Goal: Task Accomplishment & Management: Complete application form

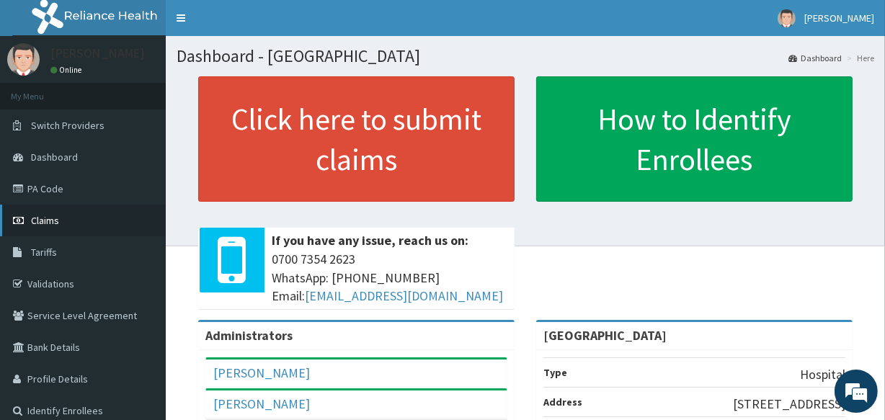
click at [48, 216] on span "Claims" at bounding box center [45, 220] width 28 height 13
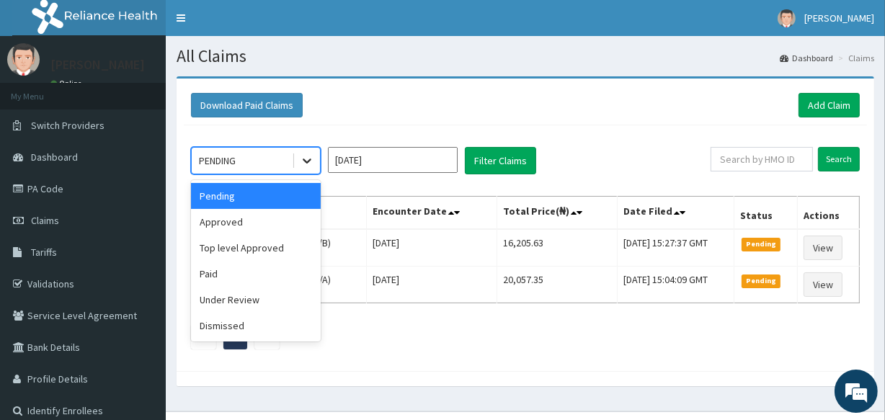
click at [305, 159] on icon at bounding box center [307, 161] width 14 height 14
click at [300, 229] on div "Approved" at bounding box center [256, 222] width 130 height 26
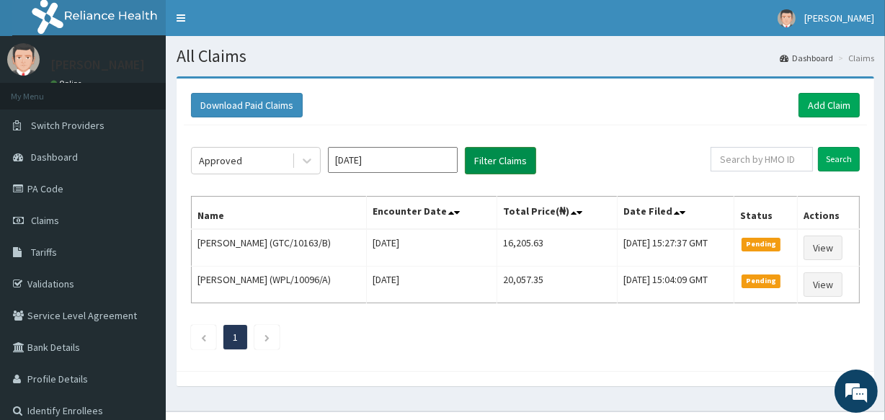
click at [484, 161] on button "Filter Claims" at bounding box center [500, 160] width 71 height 27
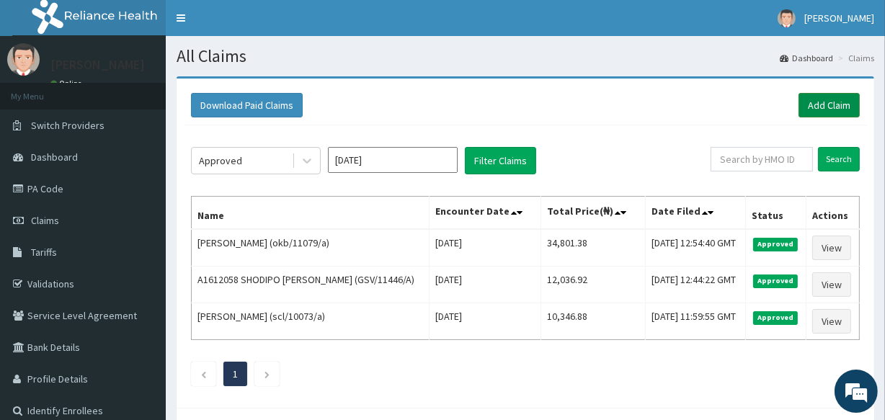
click at [812, 107] on link "Add Claim" at bounding box center [829, 105] width 61 height 25
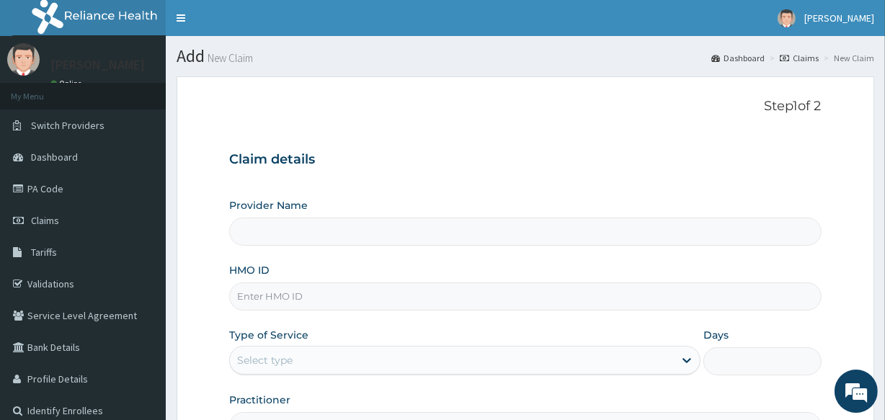
type input "[GEOGRAPHIC_DATA]"
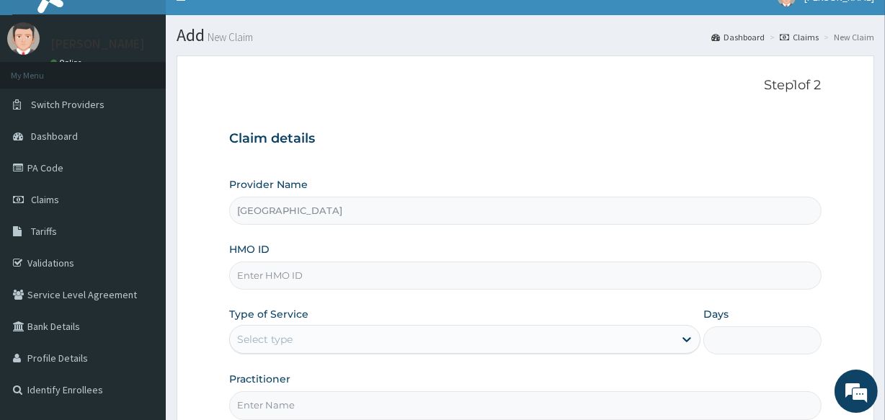
click at [885, 412] on html "R EL Toggle navigation DR Adebola Adeyemi DR Adebola Adeyemi - allsoulsinfirmar…" at bounding box center [442, 275] width 885 height 593
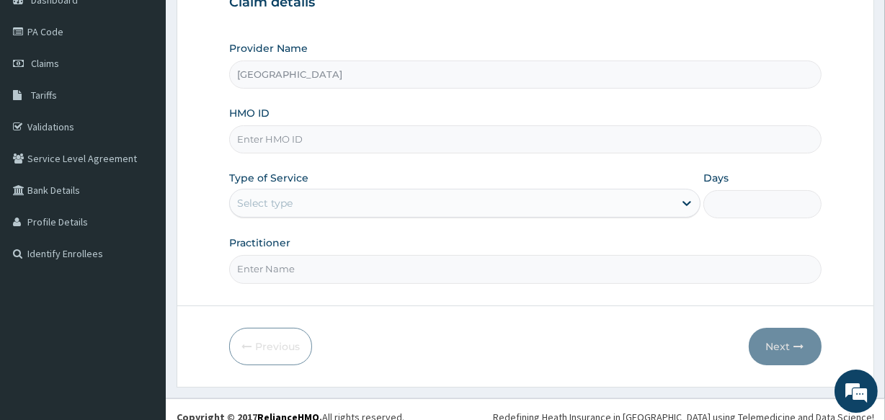
scroll to position [171, 0]
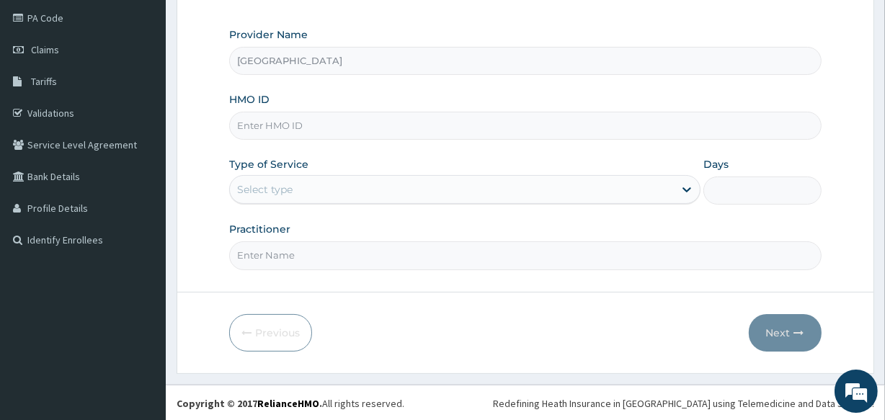
click at [298, 125] on input "HMO ID" at bounding box center [525, 126] width 592 height 28
type input "STS/10165/A"
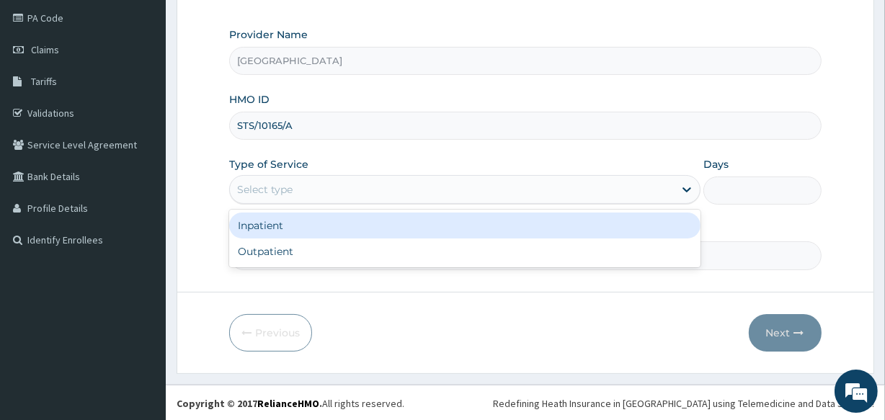
click at [326, 193] on div "Select type" at bounding box center [452, 189] width 444 height 23
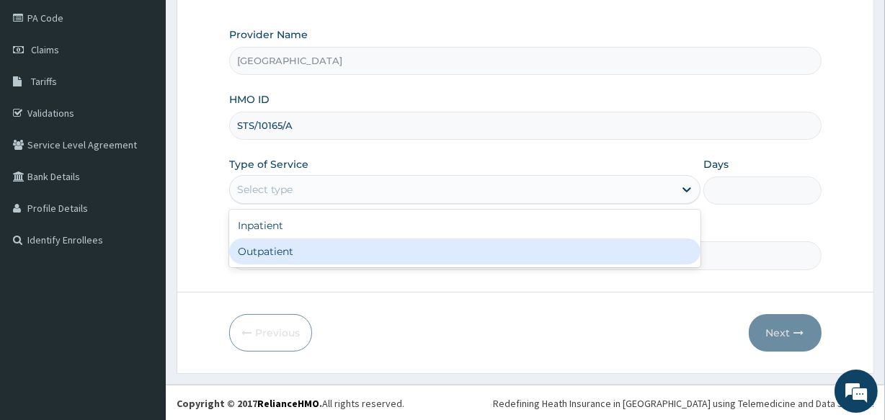
click at [340, 253] on div "Outpatient" at bounding box center [464, 252] width 471 height 26
type input "1"
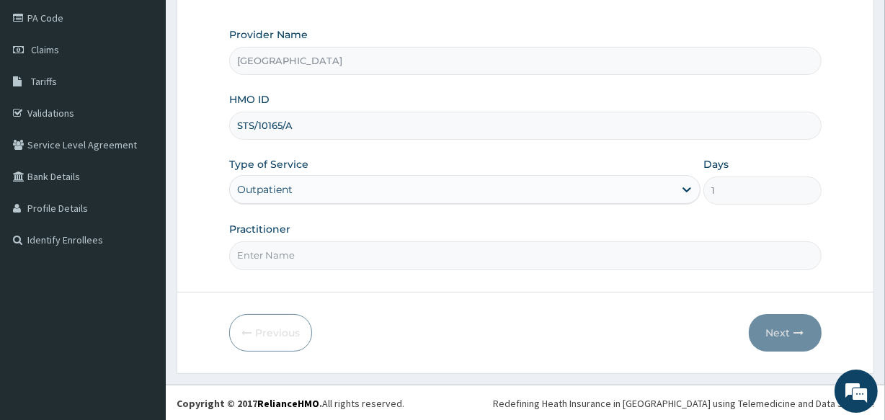
click at [332, 252] on input "Practitioner" at bounding box center [525, 256] width 592 height 28
type input "DR UGWU"
click at [781, 333] on button "Next" at bounding box center [785, 332] width 73 height 37
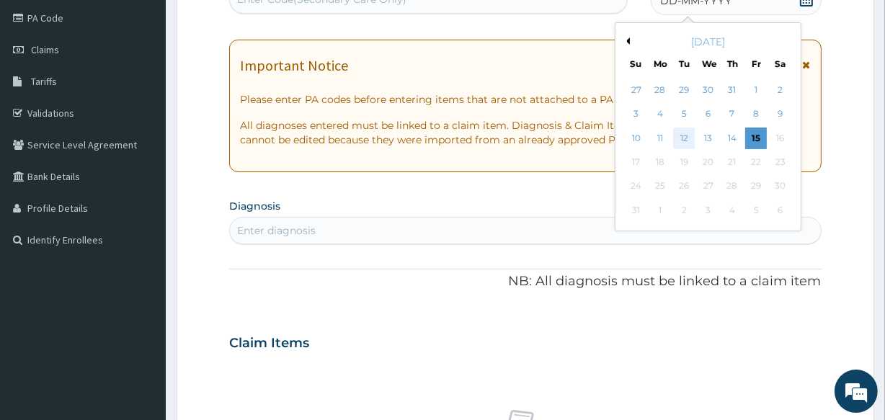
click at [683, 136] on div "12" at bounding box center [684, 139] width 22 height 22
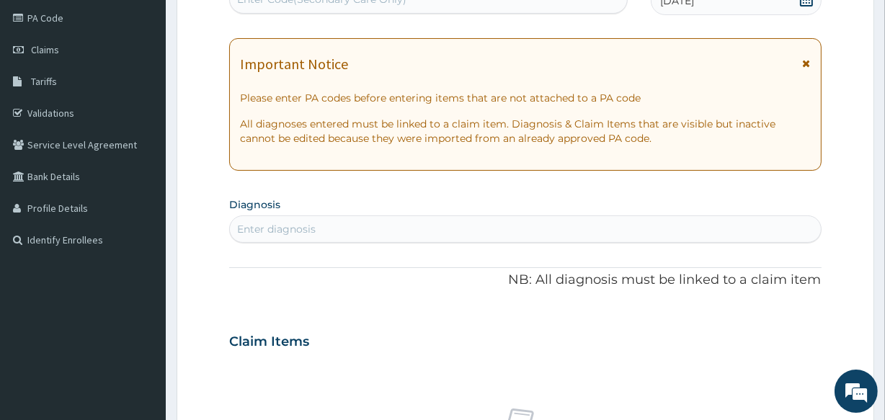
click at [330, 234] on div "Enter diagnosis" at bounding box center [525, 229] width 590 height 23
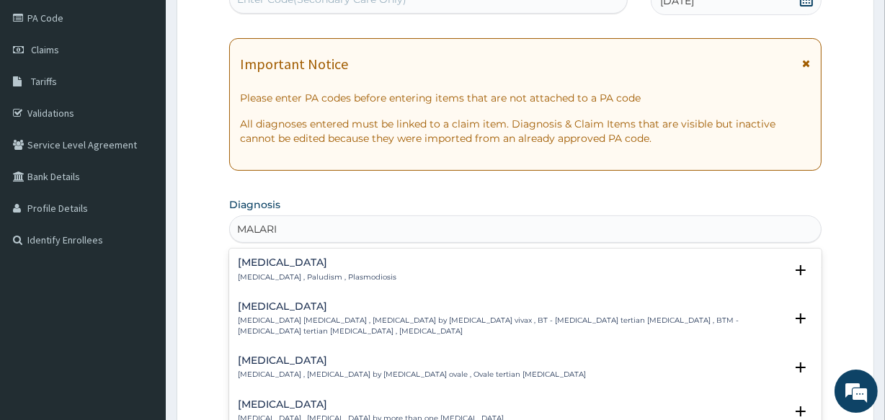
type input "MALARIA"
click at [248, 266] on h4 "Malaria" at bounding box center [317, 262] width 159 height 11
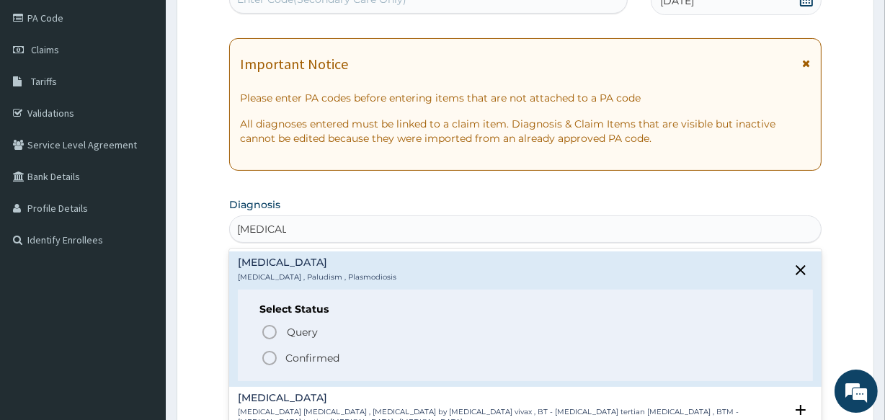
click at [273, 356] on icon "status option filled" at bounding box center [269, 358] width 17 height 17
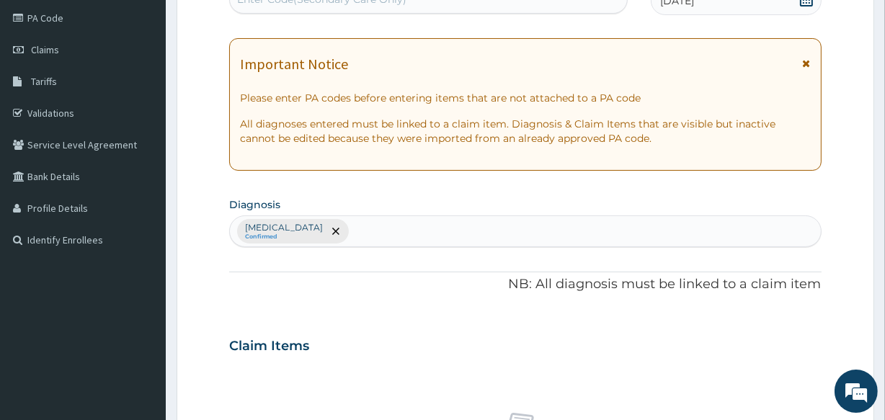
click at [337, 226] on div "Malaria Confirmed" at bounding box center [525, 231] width 590 height 30
type input "PUD"
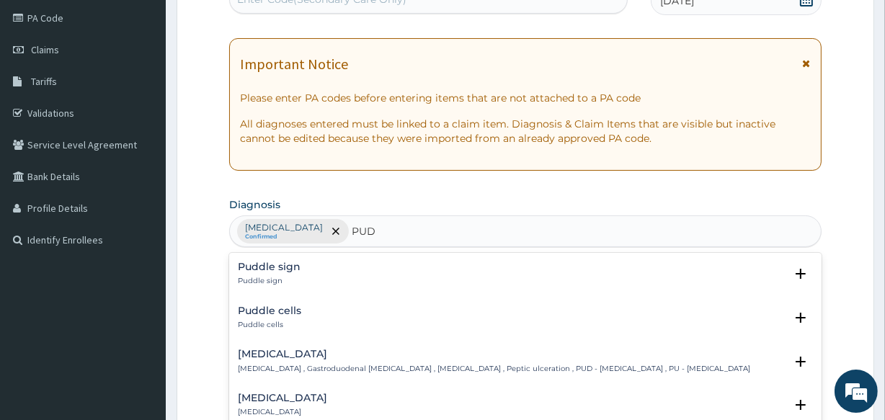
click at [291, 364] on p "Peptic ulcer , Gastroduodenal ulcer , Peptic ulcer disease , Peptic ulceration …" at bounding box center [494, 369] width 513 height 10
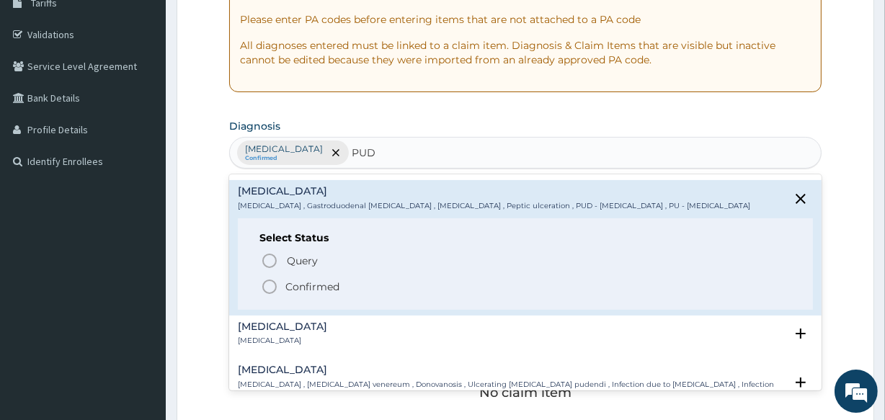
scroll to position [84, 0]
click at [263, 287] on circle "status option filled" at bounding box center [269, 287] width 13 height 13
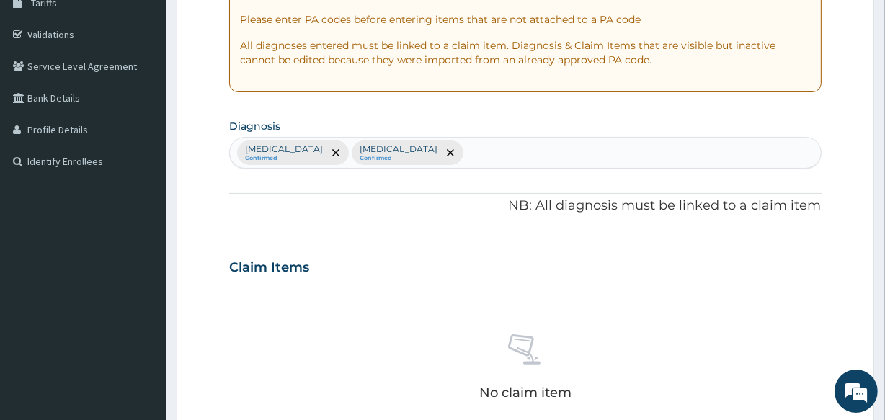
click at [469, 151] on div "Malaria Confirmed Peptic ulcer Confirmed" at bounding box center [525, 153] width 590 height 30
type input "UPPER RES"
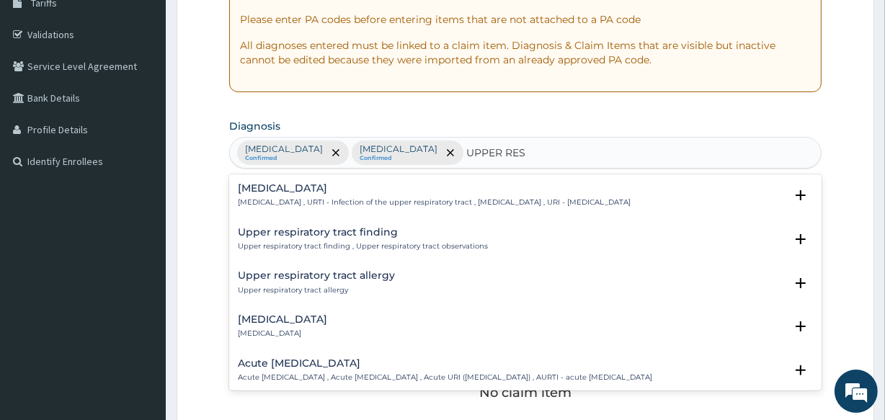
click at [377, 190] on h4 "Upper respiratory infection" at bounding box center [434, 188] width 393 height 11
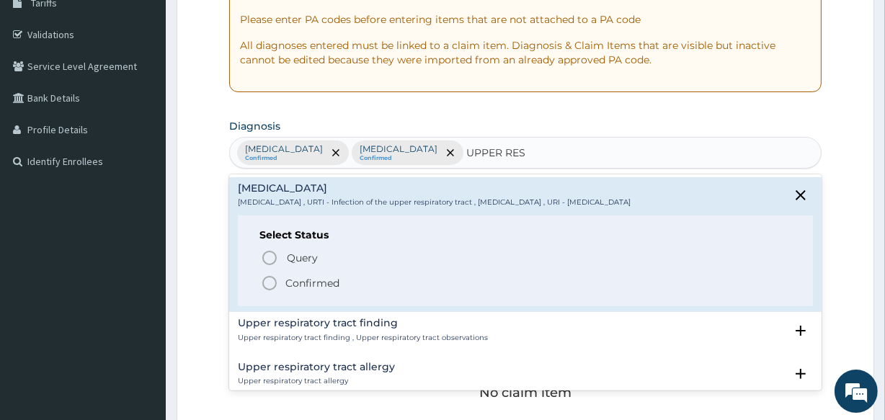
click at [273, 281] on icon "status option filled" at bounding box center [269, 283] width 17 height 17
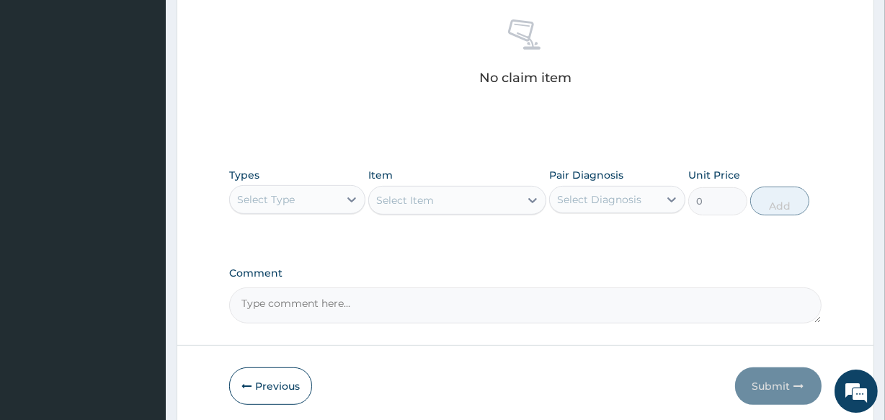
scroll to position [619, 0]
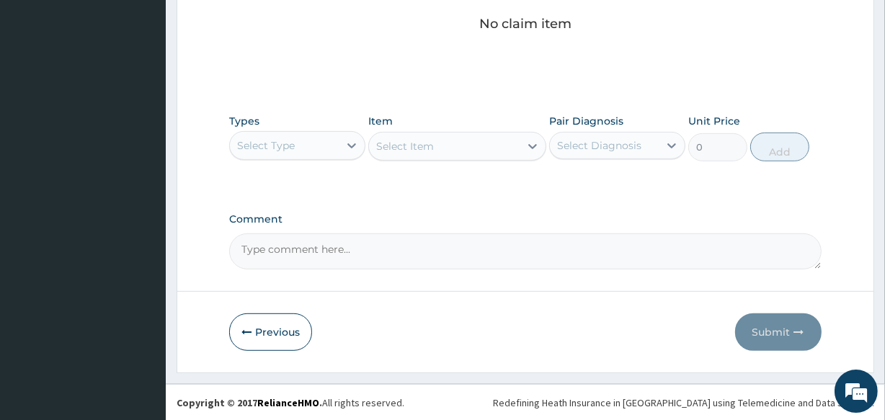
click at [289, 146] on div "Select Type" at bounding box center [266, 145] width 58 height 14
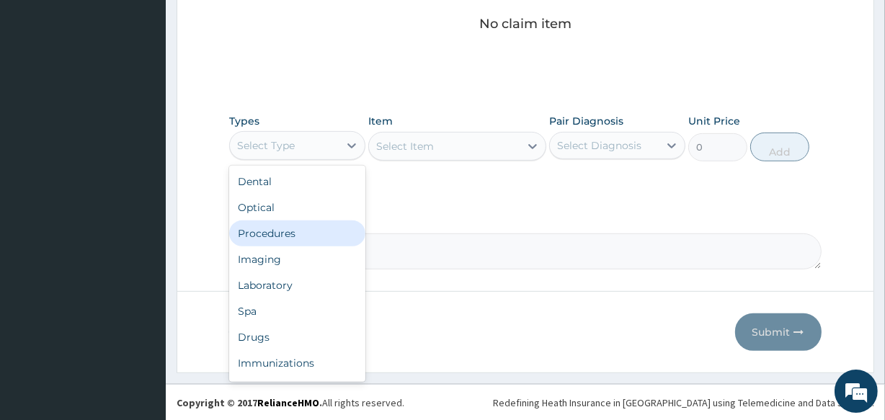
click at [293, 233] on div "Procedures" at bounding box center [297, 234] width 136 height 26
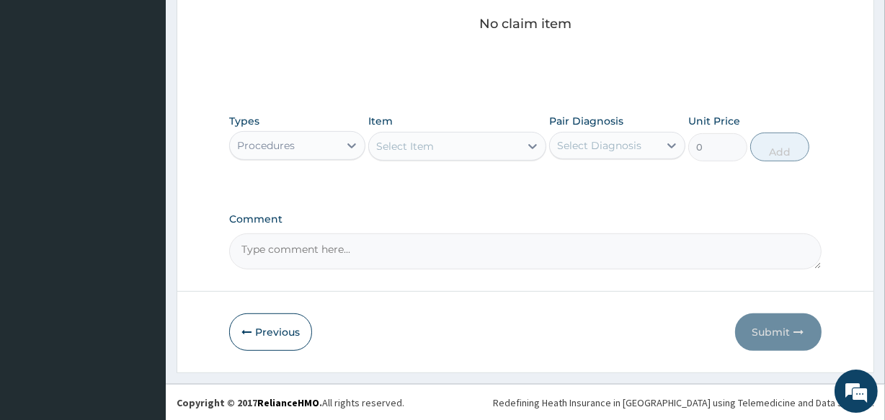
click at [438, 148] on div "Select Item" at bounding box center [444, 146] width 150 height 23
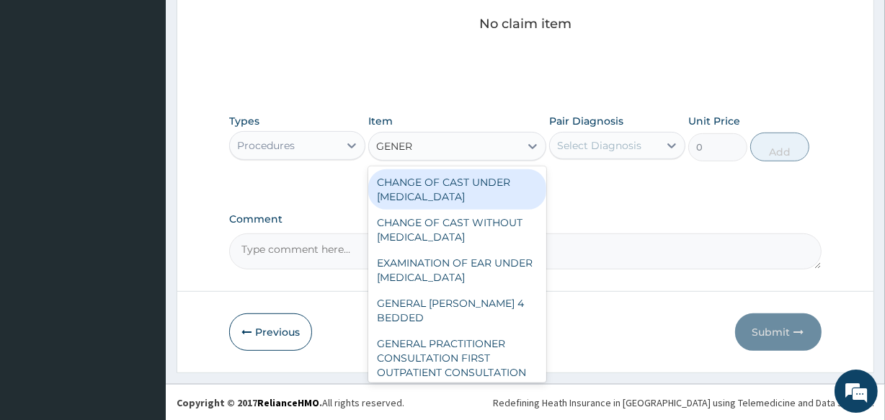
type input "GENERA"
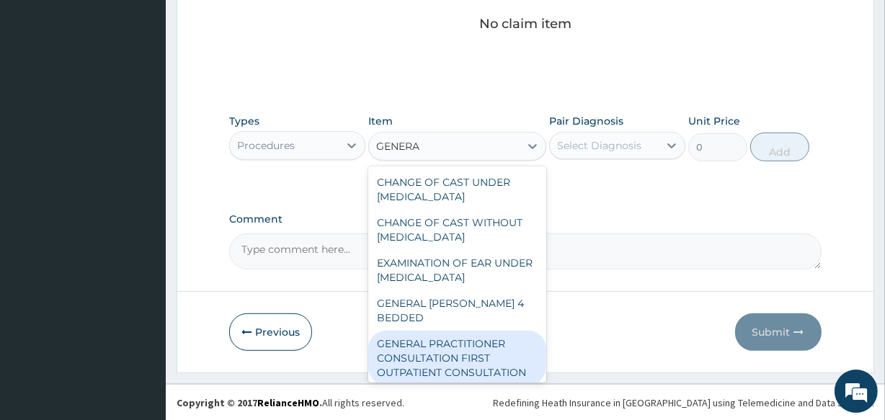
click at [446, 357] on div "GENERAL PRACTITIONER CONSULTATION FIRST OUTPATIENT CONSULTATION" at bounding box center [456, 358] width 177 height 55
type input "3547.5"
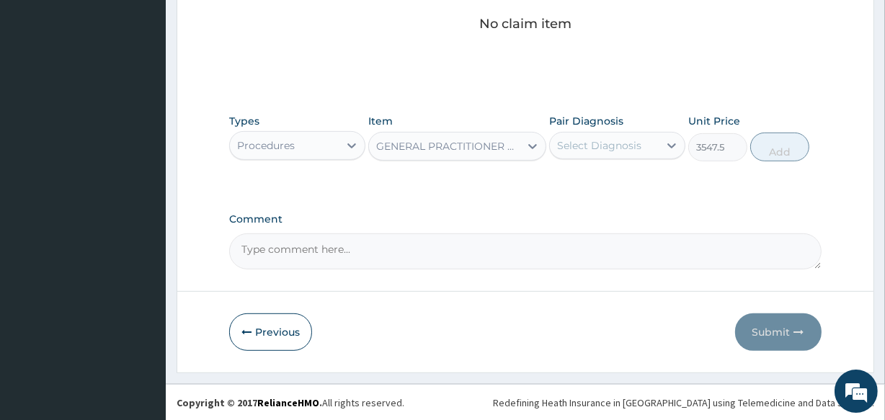
click at [582, 152] on div "Select Diagnosis" at bounding box center [604, 145] width 109 height 23
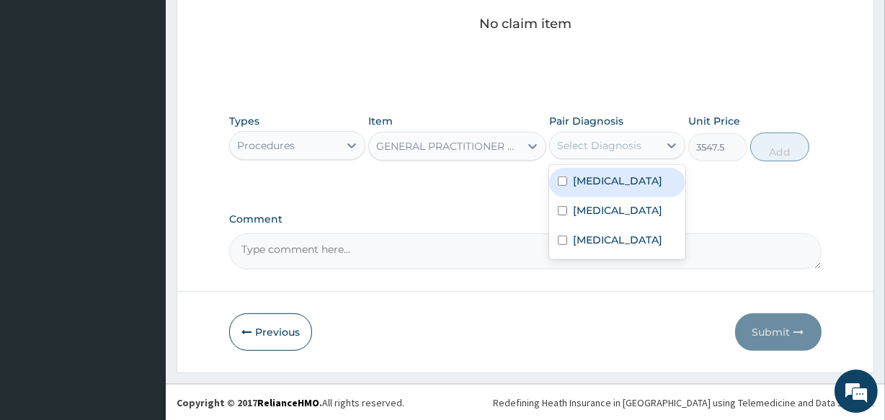
click at [585, 187] on label "Malaria" at bounding box center [617, 181] width 89 height 14
checkbox input "true"
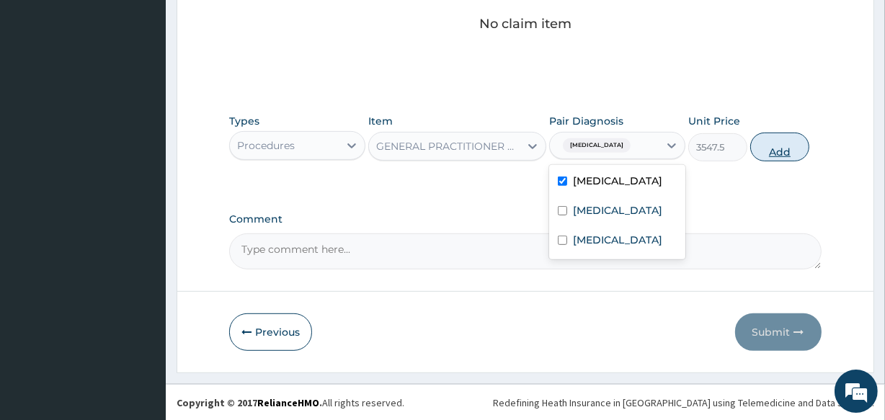
click at [784, 146] on button "Add" at bounding box center [779, 147] width 59 height 29
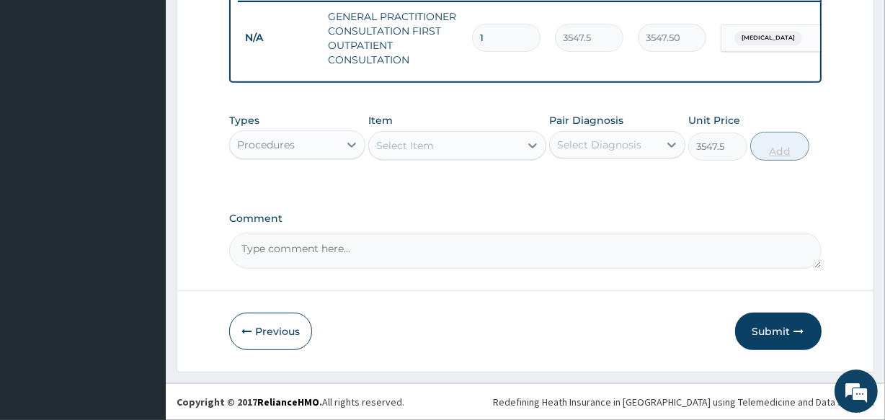
type input "0"
click at [324, 154] on div "Procedures" at bounding box center [284, 144] width 109 height 23
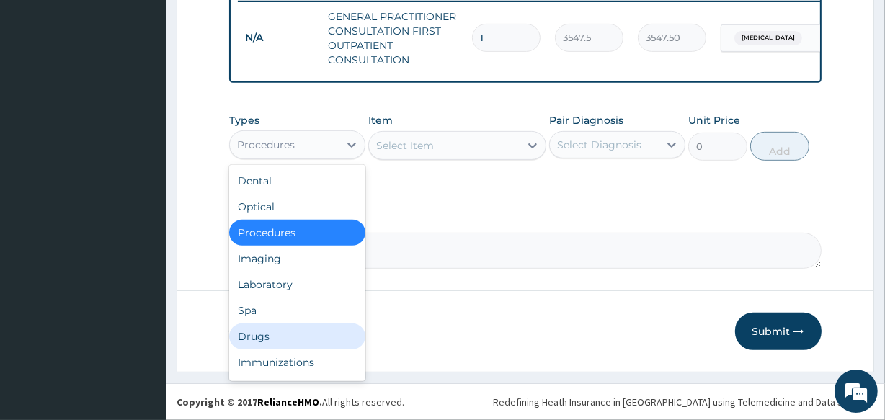
click at [340, 346] on div "Drugs" at bounding box center [297, 337] width 136 height 26
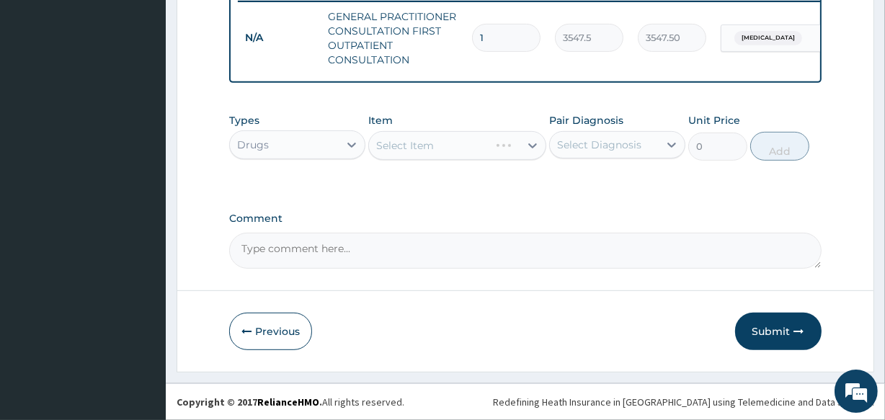
click at [440, 146] on div "Select Item" at bounding box center [456, 145] width 177 height 29
click at [440, 146] on div "Select Item" at bounding box center [444, 145] width 150 height 23
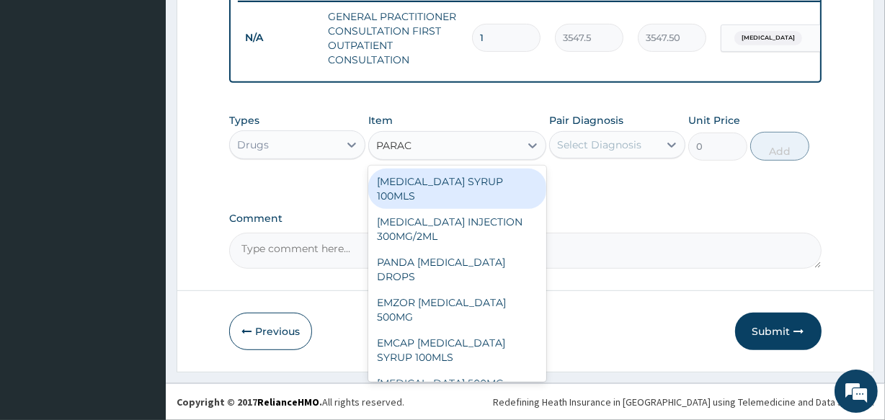
type input "PARACE"
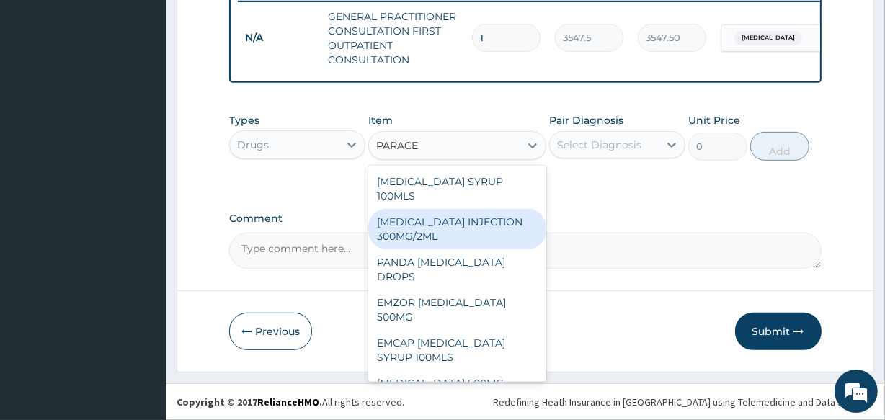
click at [456, 238] on div "PARACETAMOL INJECTION 300MG/2ML" at bounding box center [456, 229] width 177 height 40
type input "260.15"
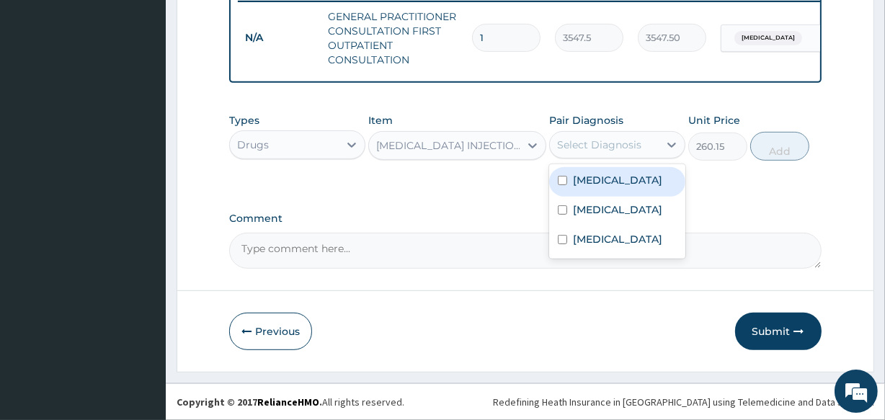
click at [588, 138] on div "Select Diagnosis" at bounding box center [599, 145] width 84 height 14
click at [589, 192] on div "Malaria" at bounding box center [617, 182] width 136 height 30
checkbox input "true"
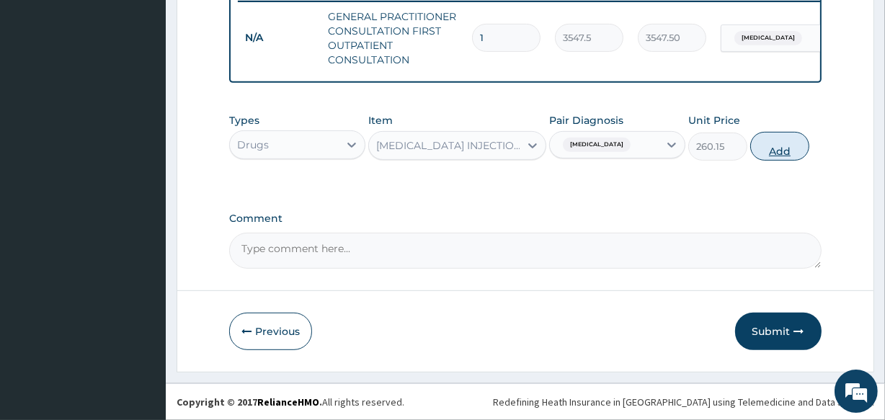
click at [764, 154] on button "Add" at bounding box center [779, 146] width 59 height 29
type input "0"
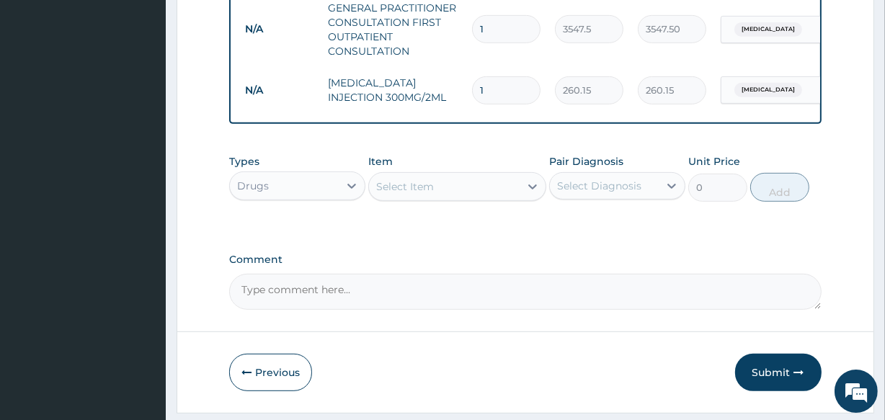
click at [410, 194] on div "Select Item" at bounding box center [405, 187] width 58 height 14
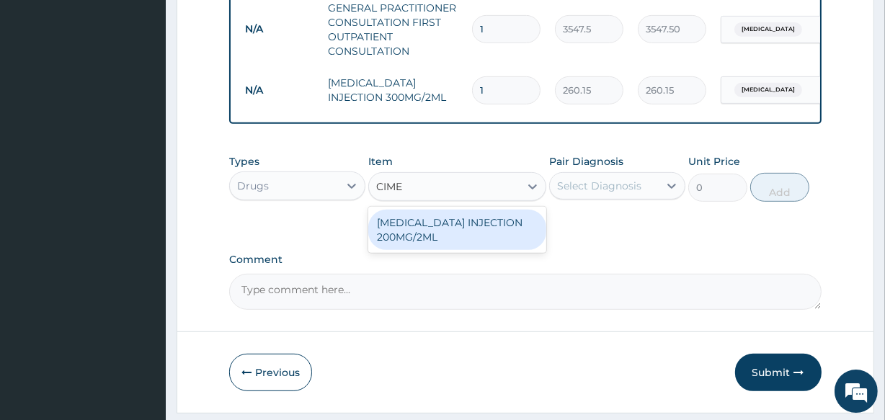
type input "CIMET"
click at [425, 246] on div "CIMETIDINE INJECTION 200MG/2ML" at bounding box center [456, 230] width 177 height 40
type input "650.375"
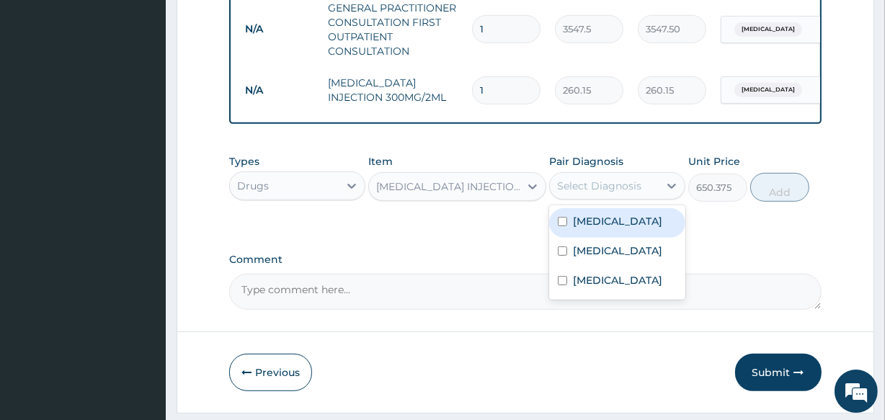
click at [619, 193] on div "Select Diagnosis" at bounding box center [599, 186] width 84 height 14
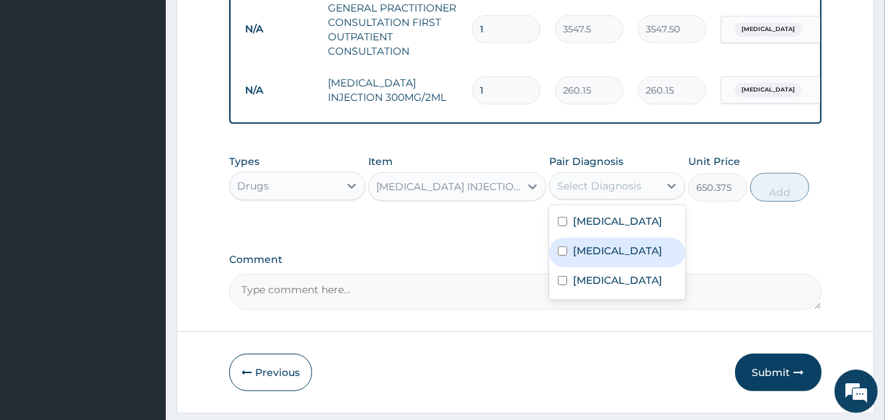
click at [619, 257] on label "Peptic ulcer" at bounding box center [617, 251] width 89 height 14
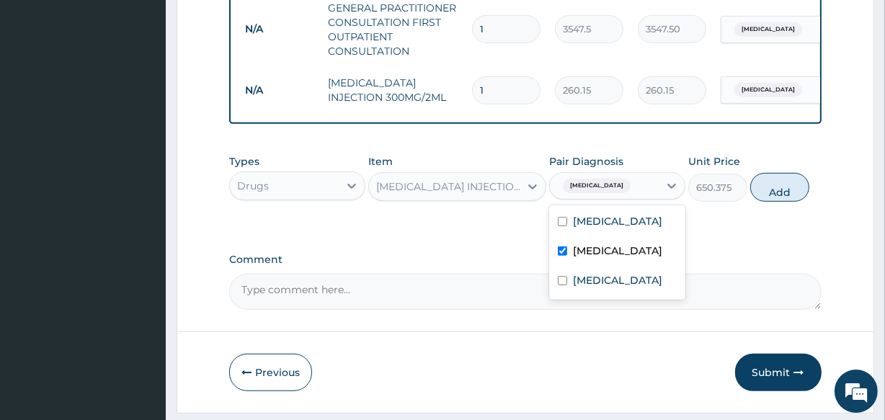
checkbox input "true"
click at [783, 196] on button "Add" at bounding box center [779, 187] width 59 height 29
type input "0"
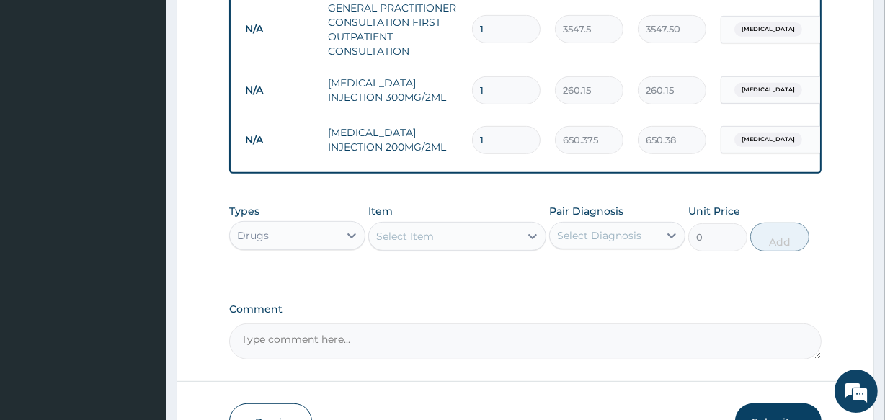
click at [418, 240] on div "Select Item" at bounding box center [405, 236] width 58 height 14
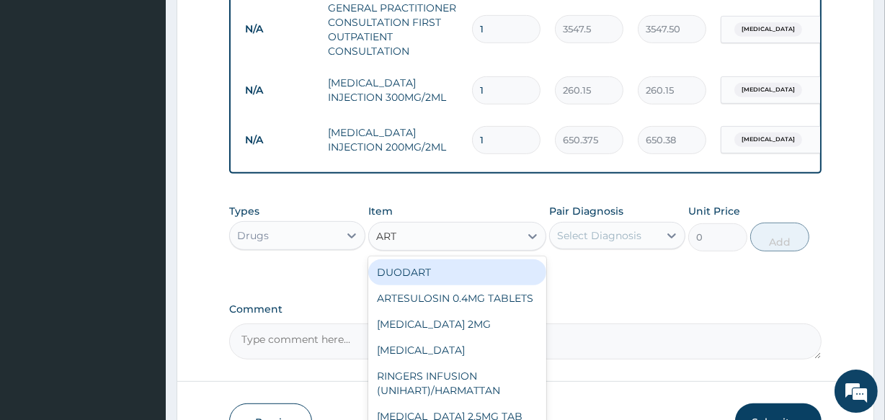
type input "ARTE"
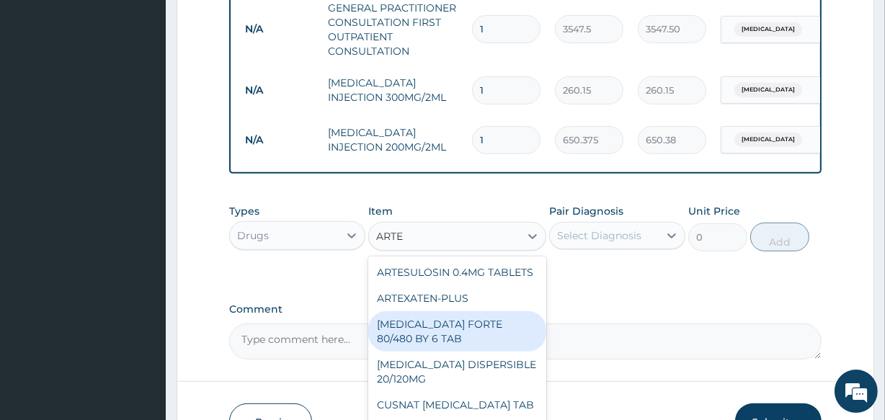
scroll to position [188, 0]
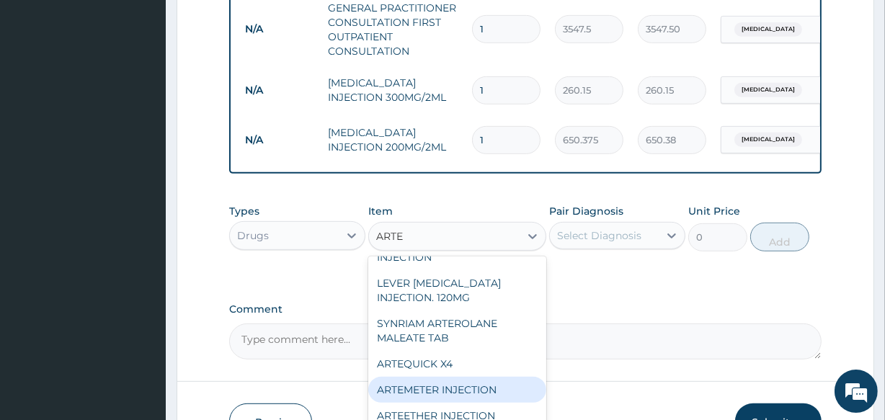
click at [507, 403] on div "ARTEMETER INJECTION" at bounding box center [456, 390] width 177 height 26
type input "946"
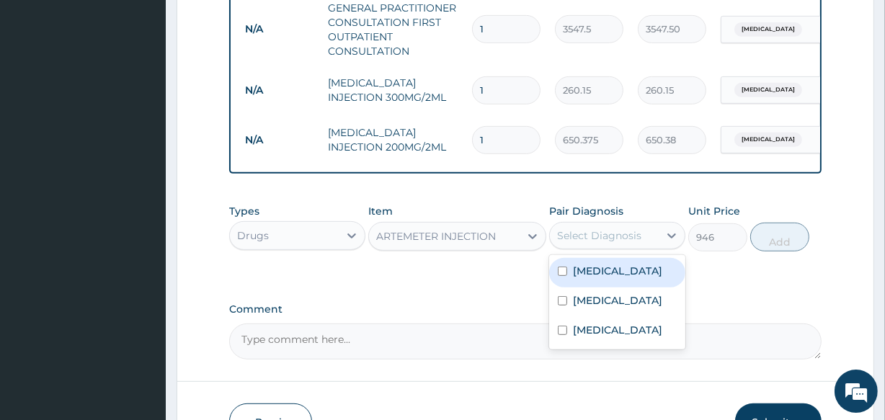
click at [598, 243] on div "Select Diagnosis" at bounding box center [599, 236] width 84 height 14
click at [597, 278] on label "Malaria" at bounding box center [617, 271] width 89 height 14
checkbox input "true"
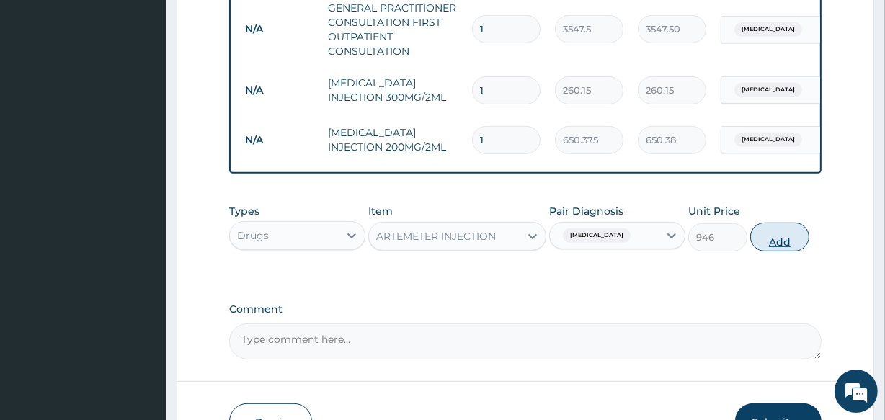
click at [776, 252] on button "Add" at bounding box center [779, 237] width 59 height 29
type input "0"
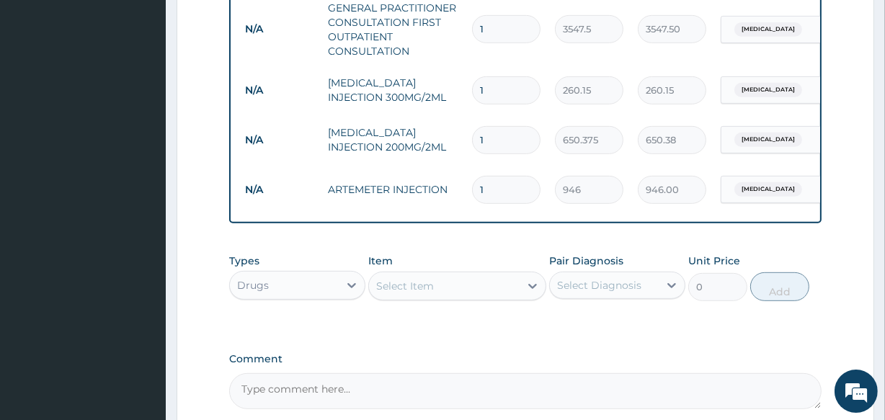
click at [409, 293] on div "Select Item" at bounding box center [405, 286] width 58 height 14
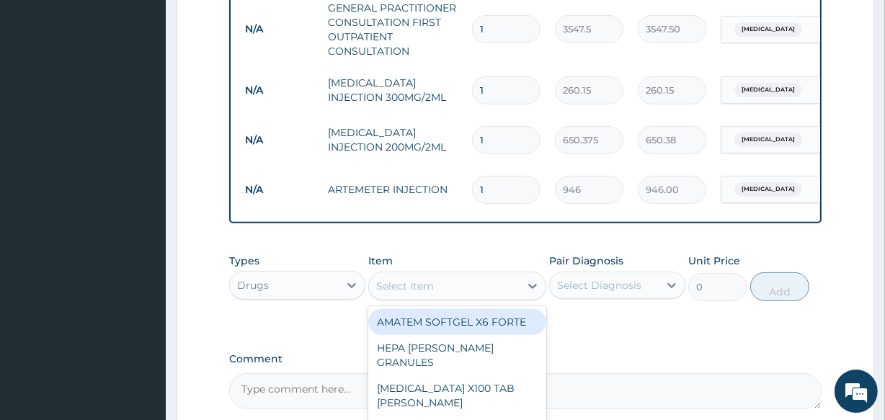
type input "M"
type input "AMOXI"
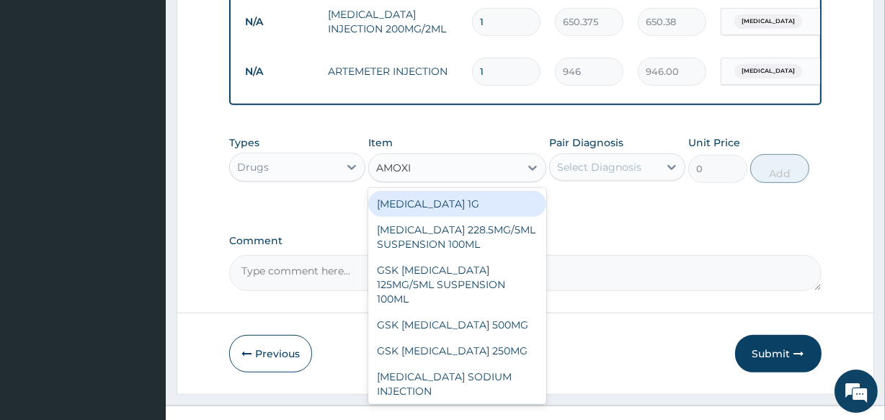
scroll to position [713, 0]
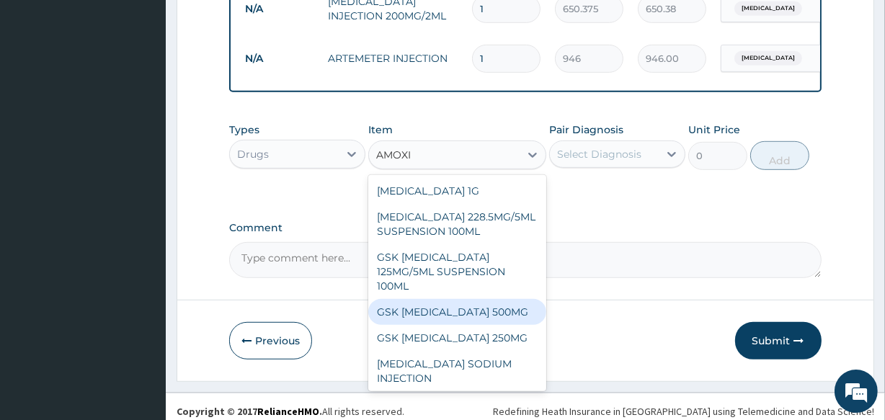
click at [463, 313] on div "GSK AMOXIL 500MG" at bounding box center [456, 312] width 177 height 26
type input "100"
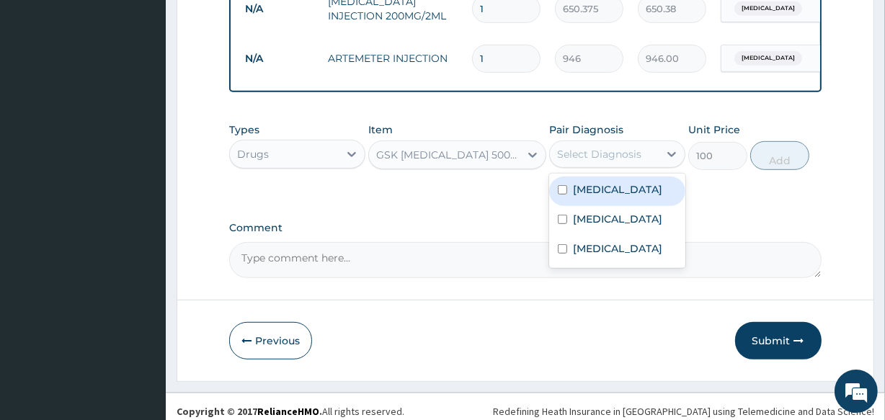
click at [591, 156] on div "Select Diagnosis" at bounding box center [604, 154] width 109 height 23
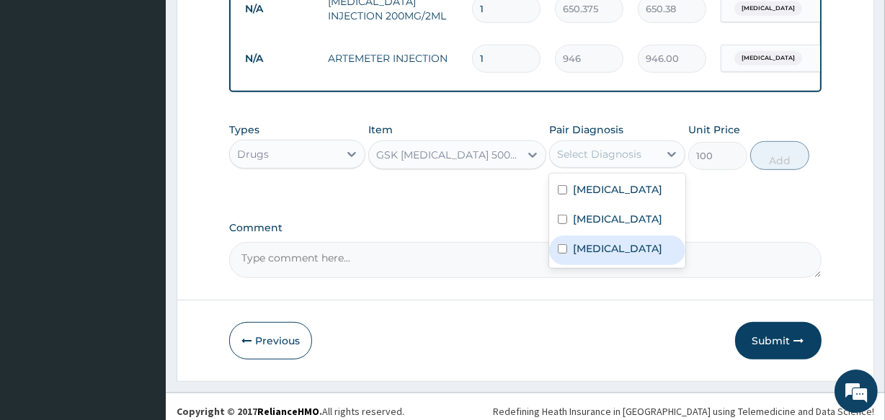
click at [616, 256] on label "Upper respiratory infection" at bounding box center [617, 249] width 89 height 14
checkbox input "true"
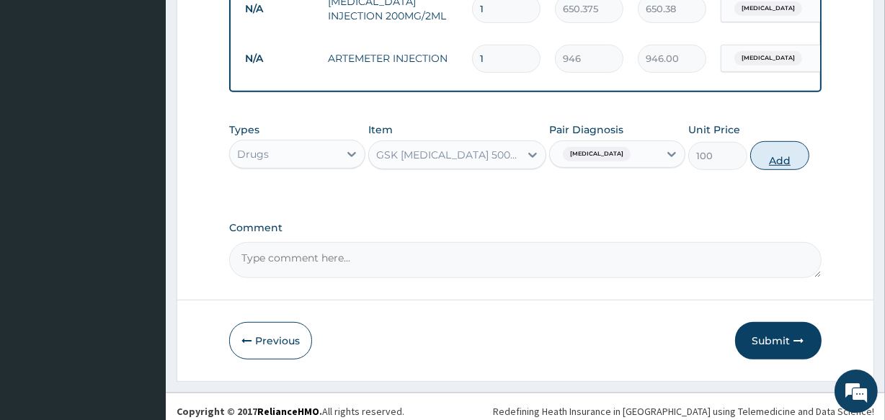
click at [782, 170] on button "Add" at bounding box center [779, 155] width 59 height 29
type input "0"
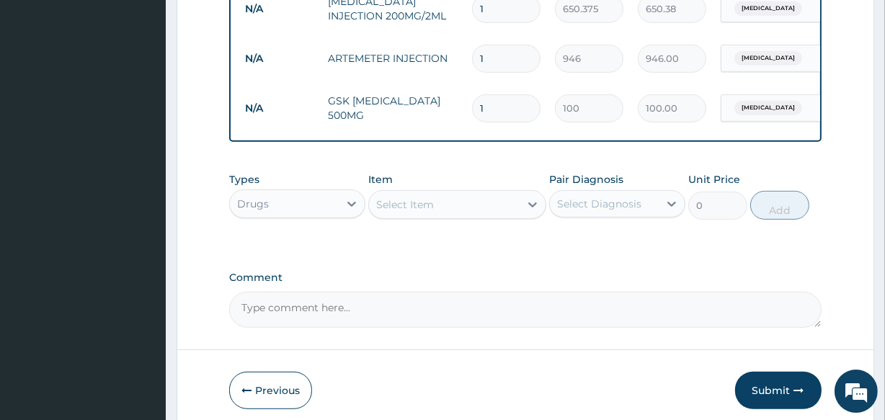
click at [396, 212] on div "Select Item" at bounding box center [405, 205] width 58 height 14
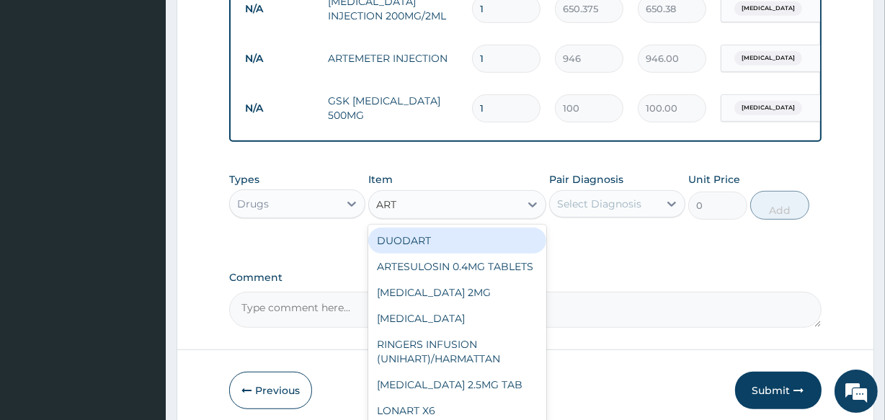
type input "ARTE"
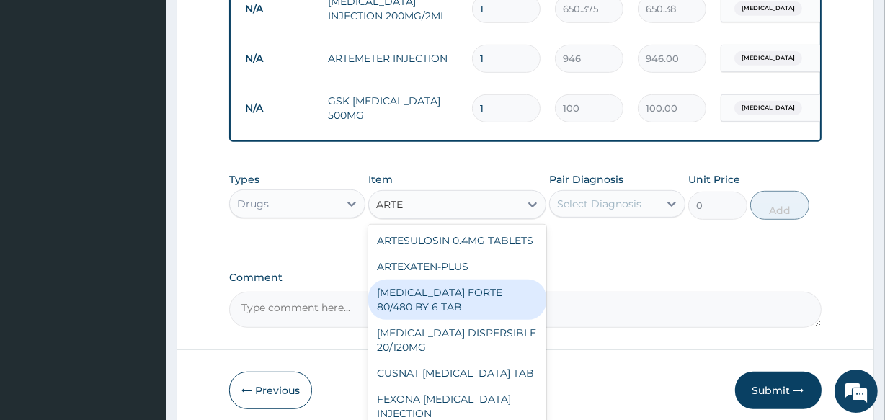
click at [422, 316] on div "COARTEM FORTE 80/480 BY 6 TAB" at bounding box center [456, 300] width 177 height 40
type input "449.35"
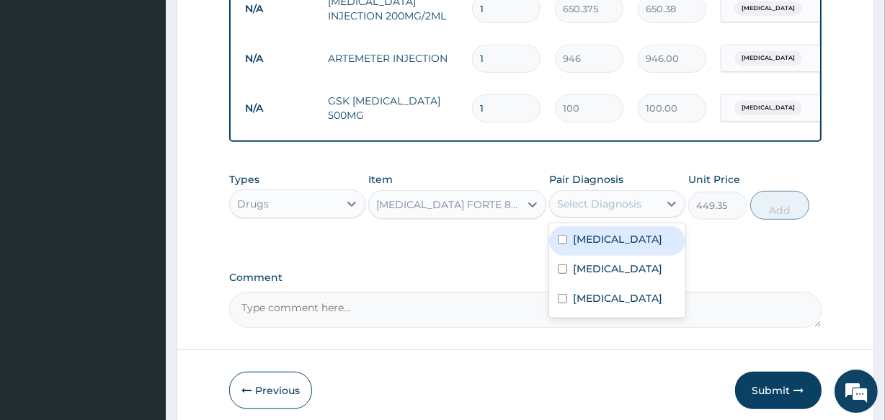
click at [579, 211] on div "Select Diagnosis" at bounding box center [599, 204] width 84 height 14
click at [575, 247] on label "Malaria" at bounding box center [617, 239] width 89 height 14
checkbox input "true"
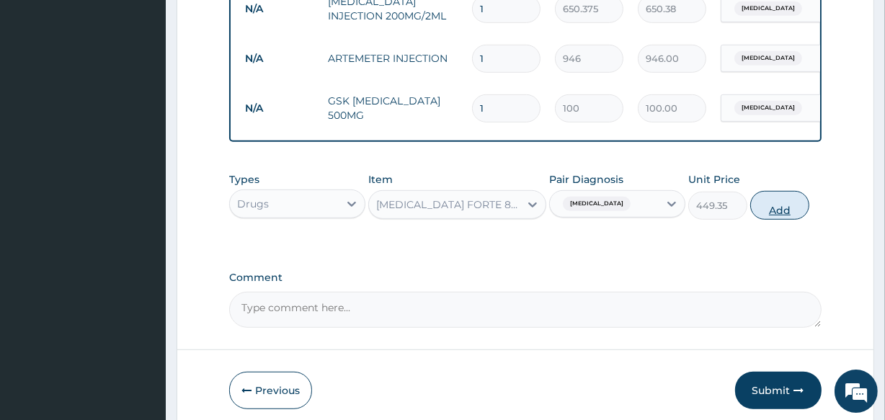
click at [774, 212] on button "Add" at bounding box center [779, 205] width 59 height 29
type input "0"
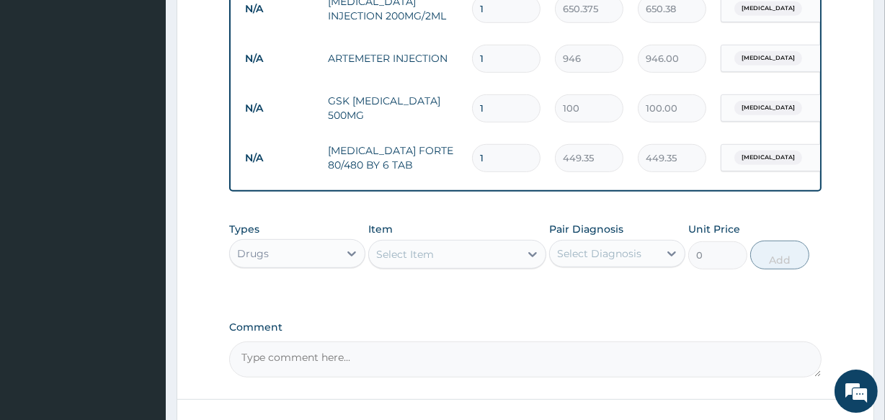
click at [397, 262] on div "Select Item" at bounding box center [405, 254] width 58 height 14
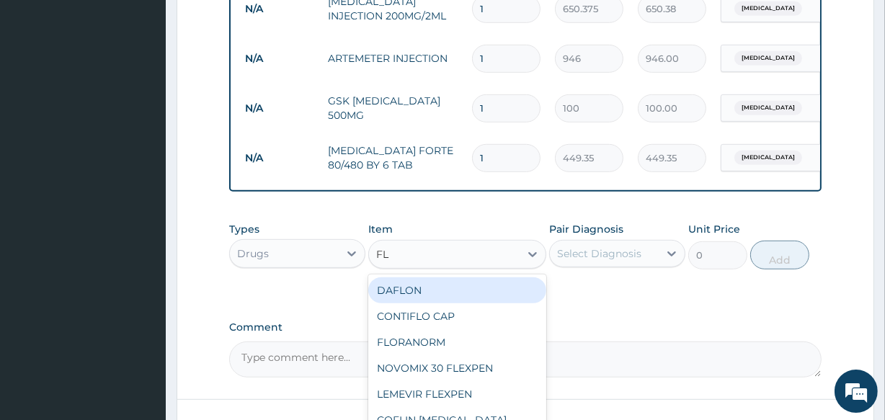
type input "FLA"
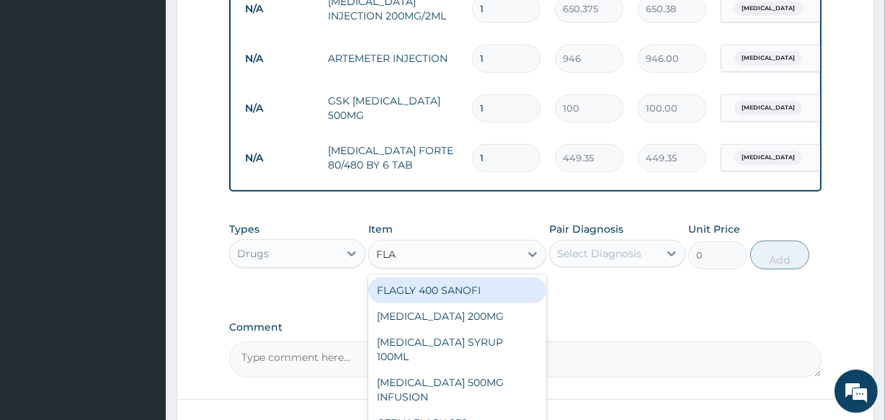
click at [409, 300] on div "FLAGLY 400 SANOFI" at bounding box center [456, 291] width 177 height 26
type input "70.95"
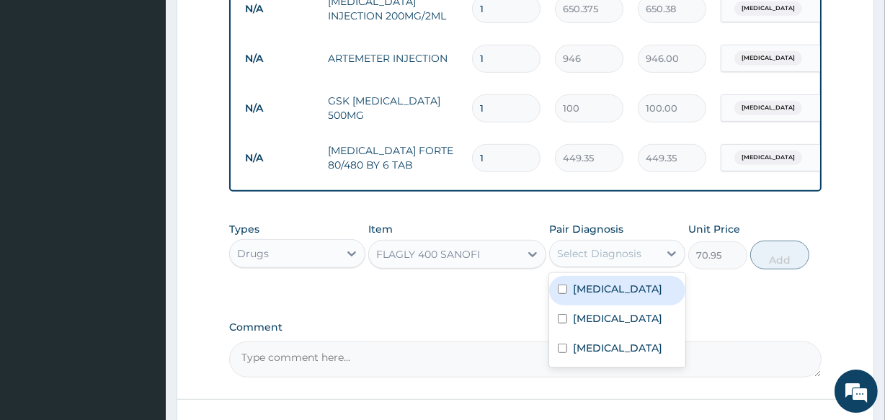
click at [604, 265] on div "Select Diagnosis" at bounding box center [604, 253] width 109 height 23
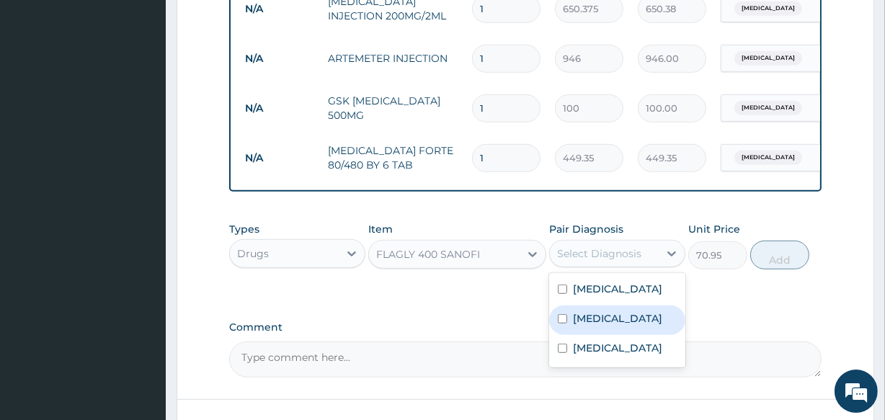
click at [604, 316] on div "Peptic ulcer" at bounding box center [617, 321] width 136 height 30
checkbox input "true"
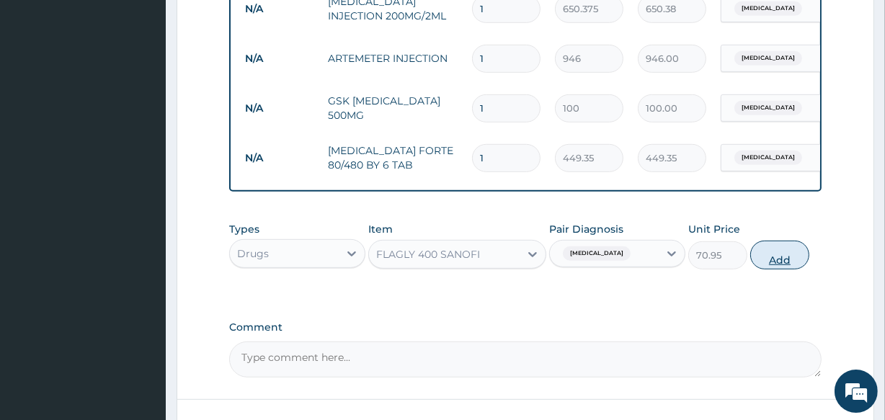
click at [773, 270] on button "Add" at bounding box center [779, 255] width 59 height 29
type input "0"
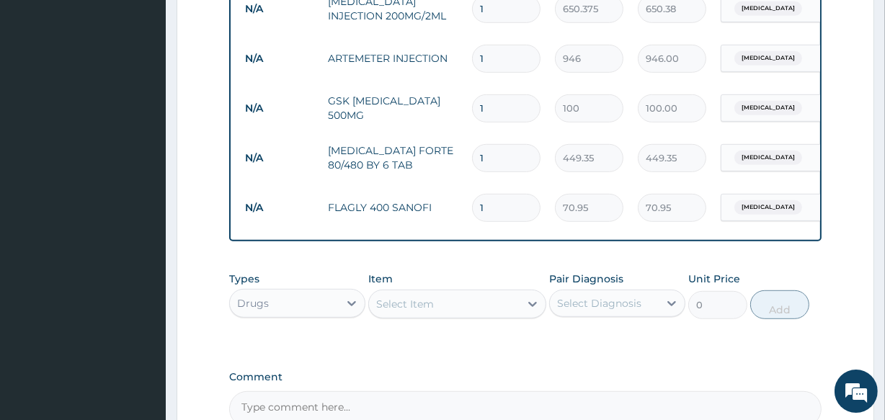
click at [435, 313] on div "Select Item" at bounding box center [444, 304] width 150 height 23
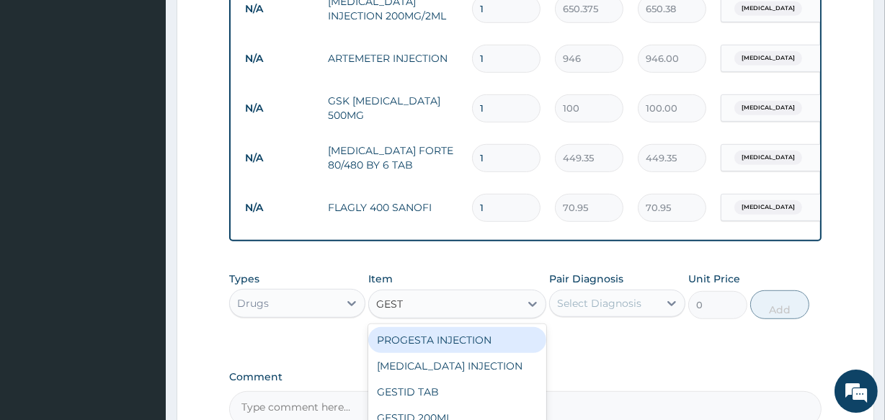
type input "GESTI"
click at [435, 350] on div "GESTID TAB" at bounding box center [456, 340] width 177 height 26
type input "47.3"
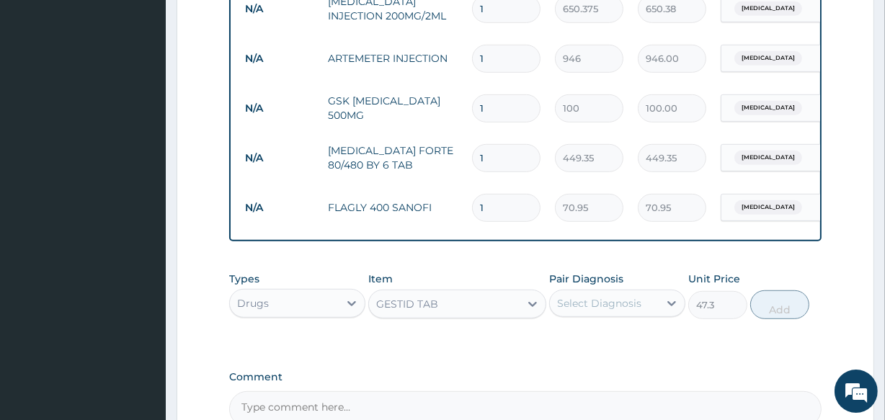
click at [604, 311] on div "Select Diagnosis" at bounding box center [599, 303] width 84 height 14
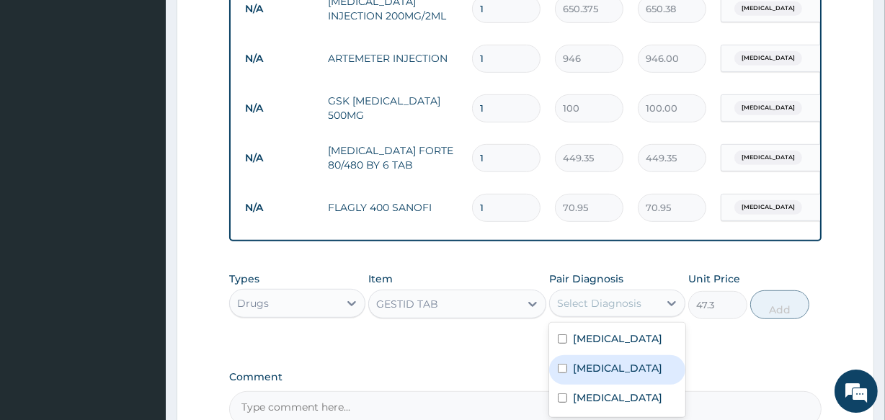
click at [606, 385] on div "Peptic ulcer" at bounding box center [617, 370] width 136 height 30
checkbox input "true"
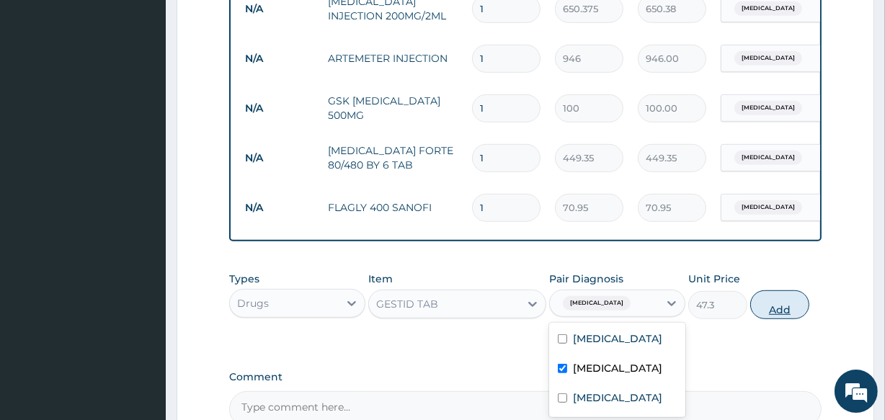
click at [779, 315] on button "Add" at bounding box center [779, 305] width 59 height 29
type input "0"
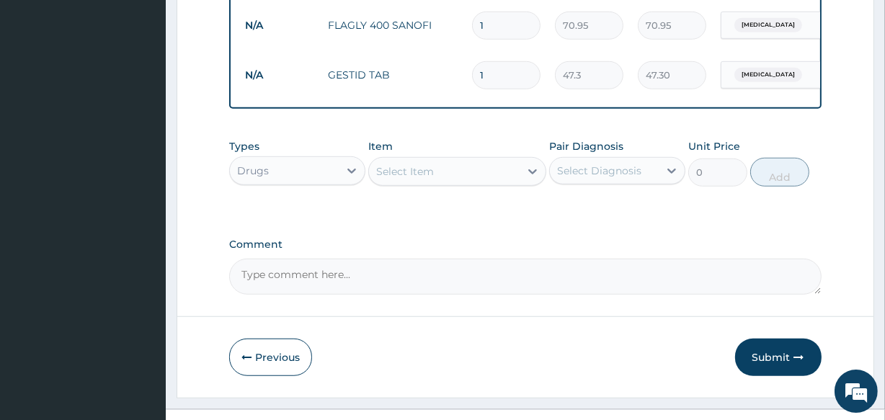
scroll to position [896, 0]
click at [428, 178] on div "Select Item" at bounding box center [405, 171] width 58 height 14
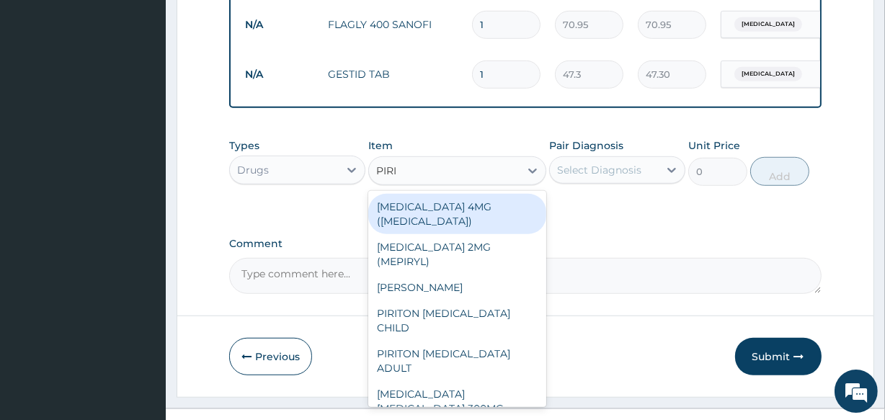
type input "PIRIT"
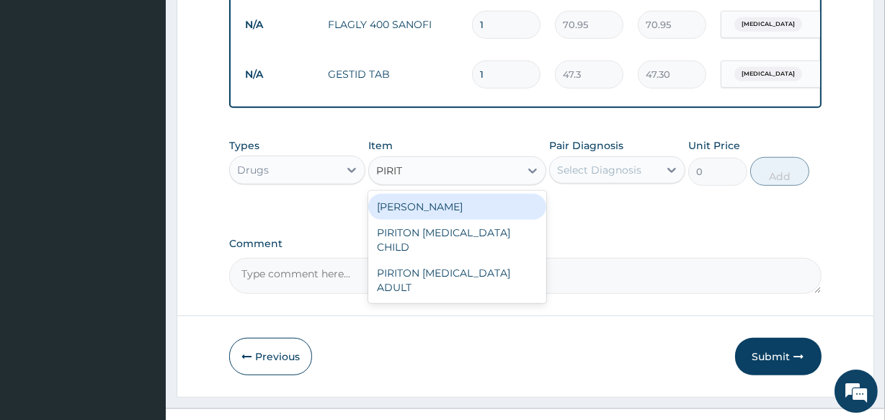
click at [431, 213] on div "PIRITON TAB EVANS" at bounding box center [456, 207] width 177 height 26
type input "23.65"
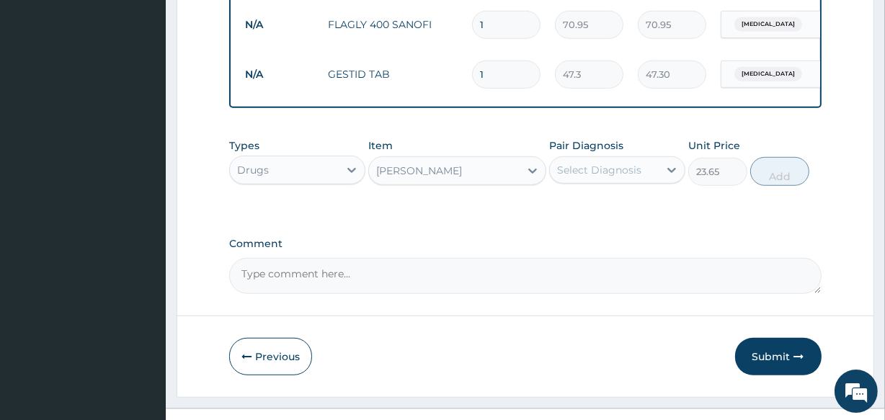
click at [601, 177] on div "Select Diagnosis" at bounding box center [599, 170] width 84 height 14
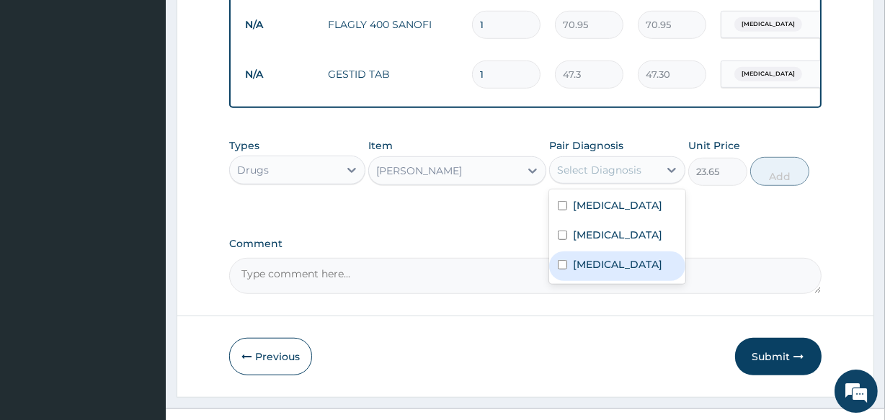
click at [616, 270] on label "Upper respiratory infection" at bounding box center [617, 264] width 89 height 14
checkbox input "true"
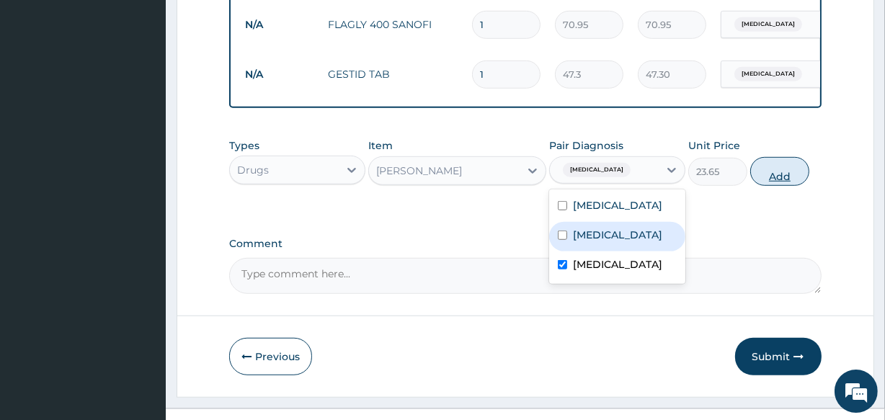
click at [782, 186] on button "Add" at bounding box center [779, 171] width 59 height 29
type input "0"
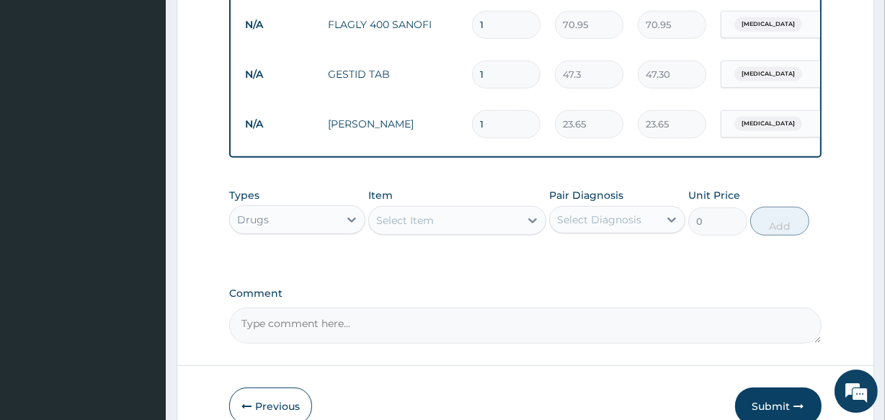
click at [425, 228] on div "Select Item" at bounding box center [405, 220] width 58 height 14
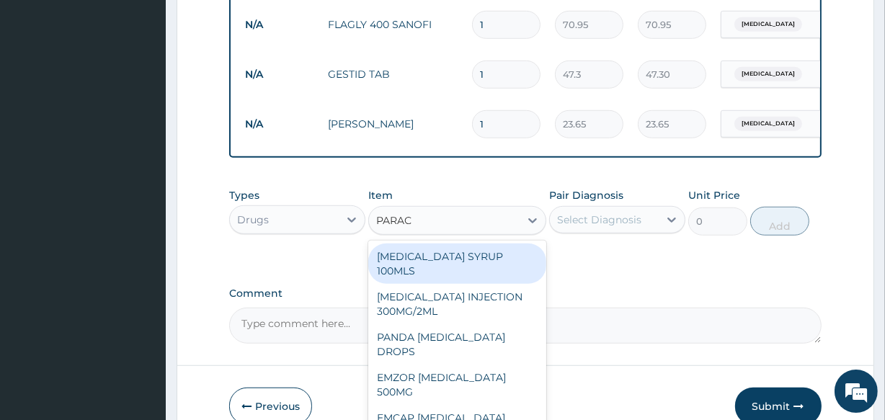
type input "PARAC"
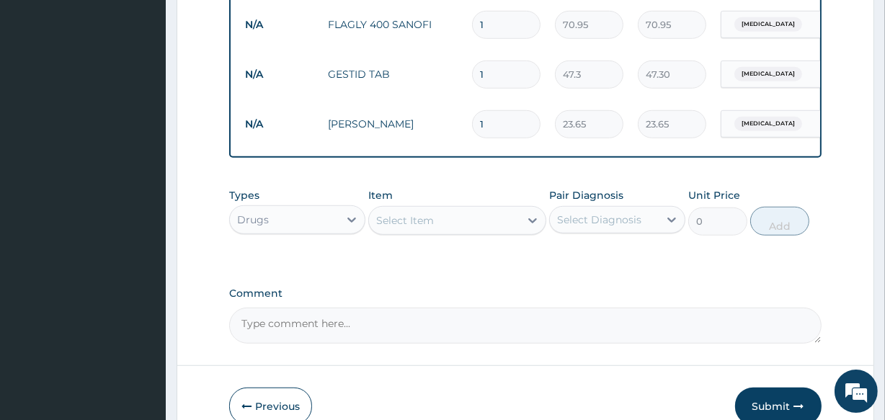
click at [513, 122] on input "1" at bounding box center [506, 124] width 68 height 28
type input "10"
type input "236.50"
type input "10"
click at [500, 78] on input "1" at bounding box center [506, 75] width 68 height 28
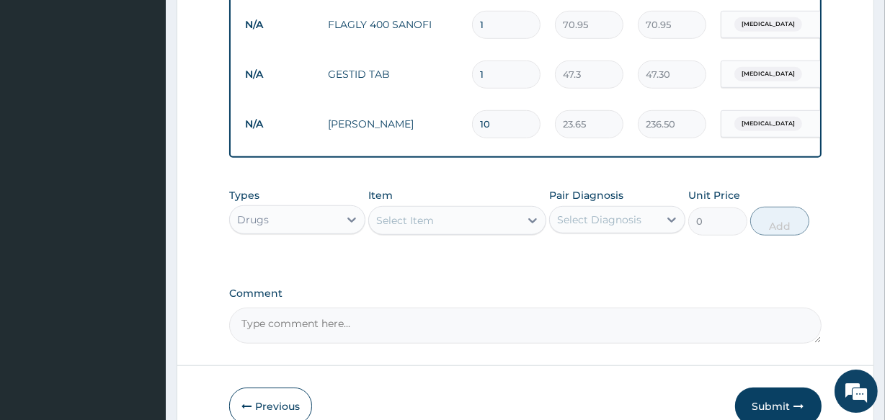
type input "15"
type input "709.50"
type input "15"
click at [484, 23] on input "1" at bounding box center [506, 25] width 68 height 28
type input "15"
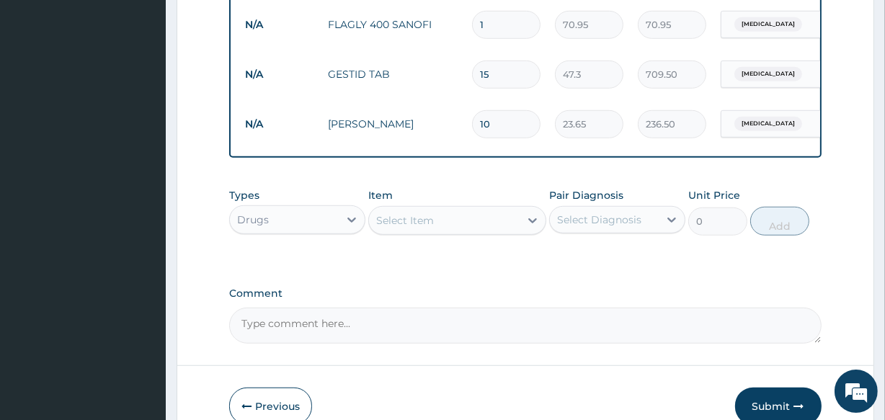
type input "1064.25"
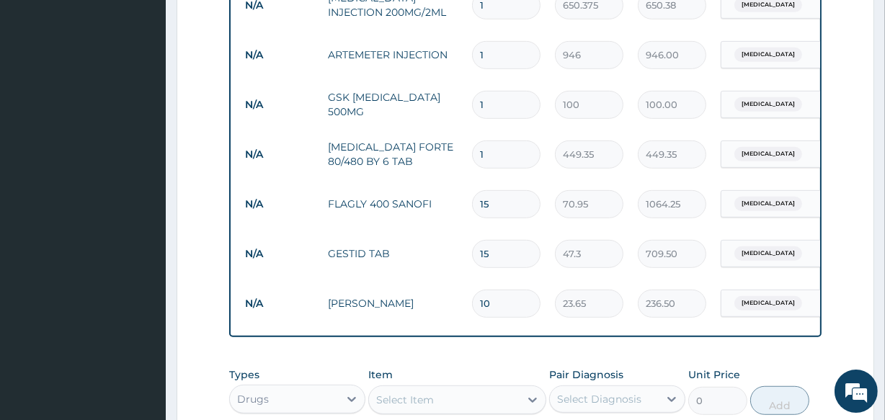
scroll to position [713, 0]
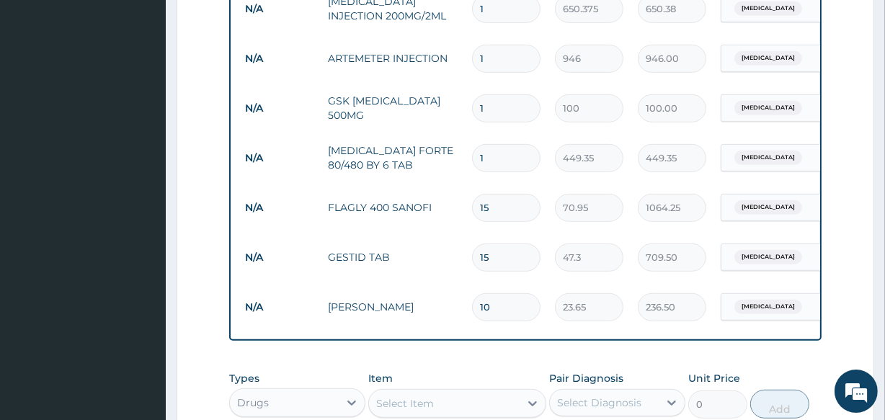
type input "15"
click at [500, 161] on input "1" at bounding box center [506, 158] width 68 height 28
type input "0.00"
type input "6"
type input "2696.10"
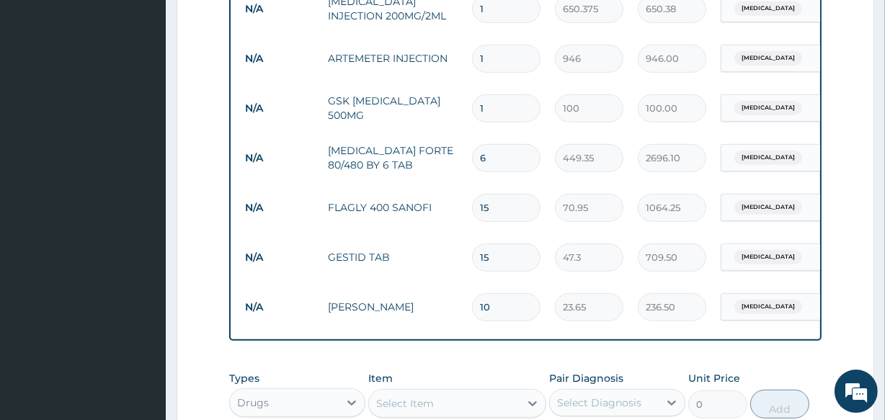
type input "6"
click at [502, 110] on input "1" at bounding box center [506, 108] width 68 height 28
type input "15"
type input "1500.00"
type input "15"
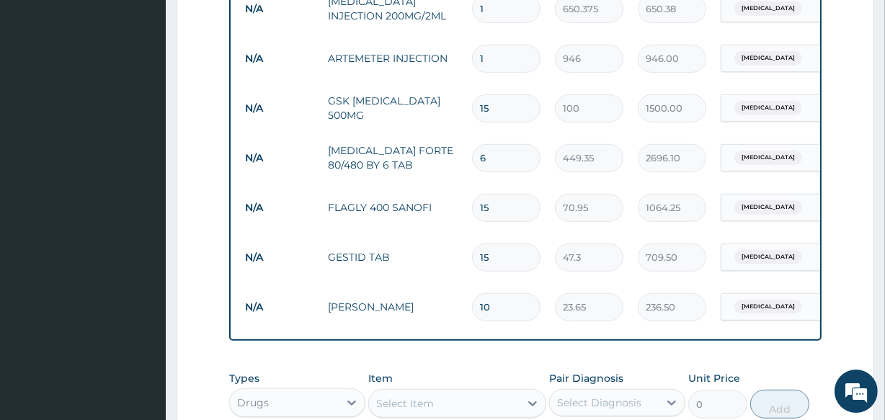
click at [492, 51] on input "1" at bounding box center [506, 59] width 68 height 28
type input "0.00"
type input "2"
type input "1892.00"
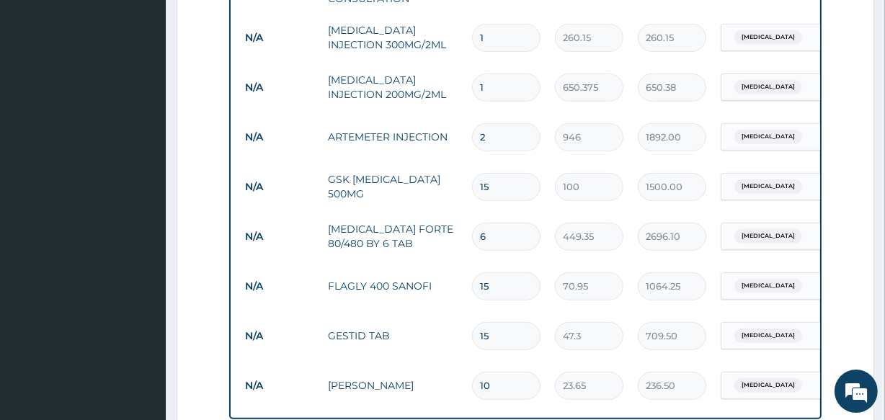
scroll to position [626, 0]
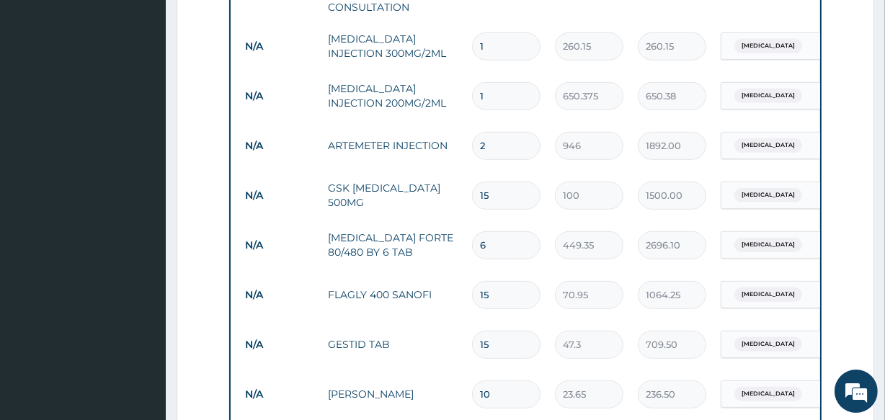
type input "2"
click at [501, 103] on input "1" at bounding box center [506, 96] width 68 height 28
type input "0.00"
type input "2"
type input "1300.75"
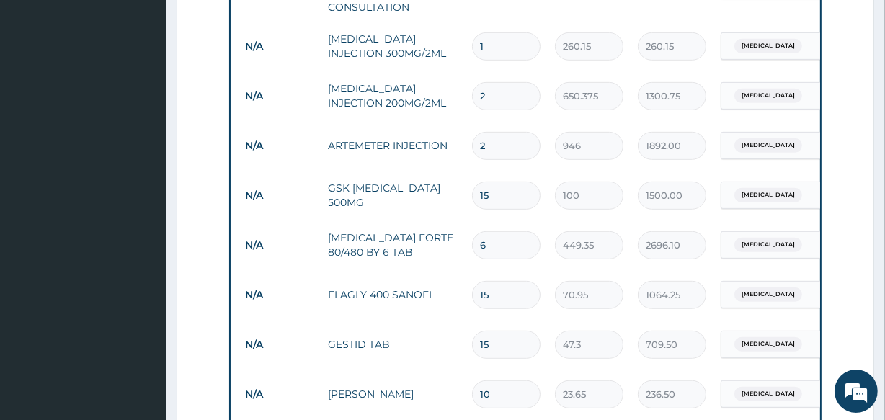
type input "2"
click at [490, 36] on input "1" at bounding box center [506, 46] width 68 height 28
type input "0.00"
type input "2"
type input "520.30"
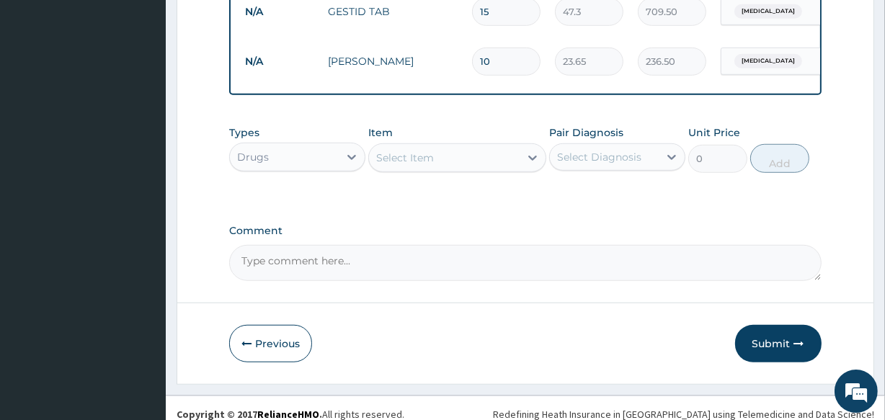
scroll to position [982, 0]
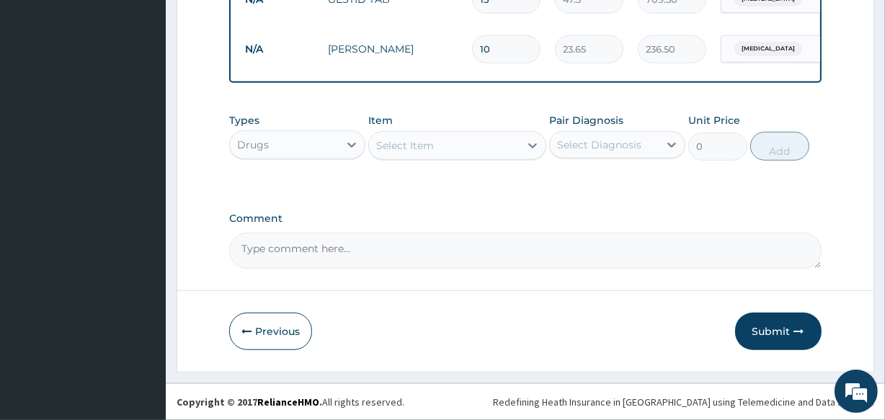
type input "2"
click at [408, 145] on div "Select Item" at bounding box center [405, 145] width 58 height 14
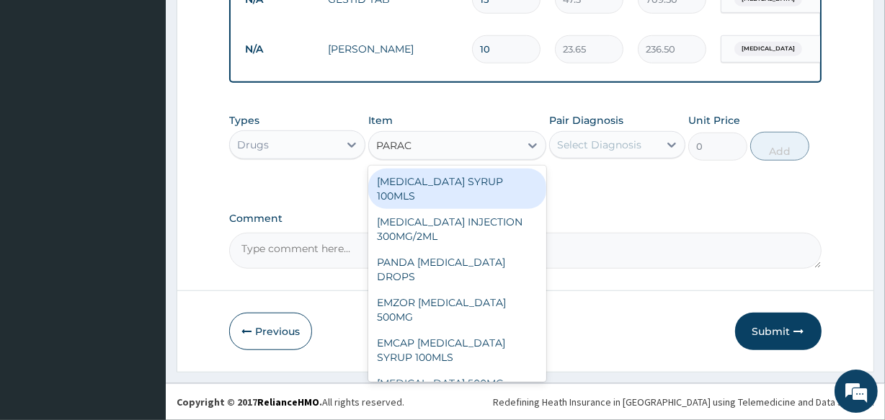
type input "PARACE"
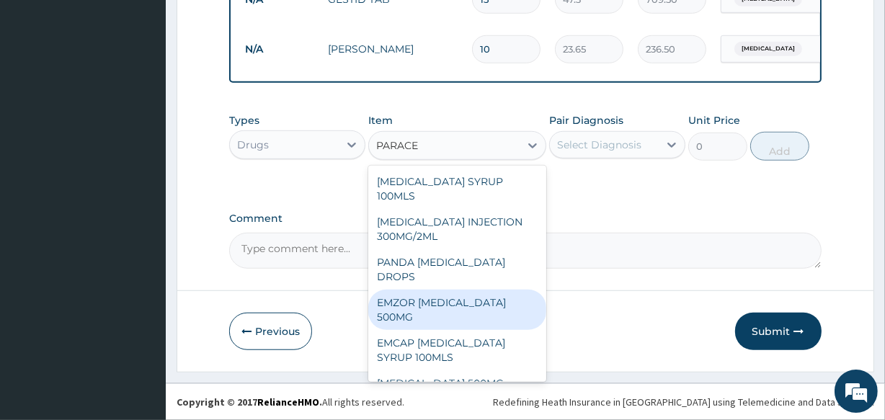
click at [455, 306] on div "EMZOR PARACETAMOL 500MG" at bounding box center [456, 310] width 177 height 40
type input "40"
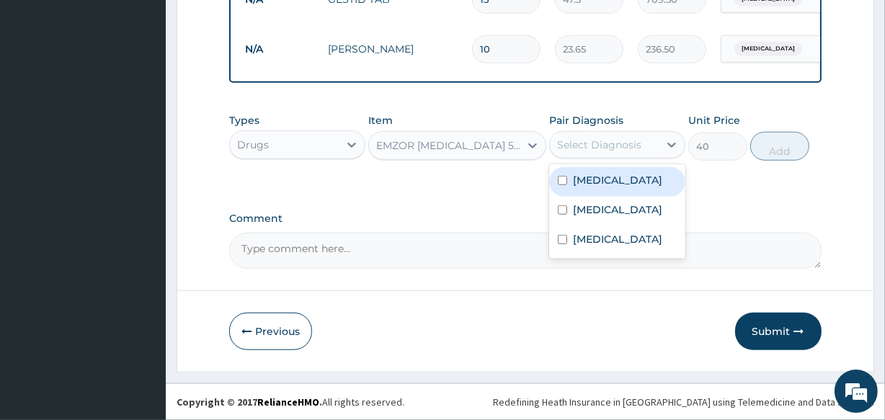
click at [572, 148] on div "Select Diagnosis" at bounding box center [599, 145] width 84 height 14
click at [584, 182] on label "Malaria" at bounding box center [617, 180] width 89 height 14
checkbox input "true"
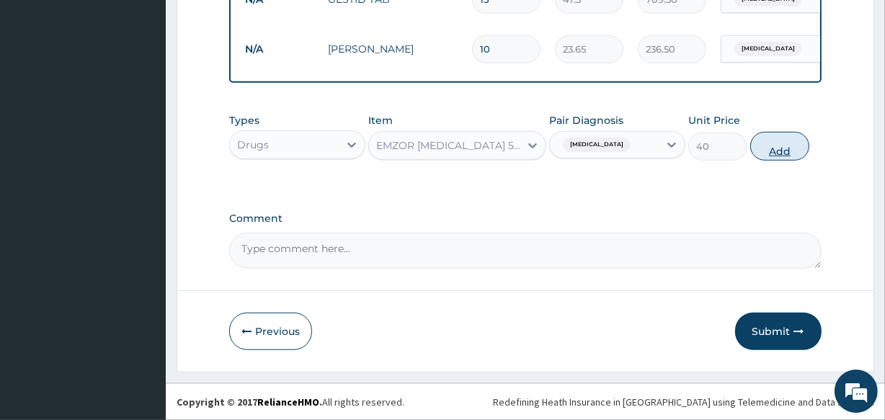
click at [784, 151] on button "Add" at bounding box center [779, 146] width 59 height 29
type input "0"
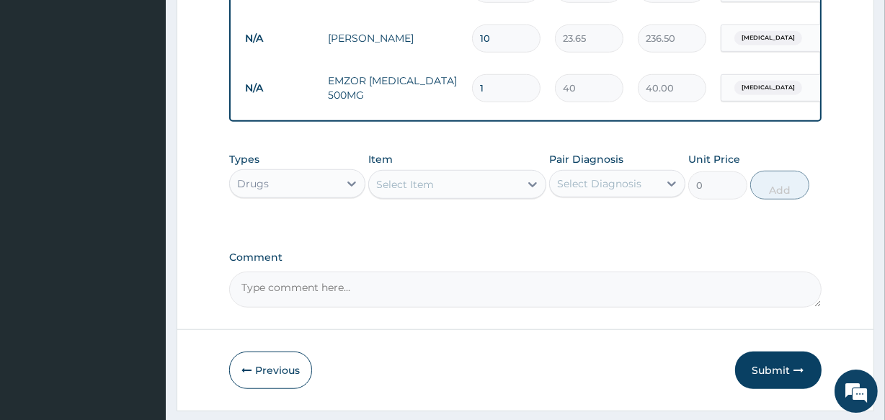
click at [492, 94] on input "1" at bounding box center [506, 88] width 68 height 28
type input "18"
type input "720.00"
type input "18"
click at [780, 382] on button "Submit" at bounding box center [778, 370] width 87 height 37
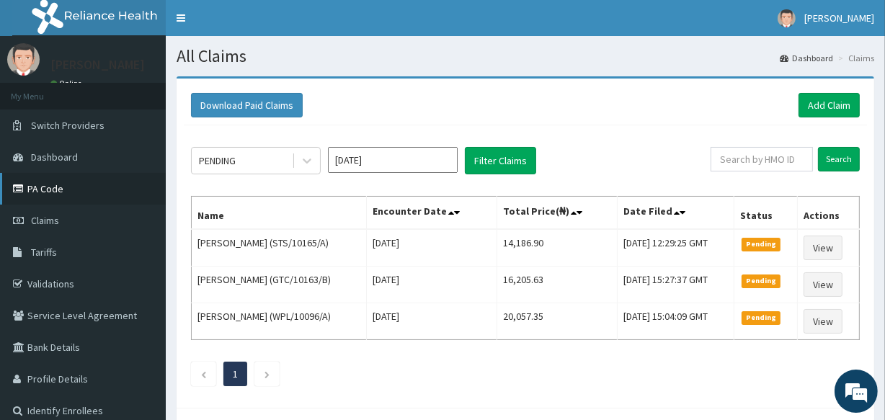
click at [41, 192] on link "PA Code" at bounding box center [83, 189] width 166 height 32
click at [827, 107] on link "Add Claim" at bounding box center [829, 105] width 61 height 25
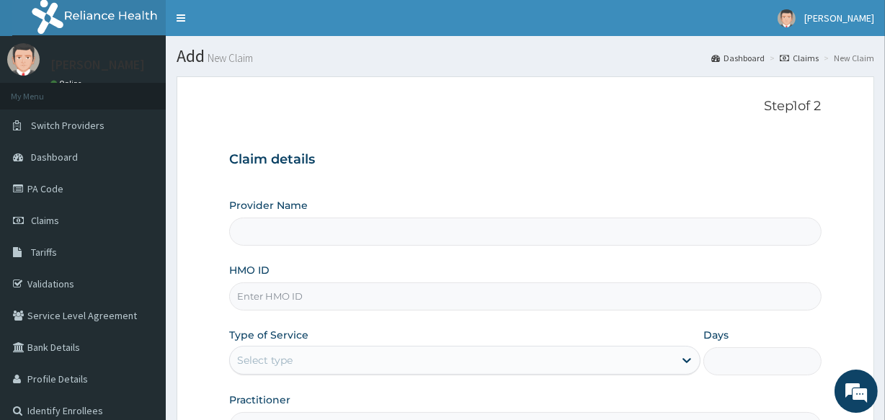
type input "[GEOGRAPHIC_DATA]"
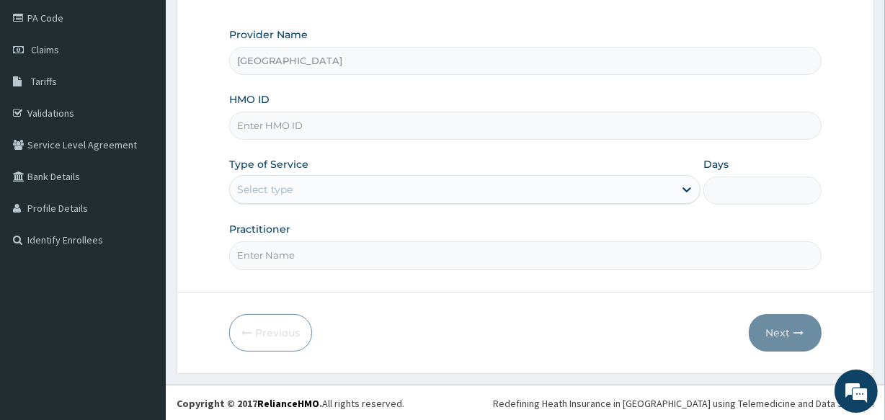
click at [289, 125] on input "HMO ID" at bounding box center [525, 126] width 592 height 28
click at [298, 129] on input "HMO ID" at bounding box center [525, 126] width 592 height 28
click at [301, 135] on input "HMO ID" at bounding box center [525, 126] width 592 height 28
type input "PFN/10216/F"
click at [280, 195] on div "Select type" at bounding box center [265, 189] width 56 height 14
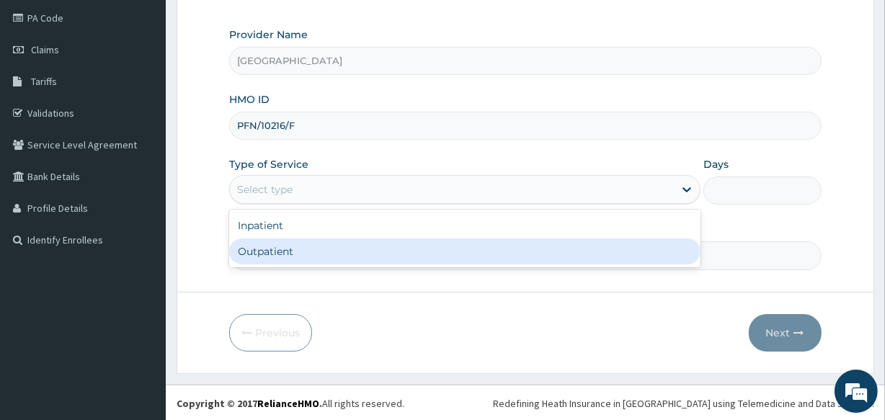
click at [296, 265] on div "Inpatient Outpatient" at bounding box center [464, 239] width 471 height 58
click at [296, 256] on div "Outpatient" at bounding box center [464, 252] width 471 height 26
type input "1"
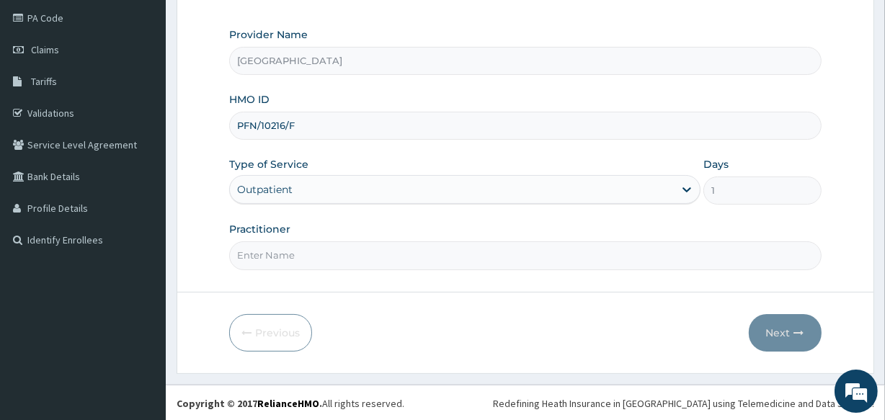
click at [298, 254] on input "Practitioner" at bounding box center [525, 256] width 592 height 28
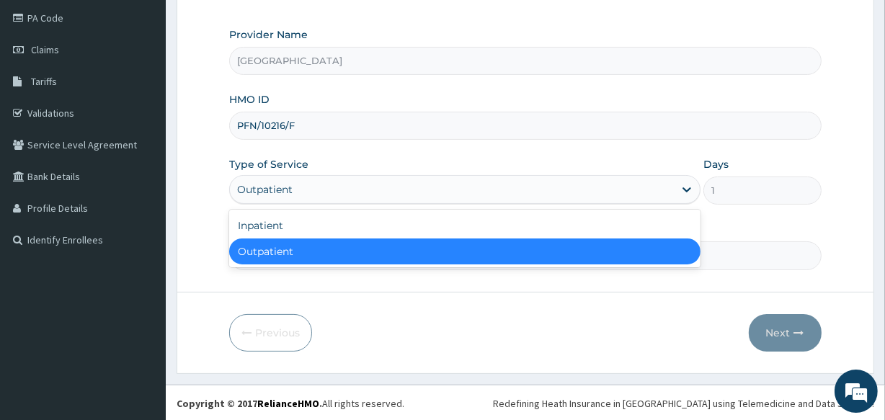
click at [257, 186] on div "Outpatient" at bounding box center [265, 189] width 56 height 14
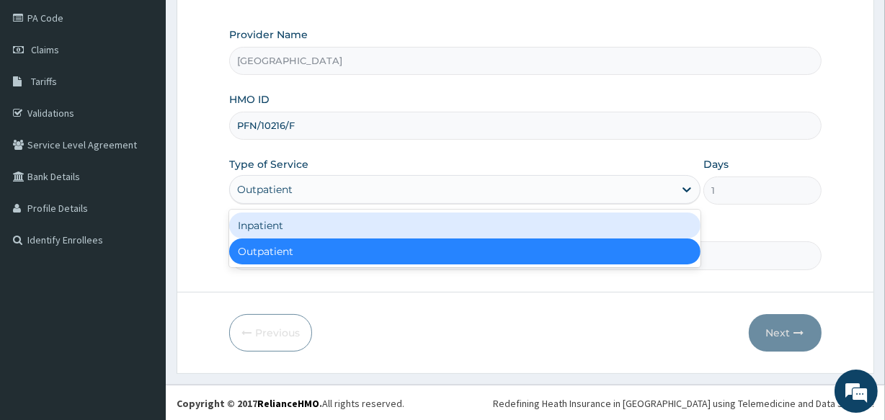
click at [268, 224] on div "Inpatient" at bounding box center [464, 226] width 471 height 26
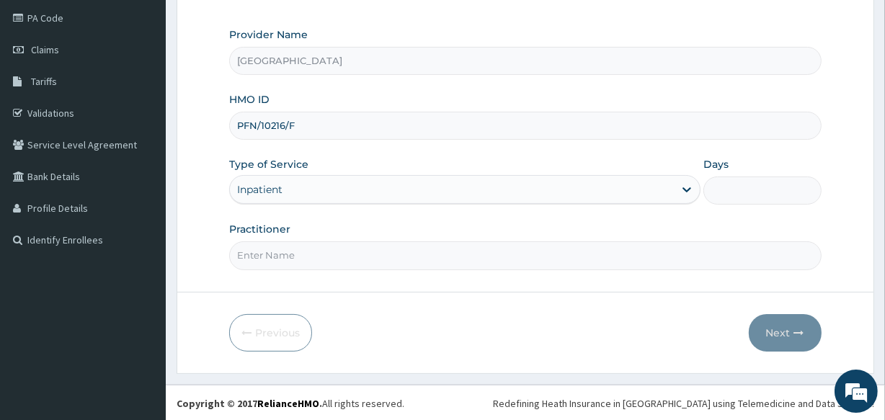
click at [278, 260] on input "Practitioner" at bounding box center [525, 256] width 592 height 28
type input "DR ABRAHAM"
click at [730, 195] on input "Days" at bounding box center [763, 191] width 118 height 28
type input "1"
click at [780, 326] on button "Next" at bounding box center [785, 332] width 73 height 37
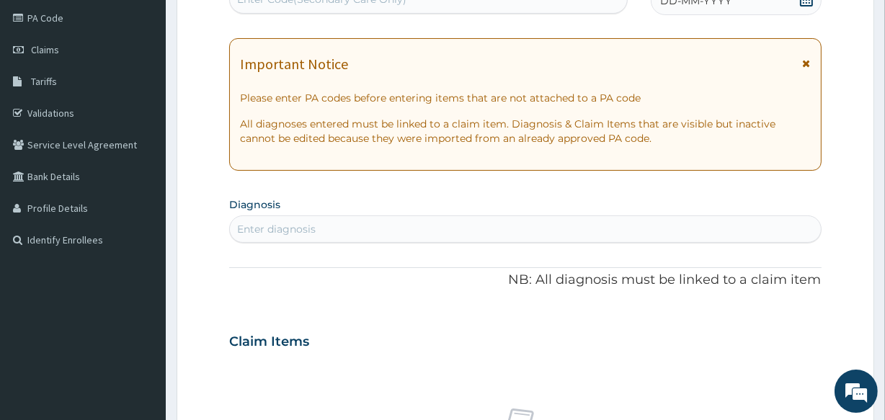
scroll to position [163, 0]
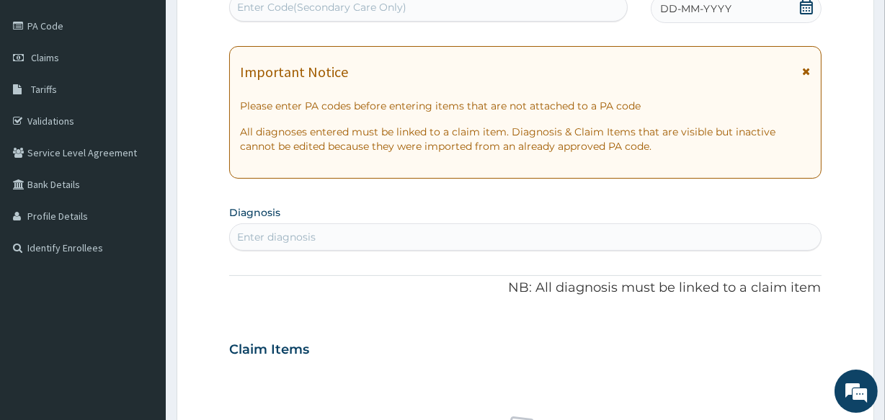
click at [453, 7] on div "Enter Code(Secondary Care Only)" at bounding box center [428, 7] width 397 height 23
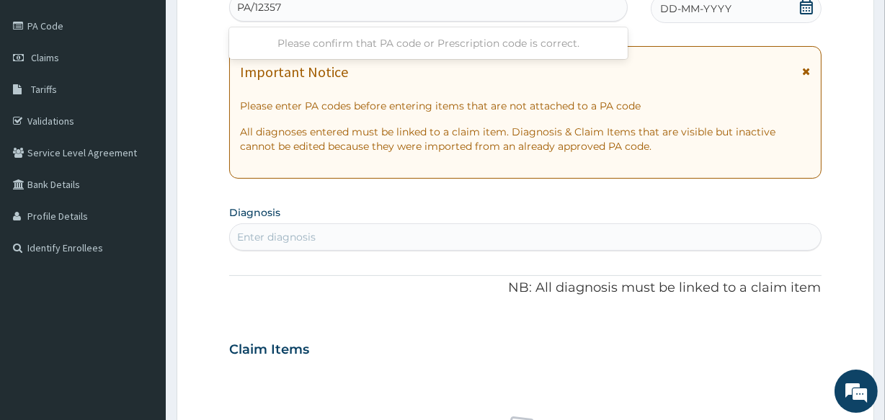
type input "PA/123574"
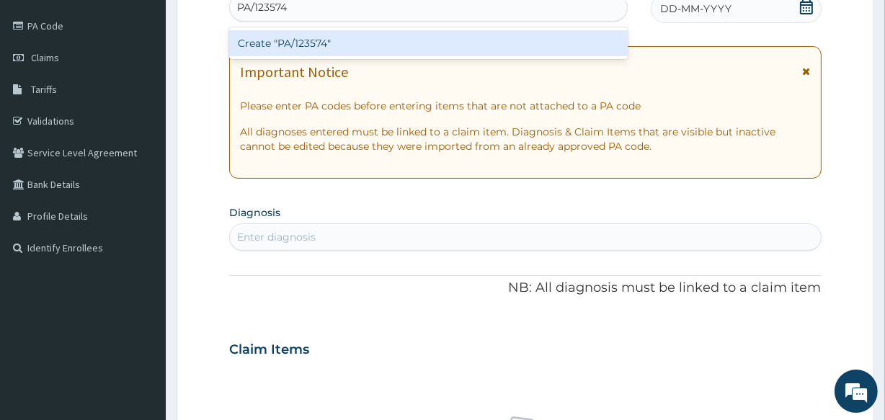
click at [412, 40] on div "Create "PA/123574"" at bounding box center [428, 43] width 398 height 26
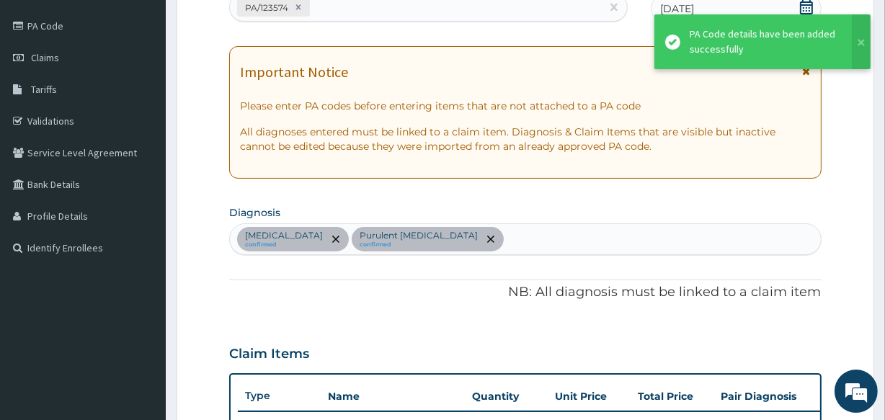
scroll to position [439, 0]
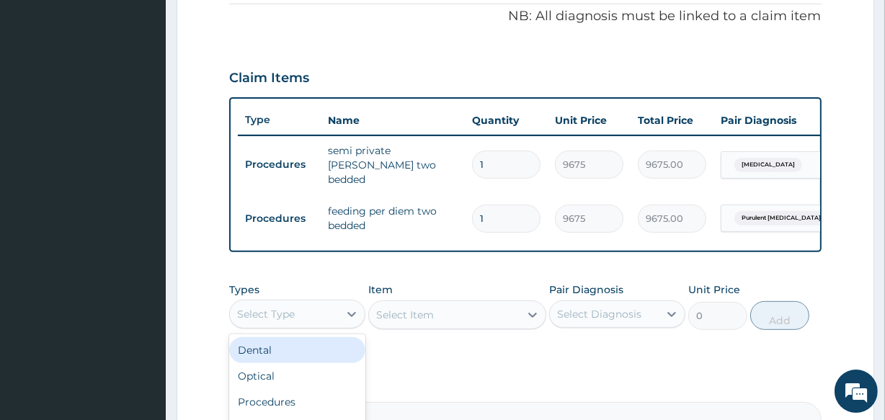
click at [327, 328] on div "Select Type" at bounding box center [297, 314] width 136 height 29
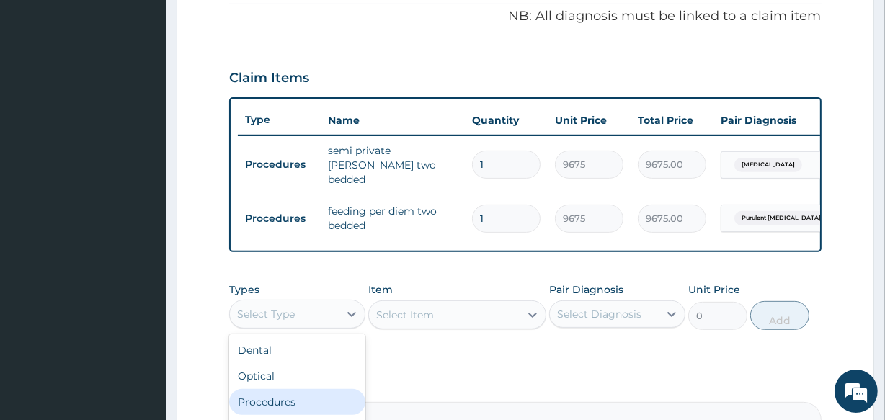
click at [326, 408] on div "Procedures" at bounding box center [297, 402] width 136 height 26
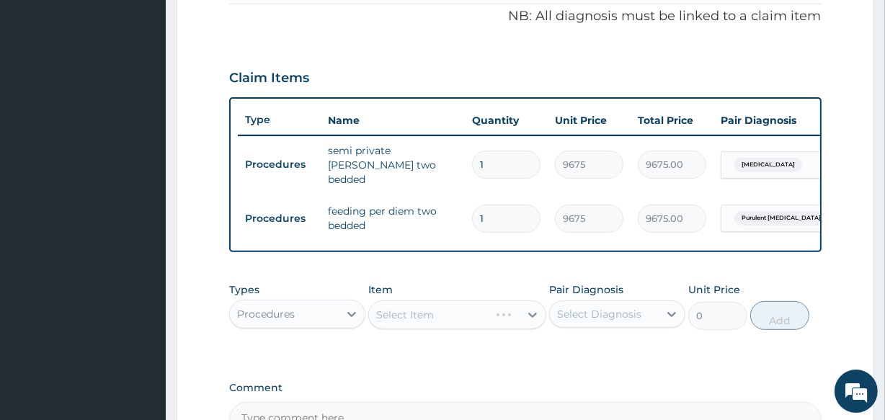
click at [433, 311] on div "Select Item" at bounding box center [456, 315] width 177 height 29
click at [434, 316] on div "Select Item" at bounding box center [444, 315] width 150 height 23
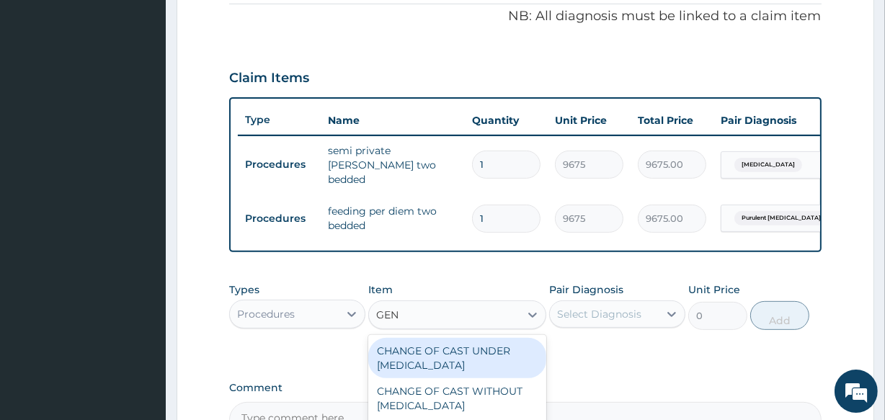
type input "GENE"
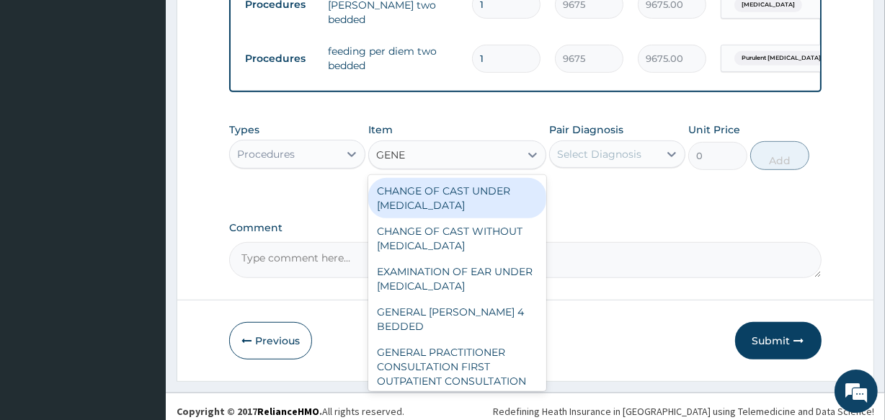
scroll to position [610, 0]
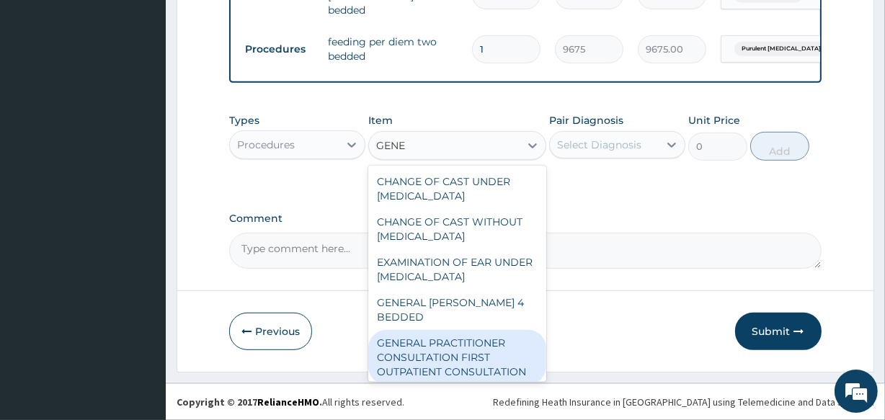
click at [495, 345] on div "GENERAL PRACTITIONER CONSULTATION FIRST OUTPATIENT CONSULTATION" at bounding box center [456, 357] width 177 height 55
type input "3547.5"
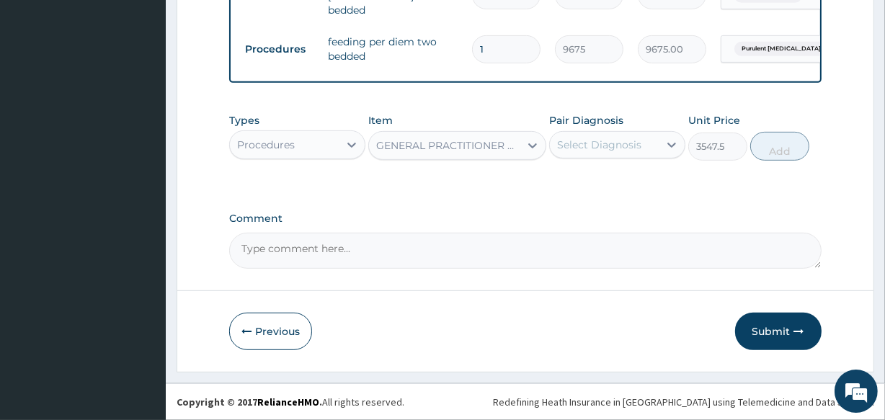
click at [598, 144] on div "Select Diagnosis" at bounding box center [599, 145] width 84 height 14
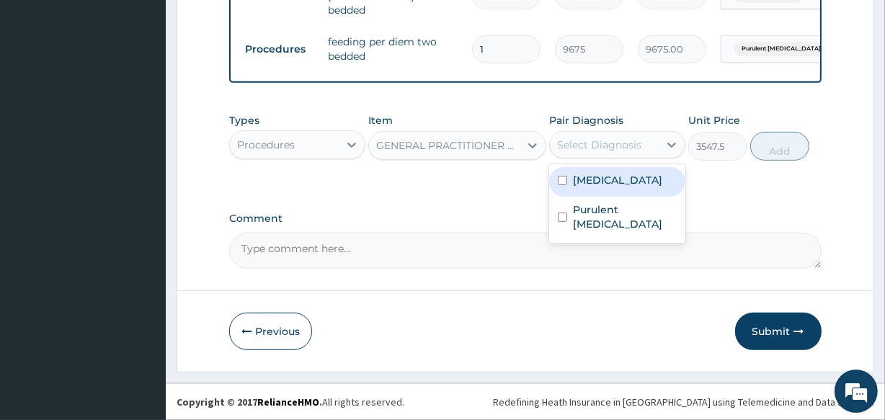
click at [598, 189] on div "Malaria" at bounding box center [617, 182] width 136 height 30
checkbox input "true"
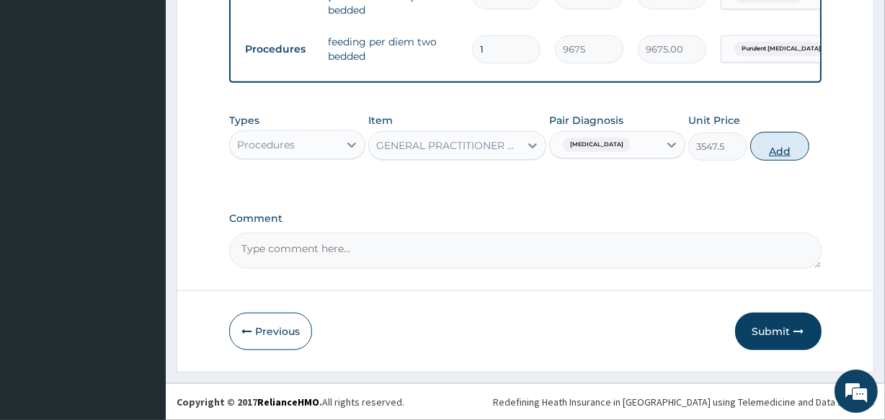
click at [774, 150] on button "Add" at bounding box center [779, 146] width 59 height 29
type input "0"
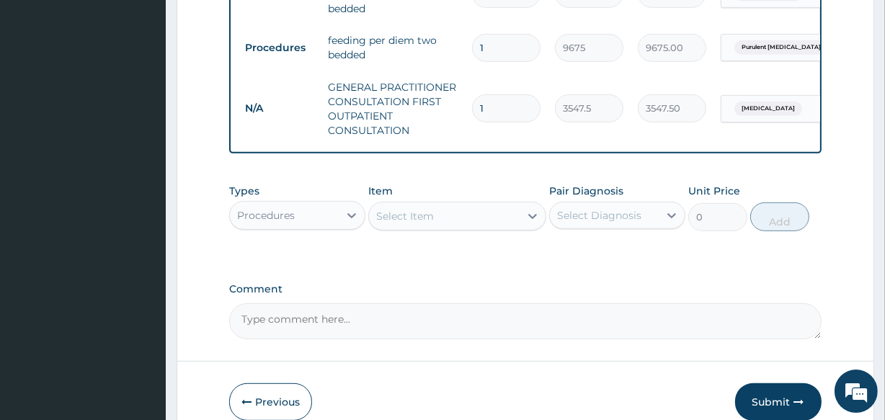
click at [313, 211] on div "Procedures" at bounding box center [284, 215] width 109 height 23
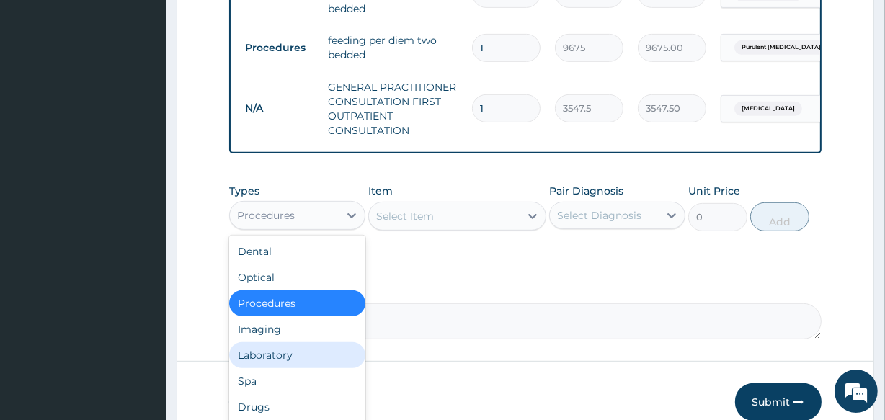
click at [301, 353] on div "Laboratory" at bounding box center [297, 355] width 136 height 26
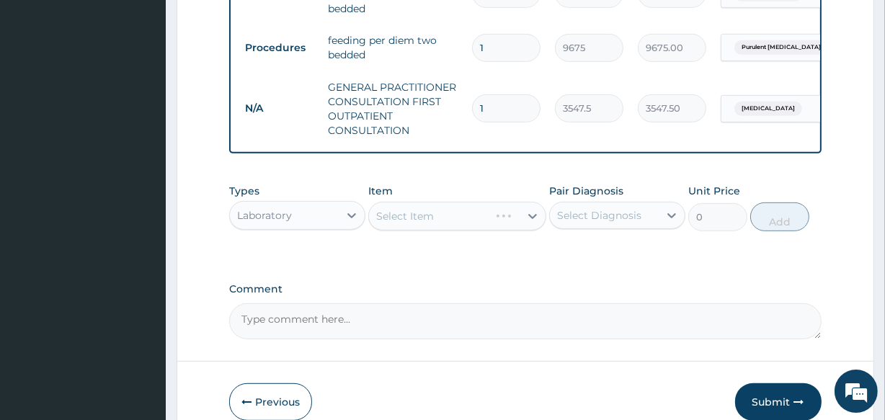
click at [431, 214] on div "Select Item" at bounding box center [456, 216] width 177 height 29
click at [434, 220] on div "Select Item" at bounding box center [456, 216] width 177 height 29
click at [434, 220] on div "Select Item" at bounding box center [444, 216] width 150 height 23
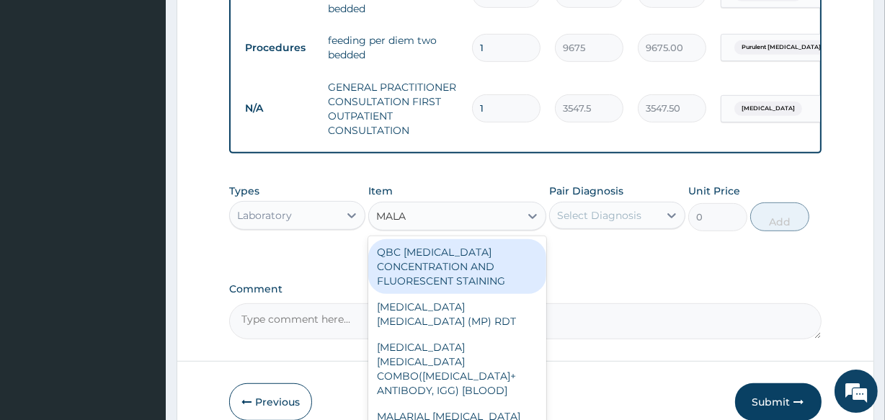
type input "MALAR"
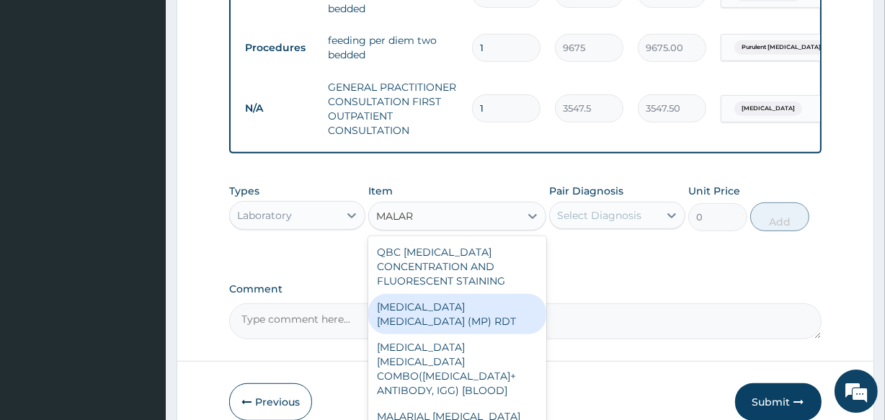
click at [448, 309] on div "MALARIA PARASITE (MP) RDT" at bounding box center [456, 314] width 177 height 40
type input "1612.5"
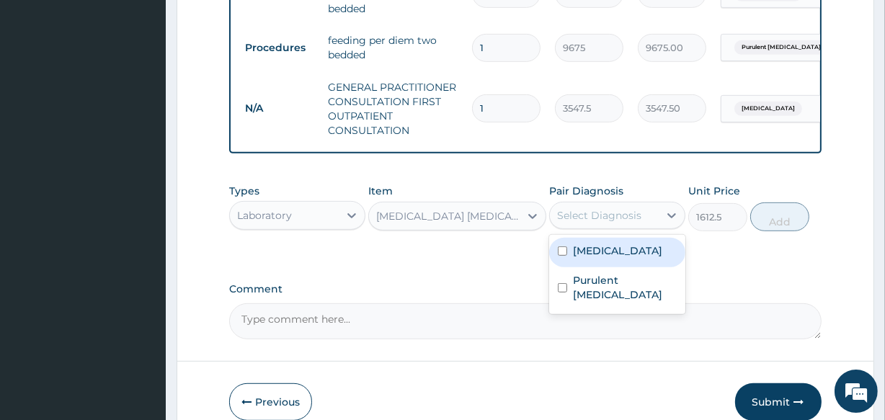
click at [580, 220] on div "Select Diagnosis" at bounding box center [599, 215] width 84 height 14
click at [580, 257] on label "Malaria" at bounding box center [617, 251] width 89 height 14
checkbox input "true"
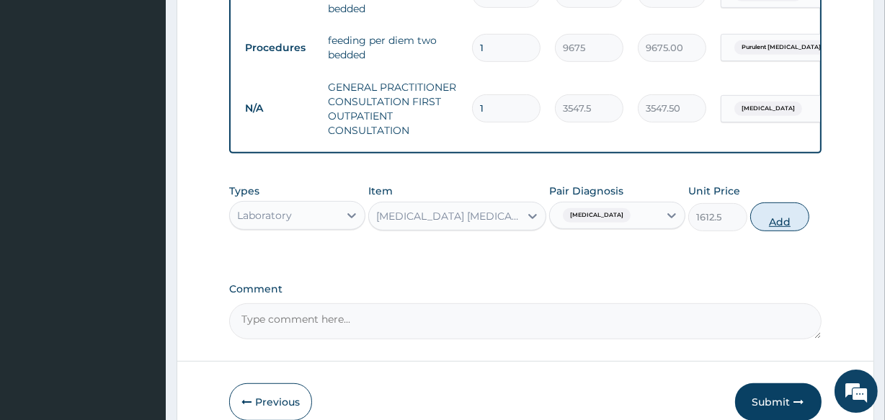
click at [782, 217] on button "Add" at bounding box center [779, 217] width 59 height 29
type input "0"
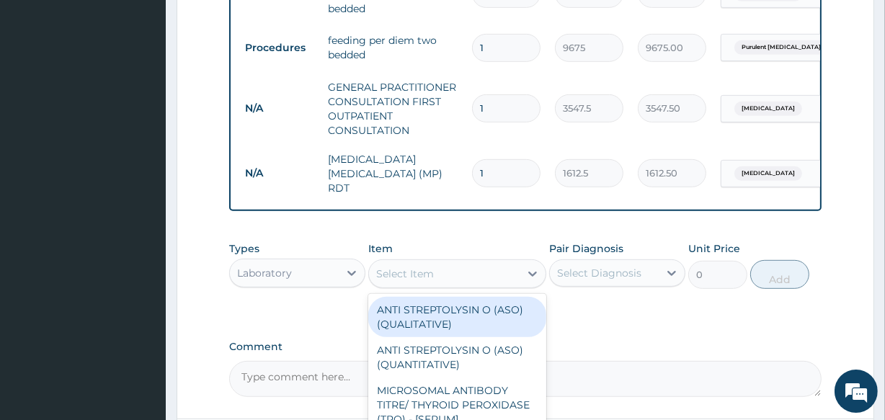
click at [417, 267] on div "Select Item" at bounding box center [405, 274] width 58 height 14
type input "FBC"
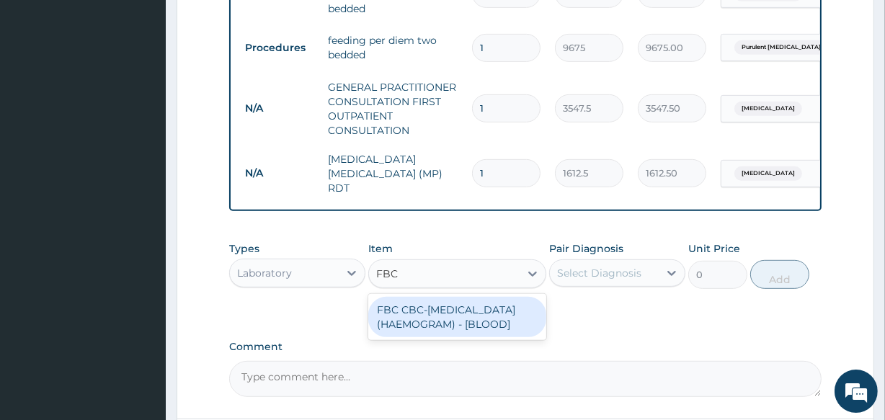
click at [419, 301] on div "FBC CBC-COMPLETE BLOOD COUNT (HAEMOGRAM) - [BLOOD]" at bounding box center [456, 317] width 177 height 40
type input "4300"
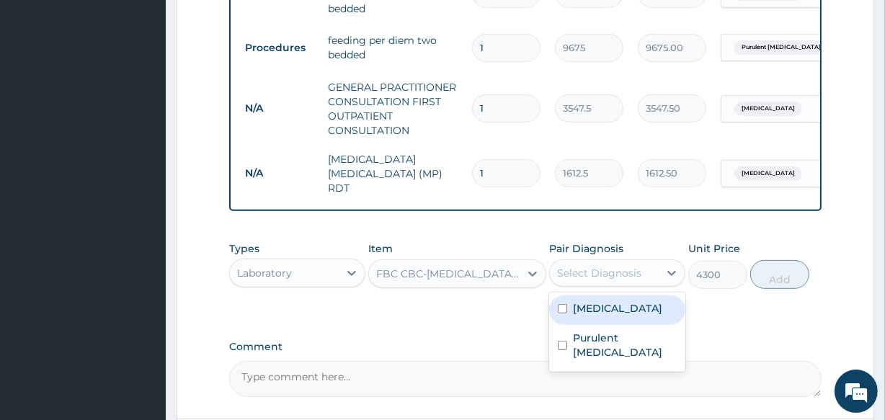
click at [585, 266] on div "Select Diagnosis" at bounding box center [599, 273] width 84 height 14
click at [596, 304] on label "Malaria" at bounding box center [617, 308] width 89 height 14
checkbox input "true"
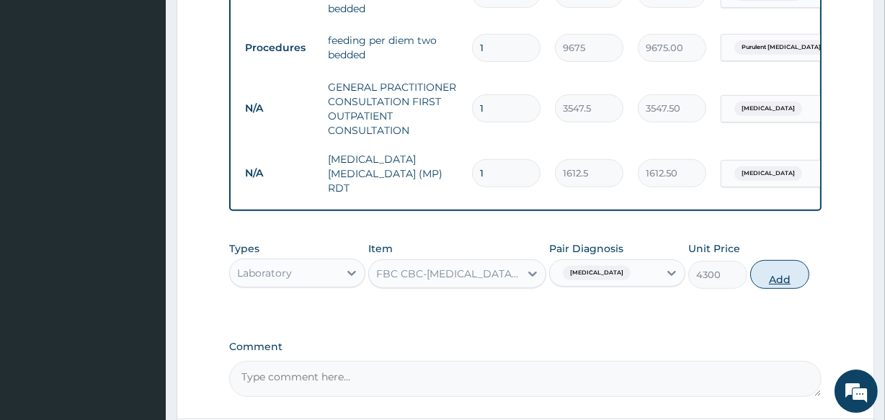
click at [774, 273] on button "Add" at bounding box center [779, 274] width 59 height 29
type input "0"
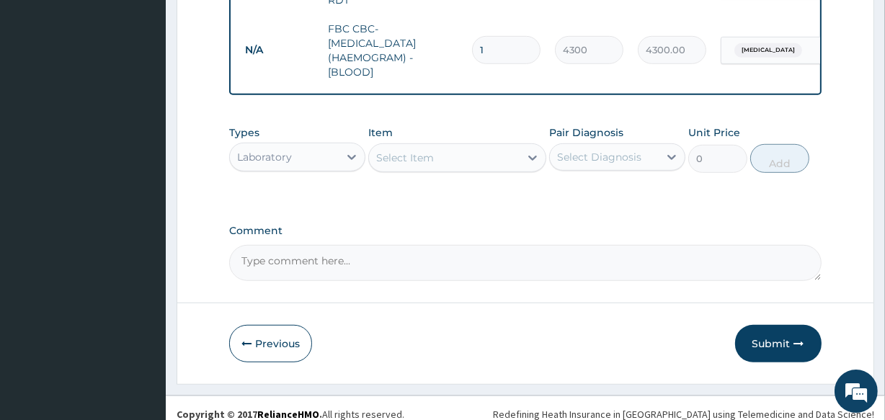
scroll to position [804, 0]
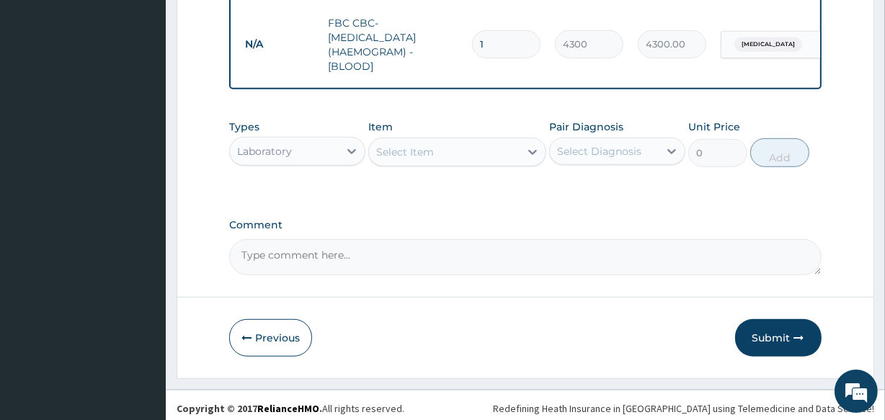
click at [433, 146] on div "Select Item" at bounding box center [405, 152] width 58 height 14
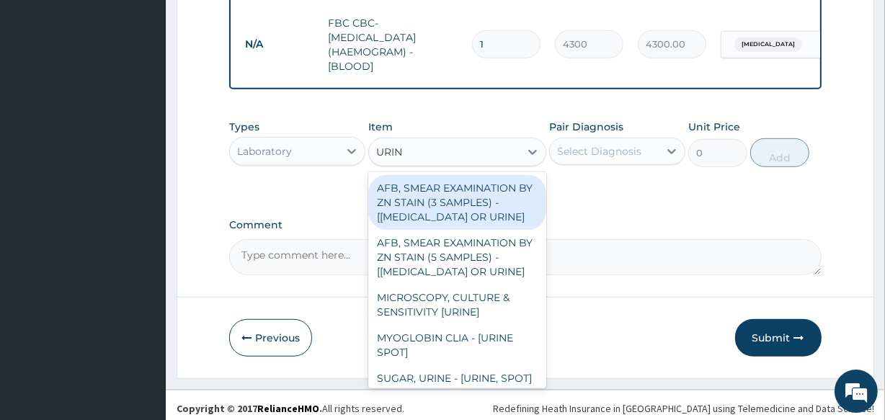
type input "URINA"
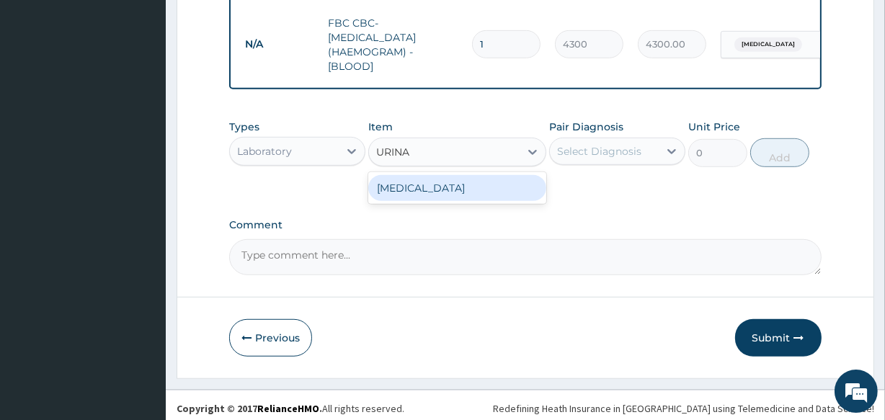
click at [433, 180] on div "URINALYSIS" at bounding box center [456, 188] width 177 height 26
type input "1612.5"
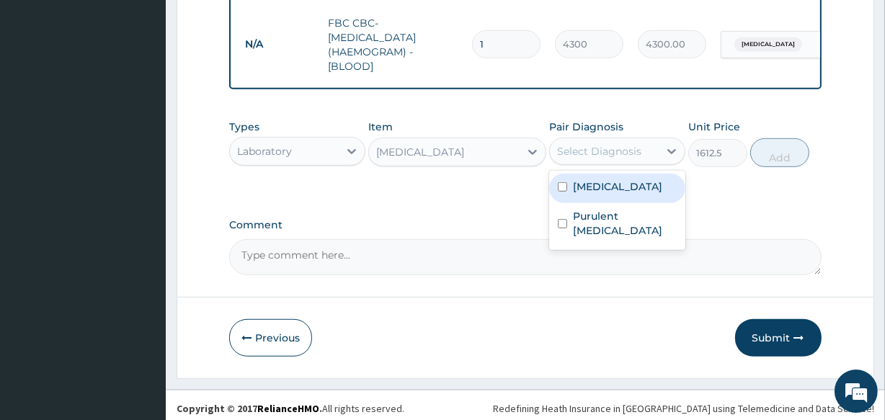
click at [595, 151] on div "Select Diagnosis" at bounding box center [599, 151] width 84 height 14
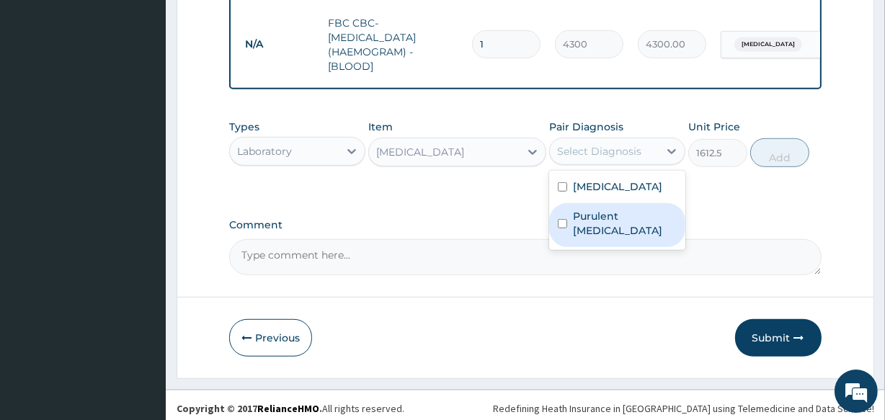
click at [606, 214] on label "Purulent enteritis" at bounding box center [625, 223] width 104 height 29
checkbox input "true"
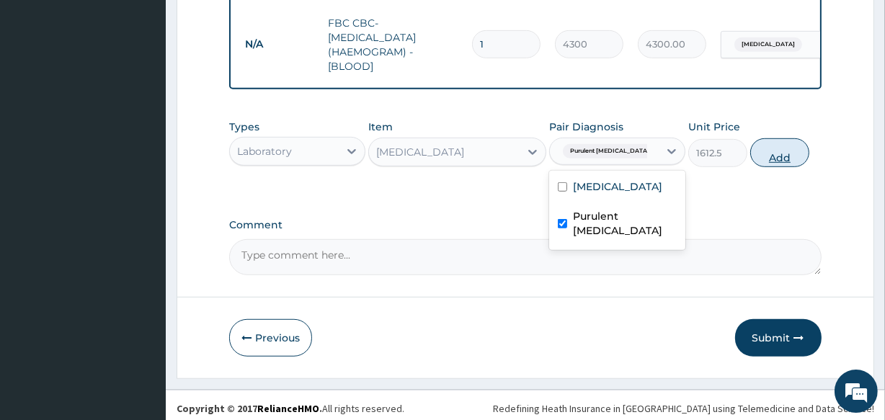
click at [779, 148] on button "Add" at bounding box center [779, 152] width 59 height 29
type input "0"
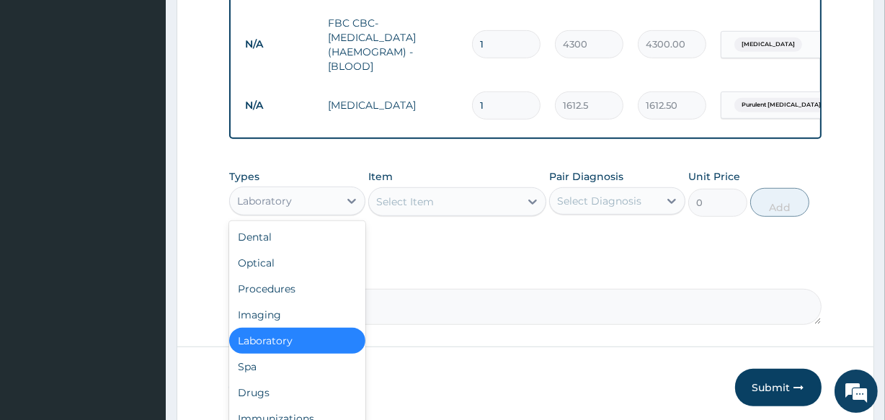
click at [312, 198] on div "Laboratory" at bounding box center [284, 201] width 109 height 23
click at [297, 381] on div "Drugs" at bounding box center [297, 393] width 136 height 26
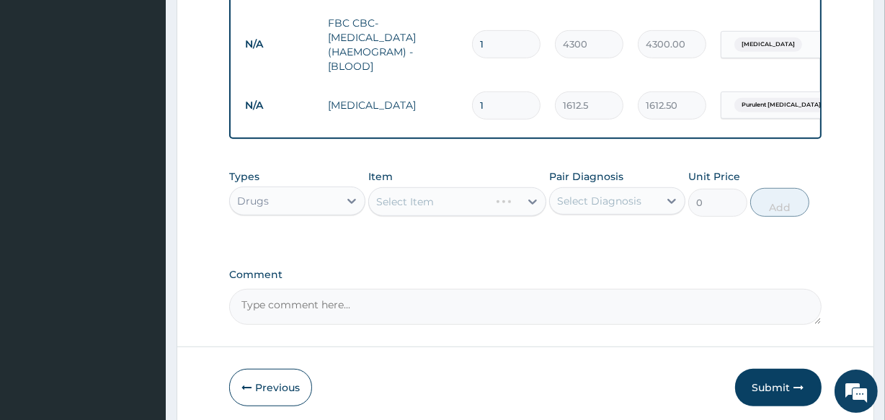
click at [403, 192] on div "Select Item" at bounding box center [456, 201] width 177 height 29
click at [404, 195] on div "Select Item" at bounding box center [405, 202] width 58 height 14
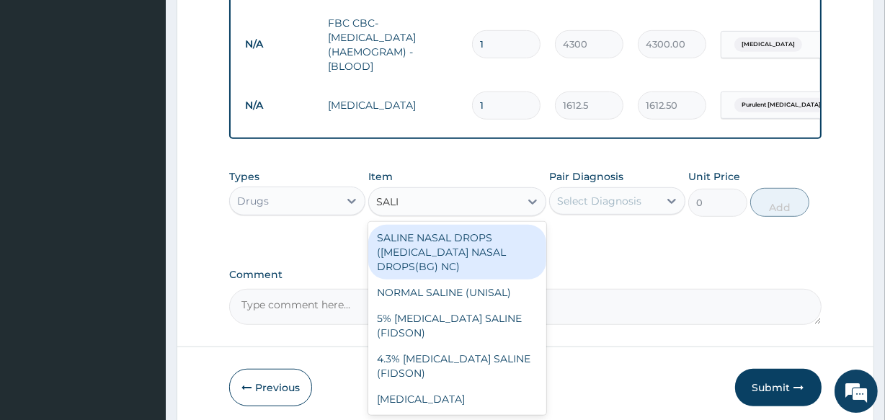
type input "SALIN"
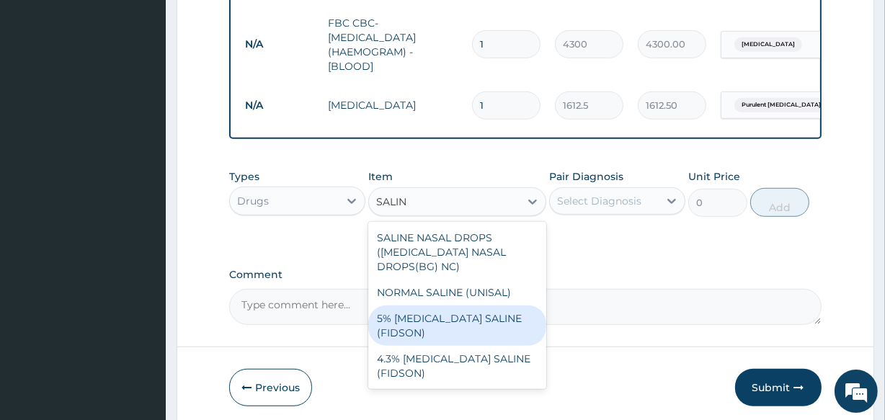
click at [425, 306] on div "5% DEXTROSE SALINE (FIDSON)" at bounding box center [456, 326] width 177 height 40
type input "1773.75"
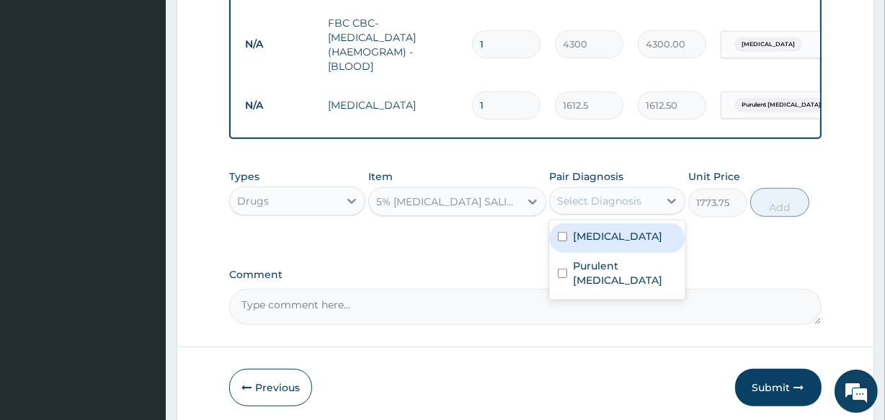
click at [577, 187] on div "Select Diagnosis" at bounding box center [617, 200] width 136 height 27
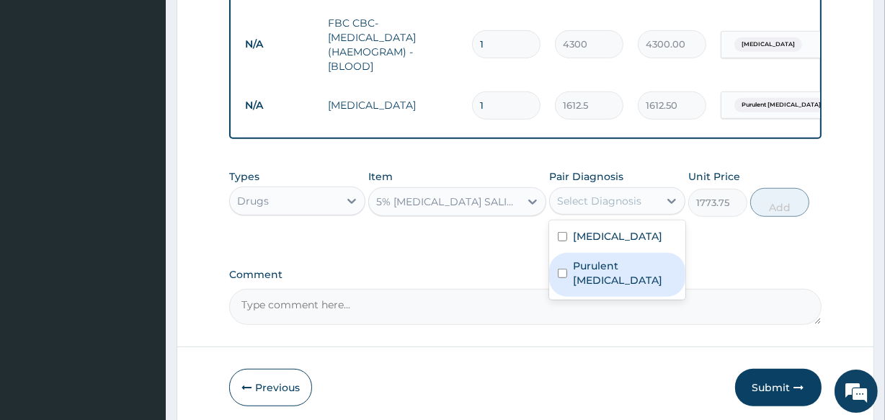
click at [591, 262] on label "Purulent enteritis" at bounding box center [625, 273] width 104 height 29
checkbox input "true"
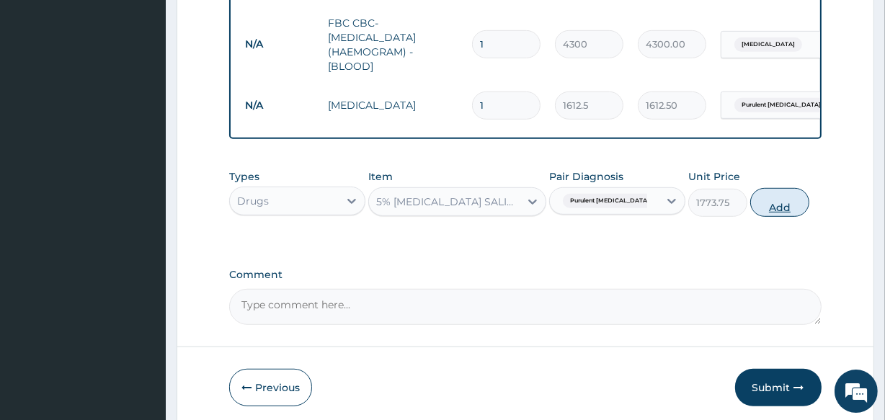
click at [775, 198] on button "Add" at bounding box center [779, 202] width 59 height 29
type input "0"
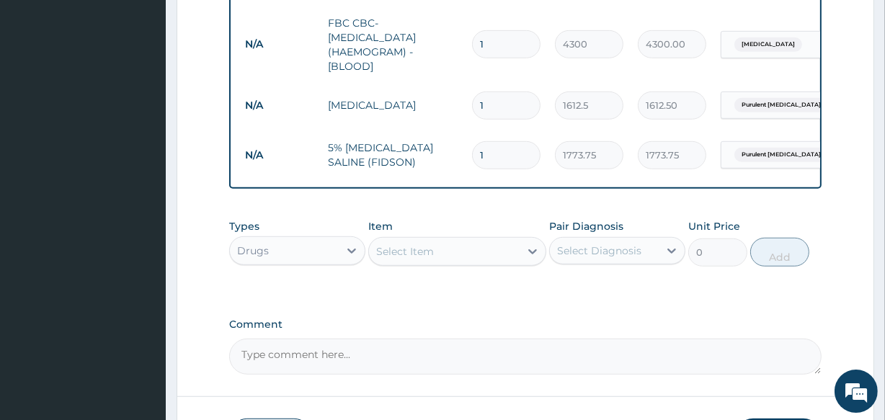
click at [458, 245] on div "Select Item" at bounding box center [444, 251] width 150 height 23
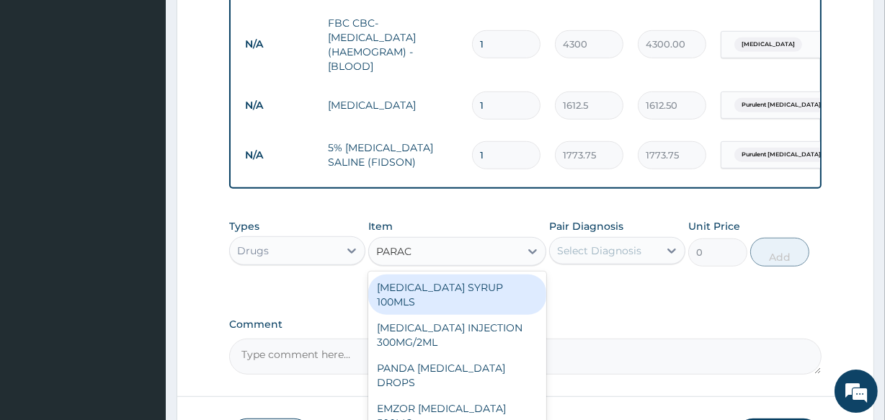
type input "PARACE"
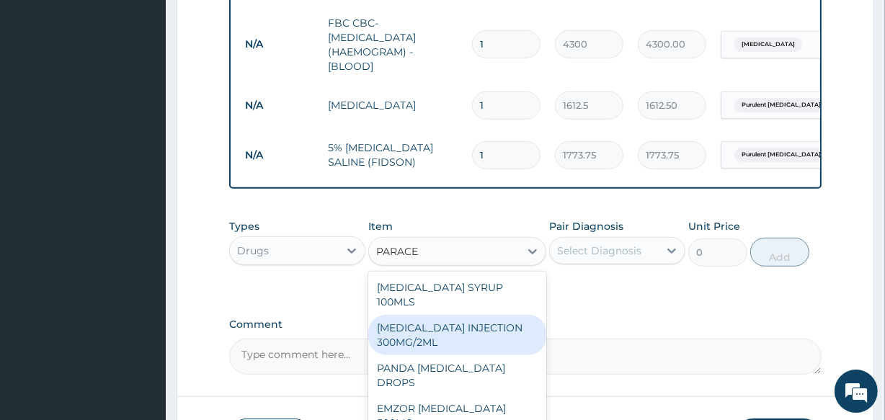
click at [461, 327] on div "PARACETAMOL INJECTION 300MG/2ML" at bounding box center [456, 335] width 177 height 40
type input "260.15"
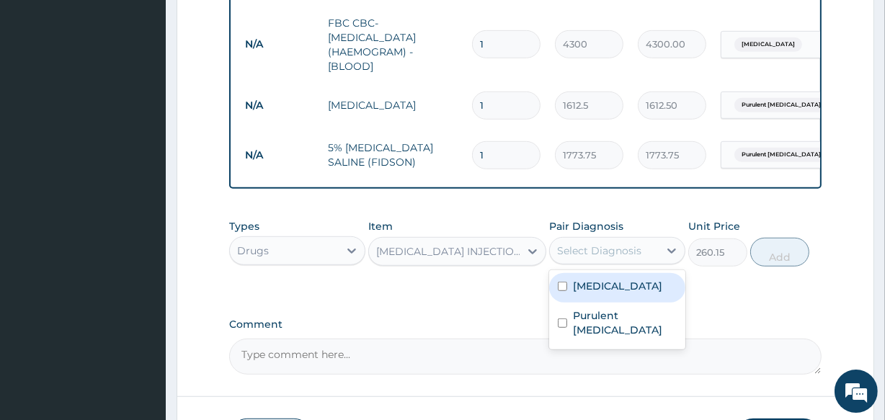
click at [592, 244] on div "Select Diagnosis" at bounding box center [599, 251] width 84 height 14
click at [593, 286] on label "Malaria" at bounding box center [617, 286] width 89 height 14
checkbox input "true"
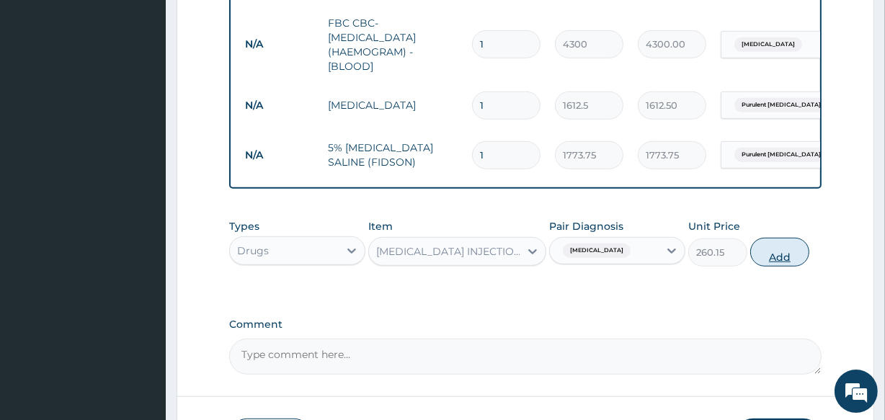
click at [773, 252] on button "Add" at bounding box center [779, 252] width 59 height 29
type input "0"
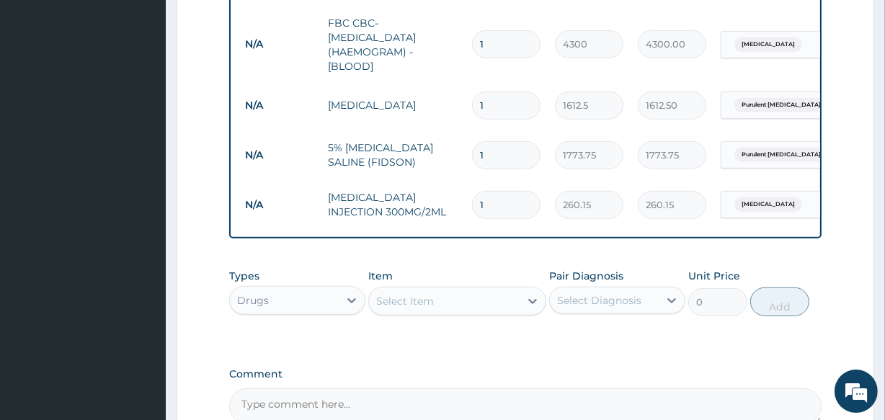
click at [425, 301] on div "Select Item" at bounding box center [405, 301] width 58 height 14
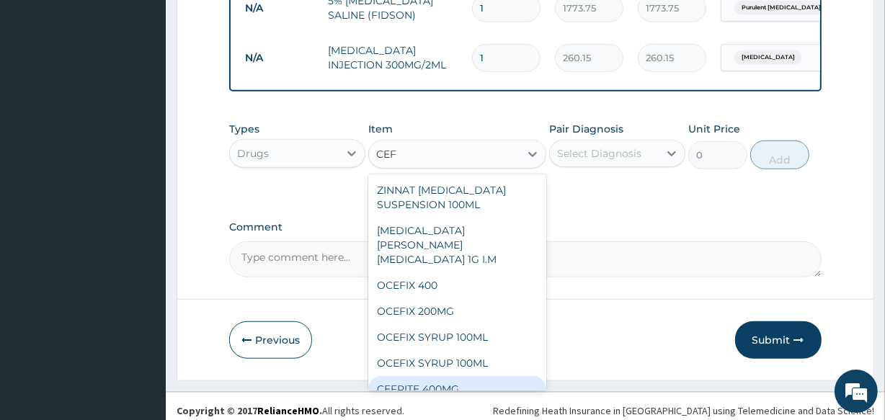
scroll to position [954, 0]
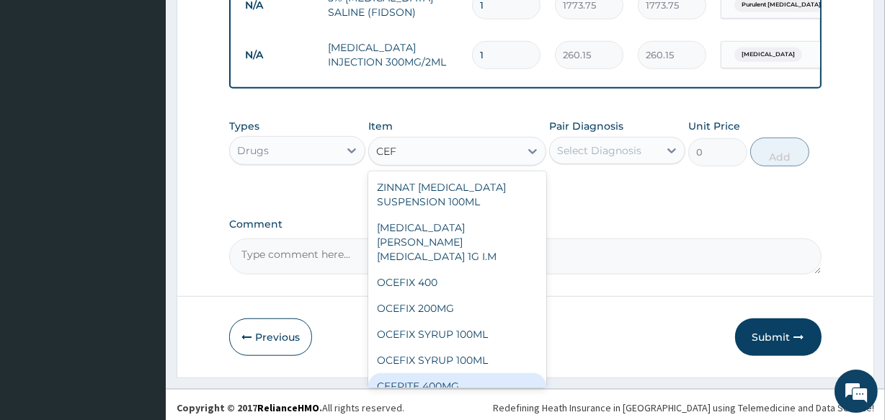
type input "CEF"
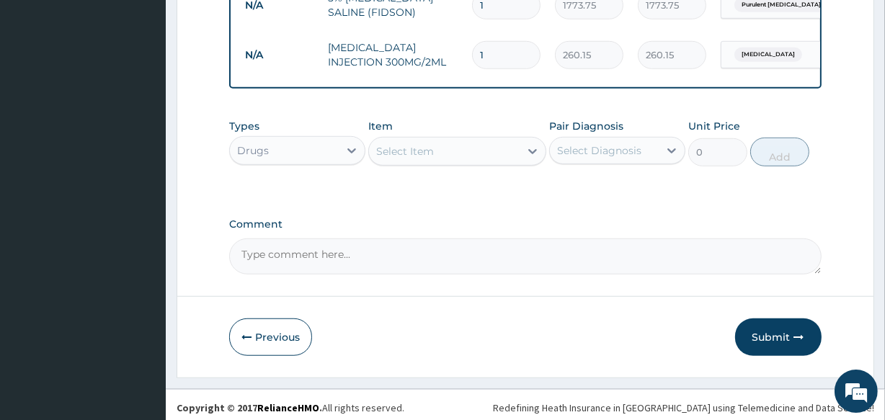
click at [410, 144] on div "Select Item" at bounding box center [405, 151] width 58 height 14
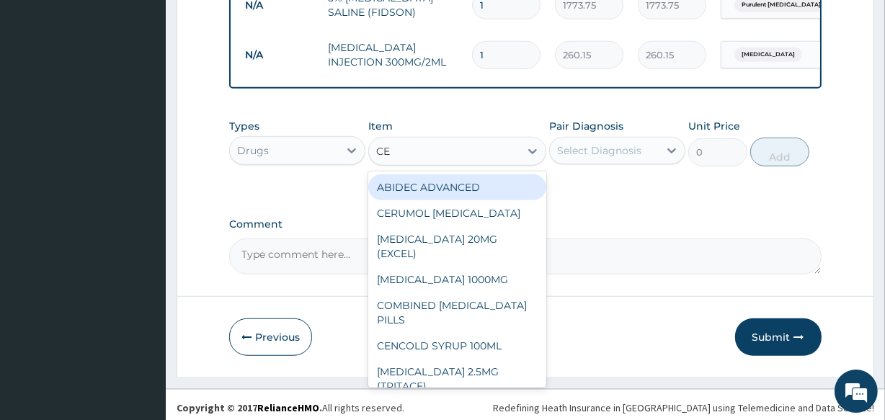
type input "CEF"
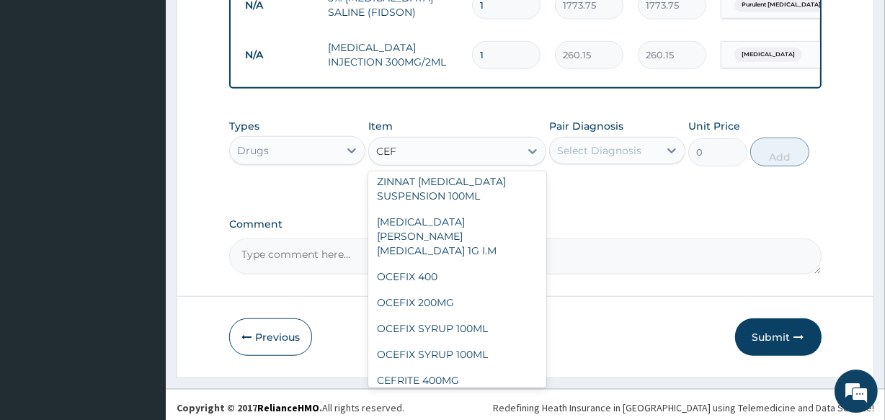
scroll to position [0, 0]
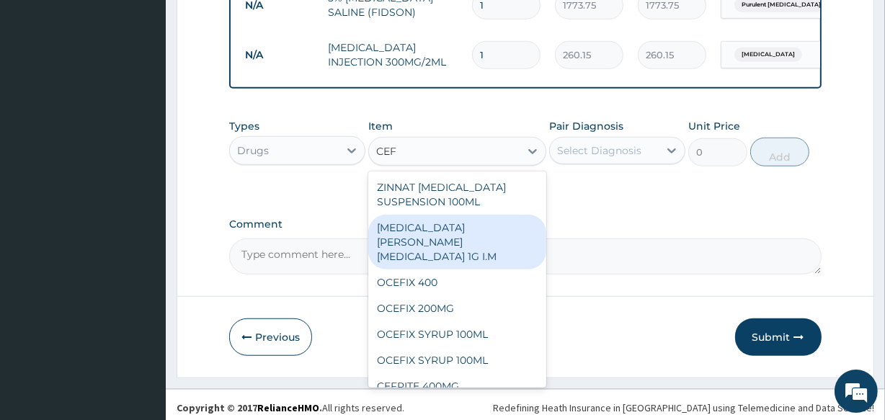
click at [498, 222] on div "ROCEPHIN CEFTRIAXONE 1G I.M" at bounding box center [456, 242] width 177 height 55
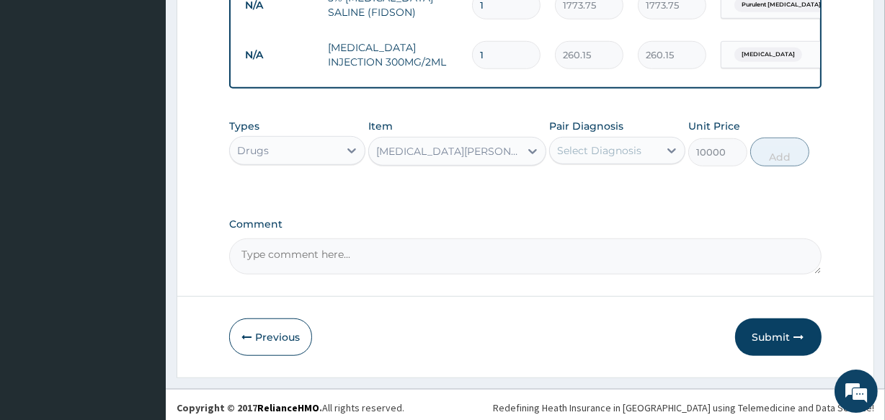
click at [472, 153] on div "ROCEPHIN CEFTRIAXONE 1G I.M" at bounding box center [444, 151] width 150 height 23
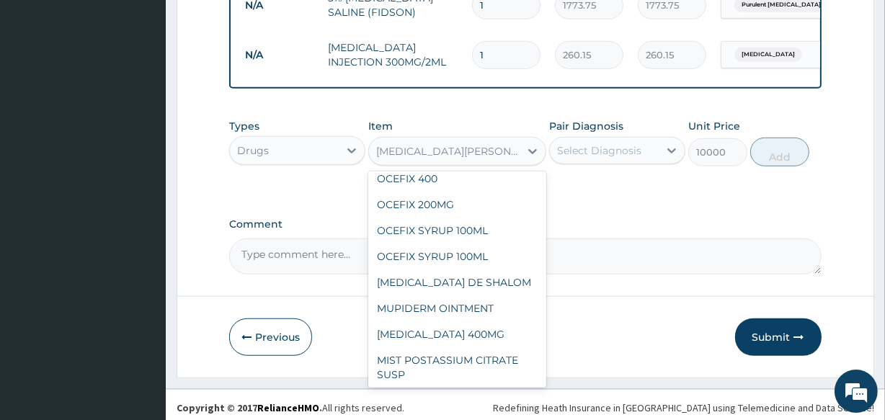
scroll to position [16365, 0]
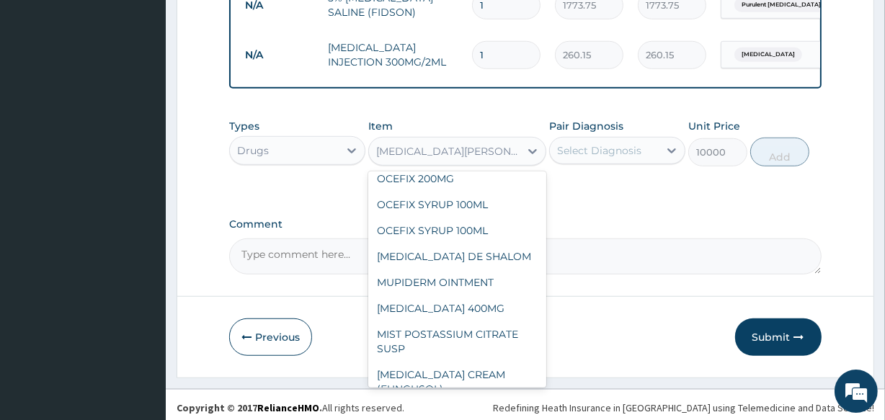
type input "22467.5"
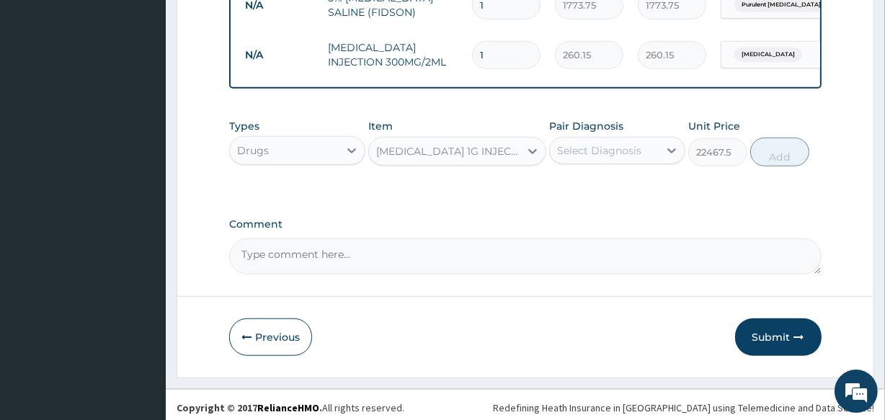
click at [469, 152] on div "MEROPENEM 1G INJECTION" at bounding box center [448, 151] width 144 height 14
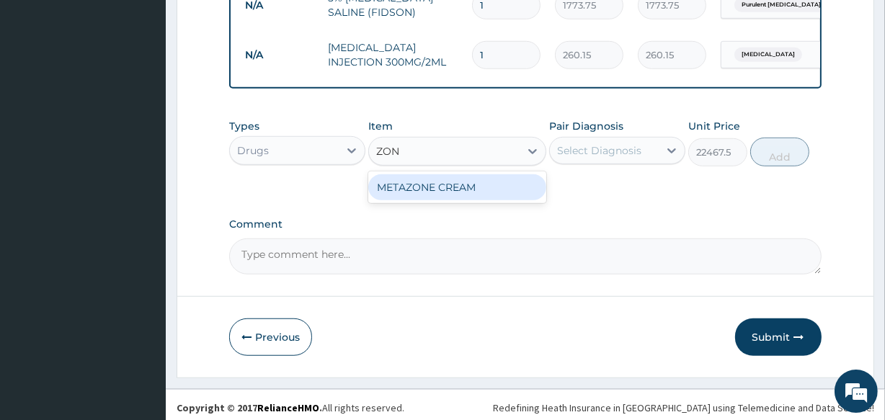
scroll to position [0, 0]
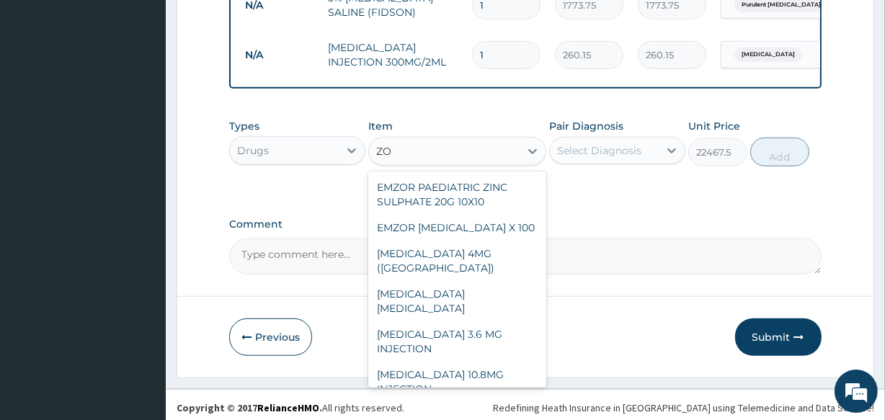
type input "Z"
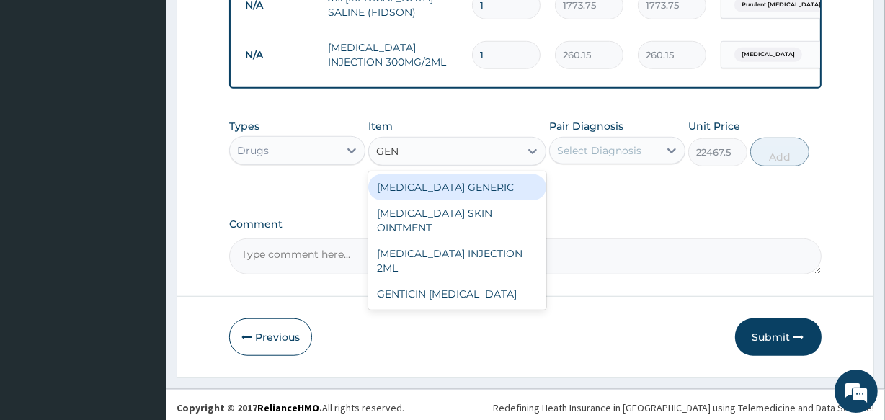
type input "GENT"
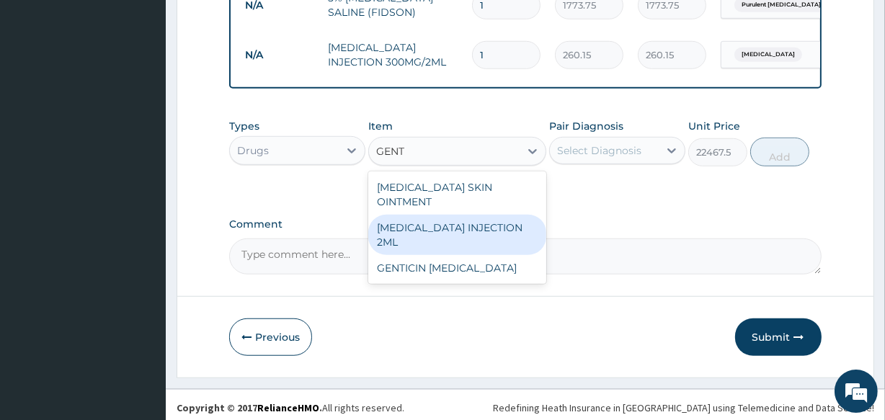
click at [507, 215] on div "GENTAMICIN INJECTION 2ML" at bounding box center [456, 235] width 177 height 40
type input "331.1"
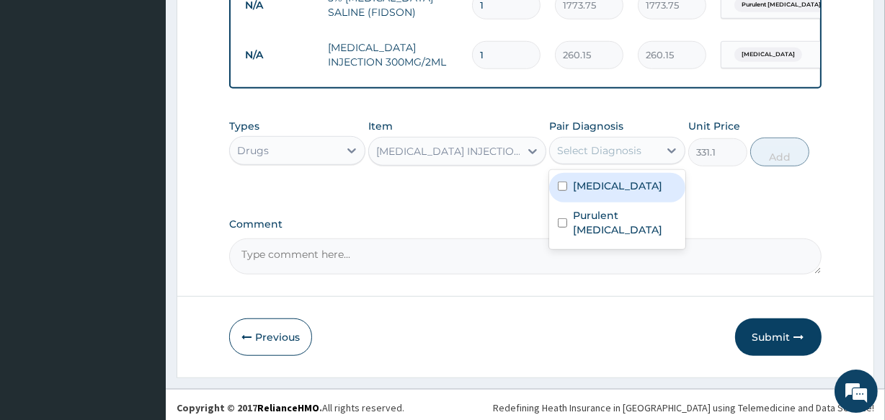
click at [580, 147] on div "Select Diagnosis" at bounding box center [599, 150] width 84 height 14
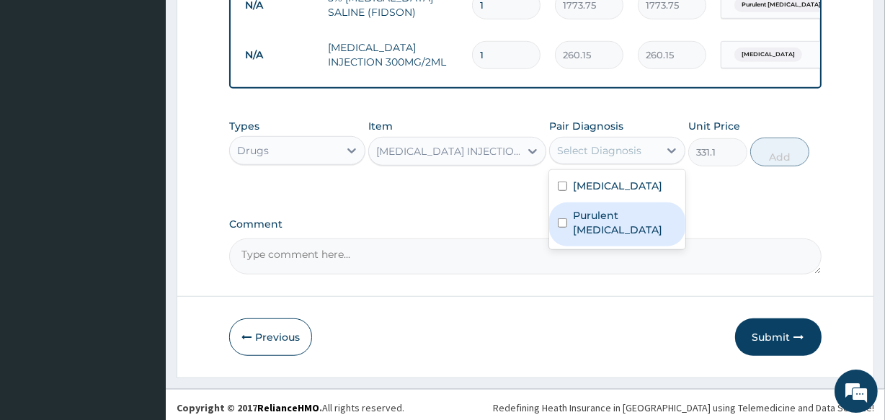
click at [590, 208] on label "Purulent enteritis" at bounding box center [625, 222] width 104 height 29
checkbox input "true"
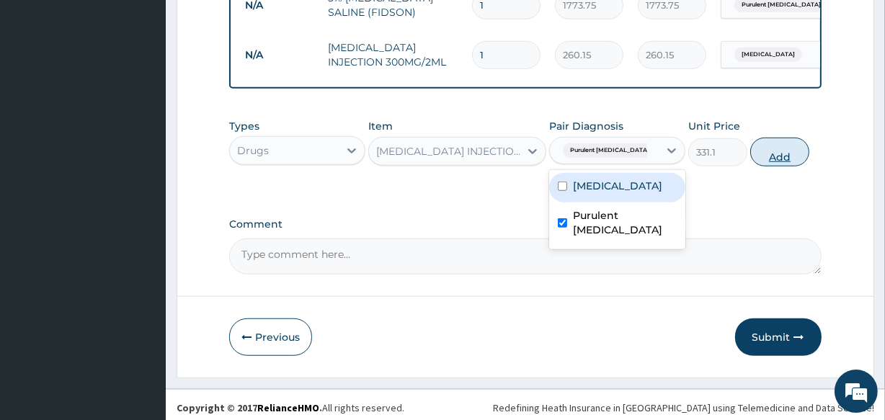
click at [763, 154] on button "Add" at bounding box center [779, 152] width 59 height 29
type input "0"
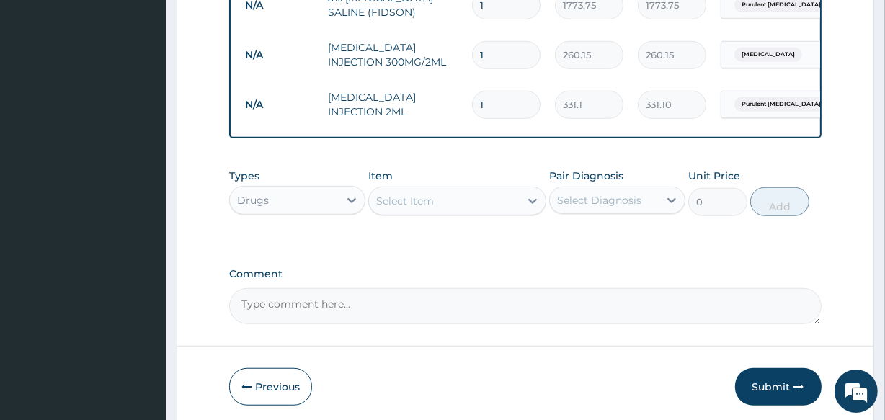
click at [424, 201] on div "Select Item" at bounding box center [405, 201] width 58 height 14
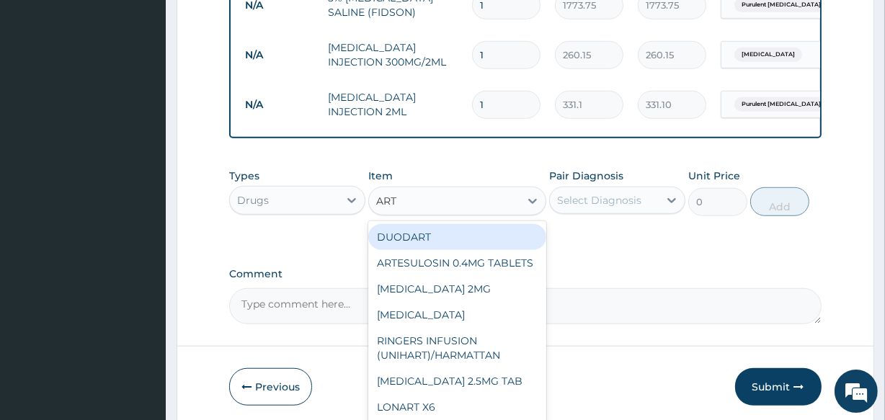
type input "ARTE"
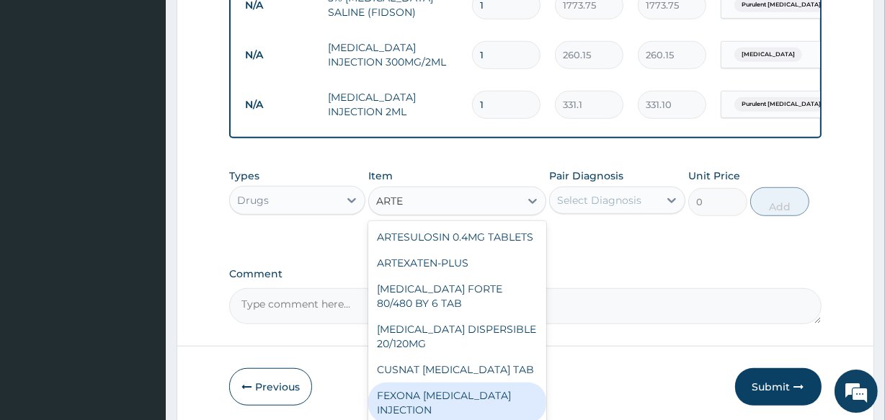
scroll to position [188, 0]
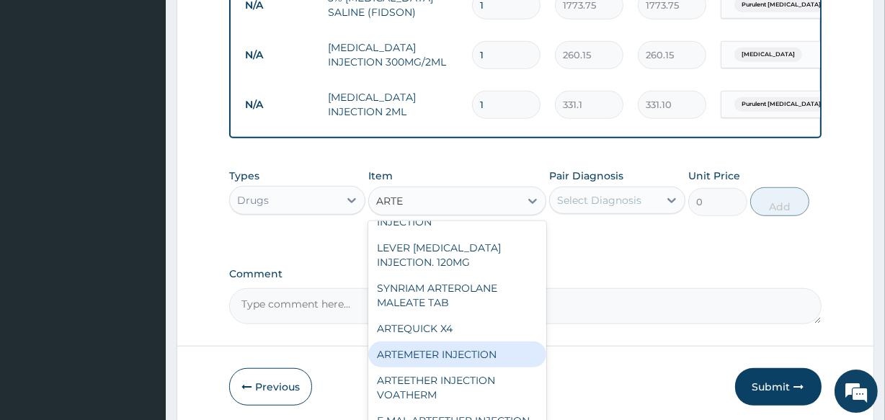
click at [506, 368] on div "ARTEMETER INJECTION" at bounding box center [456, 355] width 177 height 26
type input "946"
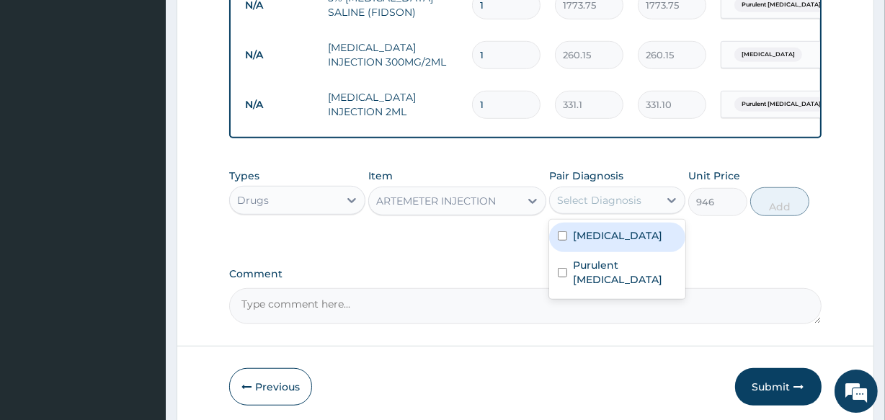
click at [591, 198] on div "Select Diagnosis" at bounding box center [599, 200] width 84 height 14
click at [593, 229] on label "Malaria" at bounding box center [617, 236] width 89 height 14
checkbox input "true"
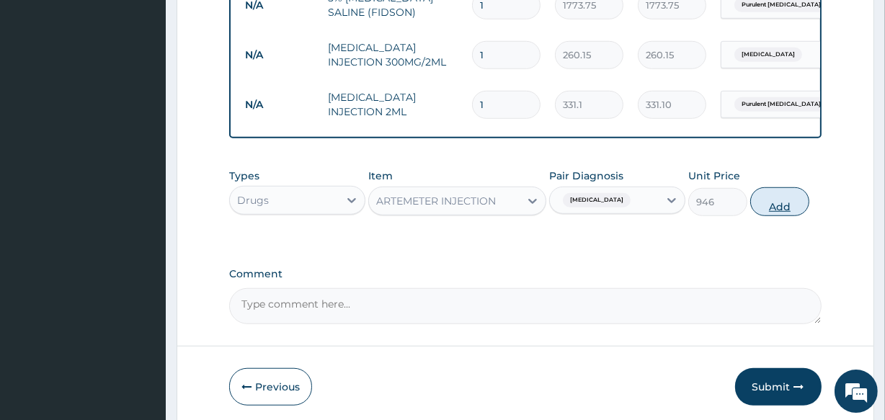
click at [778, 199] on button "Add" at bounding box center [779, 201] width 59 height 29
type input "0"
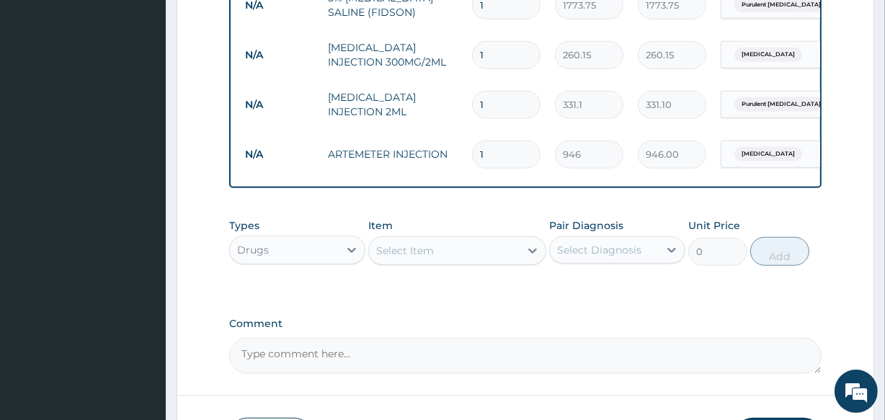
click at [415, 244] on div "Select Item" at bounding box center [405, 251] width 58 height 14
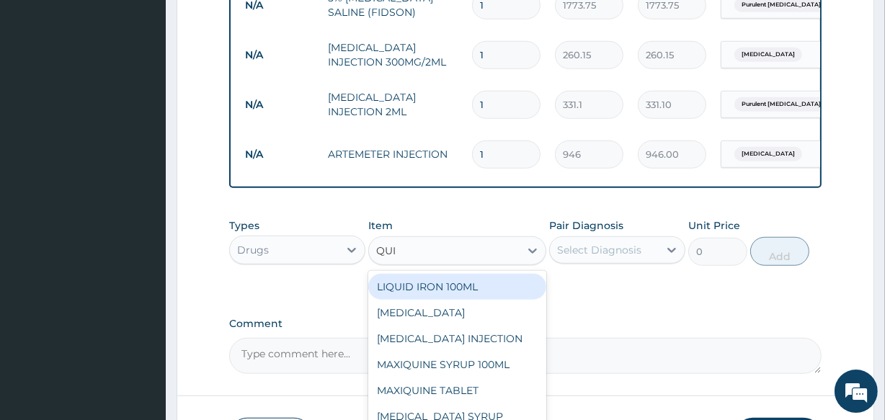
type input "QUIN"
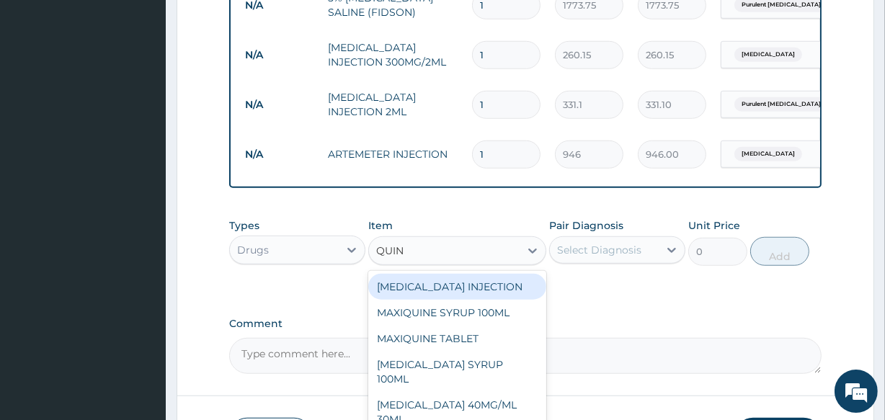
click at [422, 285] on div "QUININE INJECTION" at bounding box center [456, 287] width 177 height 26
type input "800"
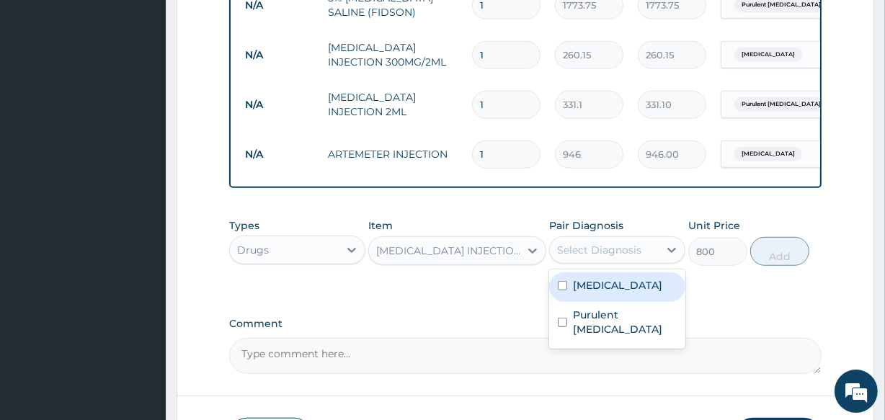
click at [575, 247] on div "Select Diagnosis" at bounding box center [599, 250] width 84 height 14
click at [577, 278] on label "Malaria" at bounding box center [617, 285] width 89 height 14
checkbox input "true"
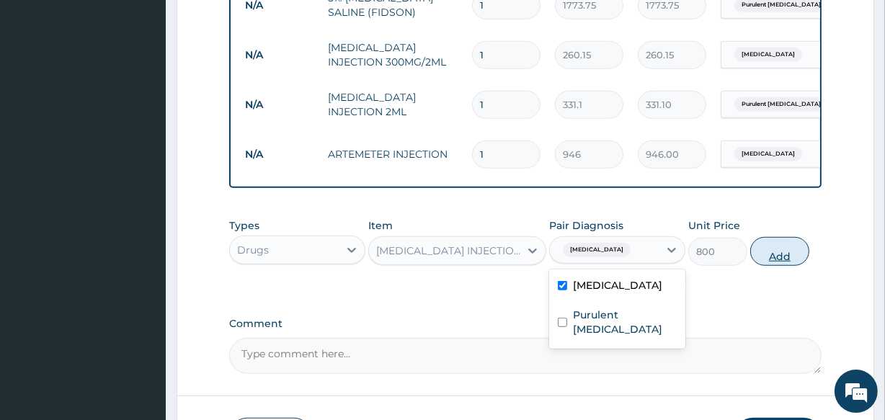
click at [789, 251] on button "Add" at bounding box center [779, 251] width 59 height 29
type input "0"
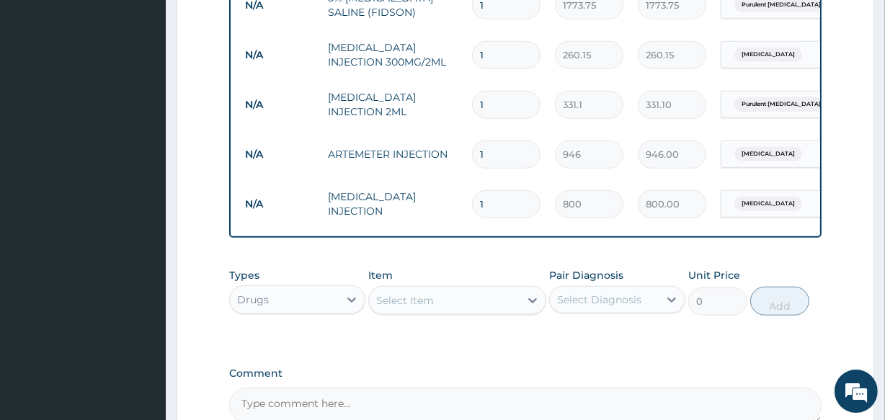
click at [401, 293] on div "Select Item" at bounding box center [405, 300] width 58 height 14
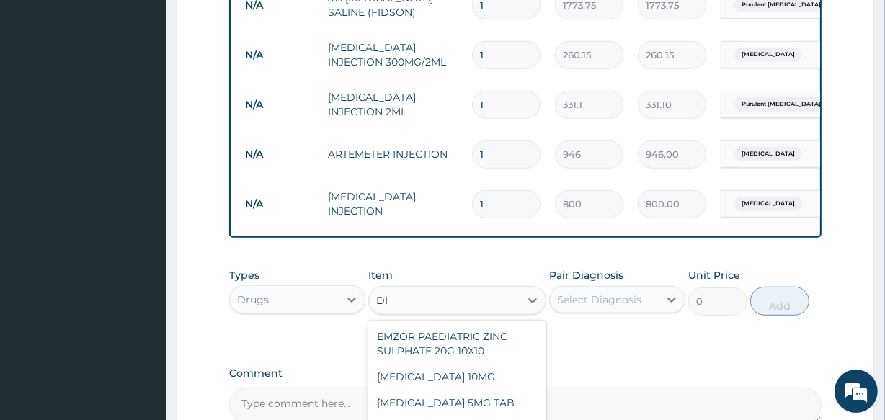
type input "D"
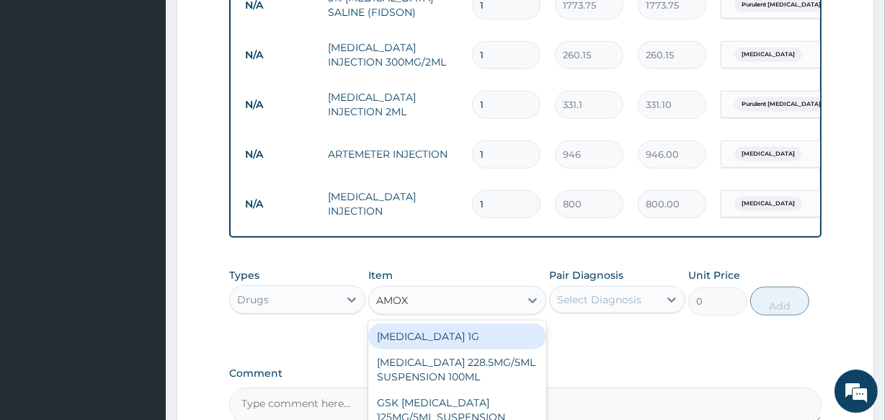
type input "AMOXI"
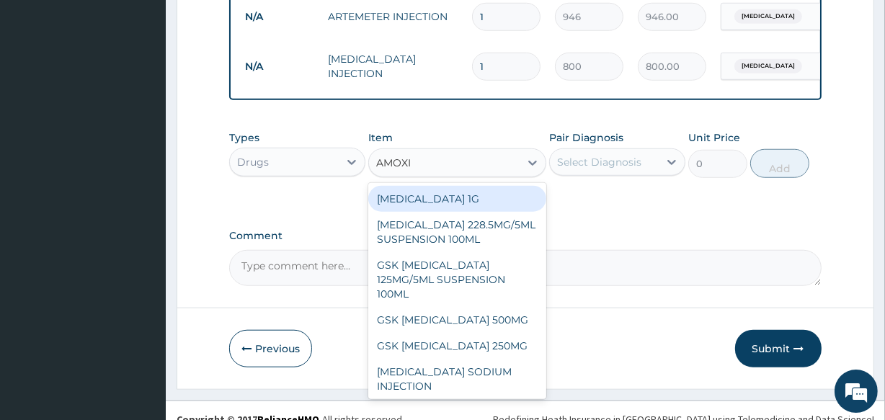
scroll to position [1104, 0]
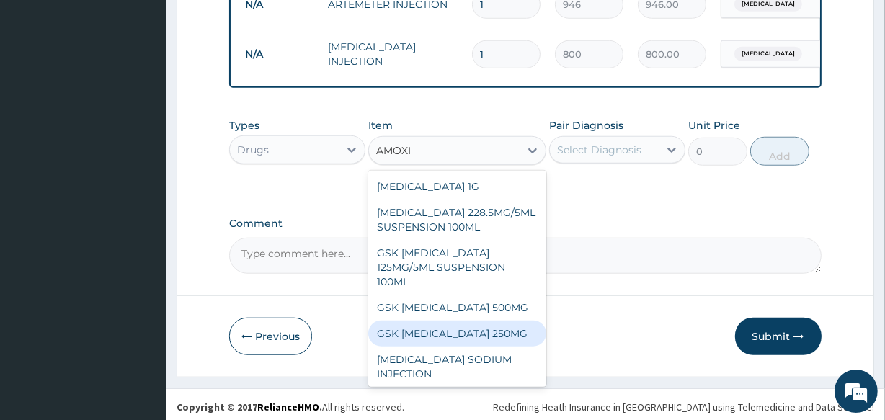
click at [479, 327] on div "GSK AMOXIL 250MG" at bounding box center [456, 334] width 177 height 26
type input "50"
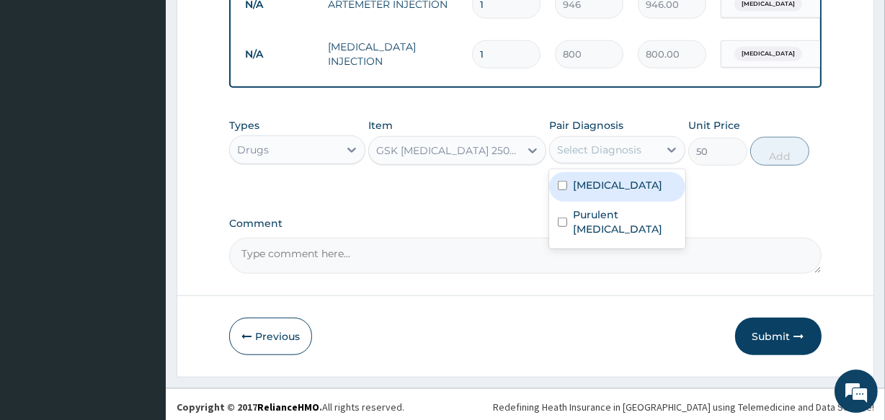
click at [600, 143] on div "Select Diagnosis" at bounding box center [599, 150] width 84 height 14
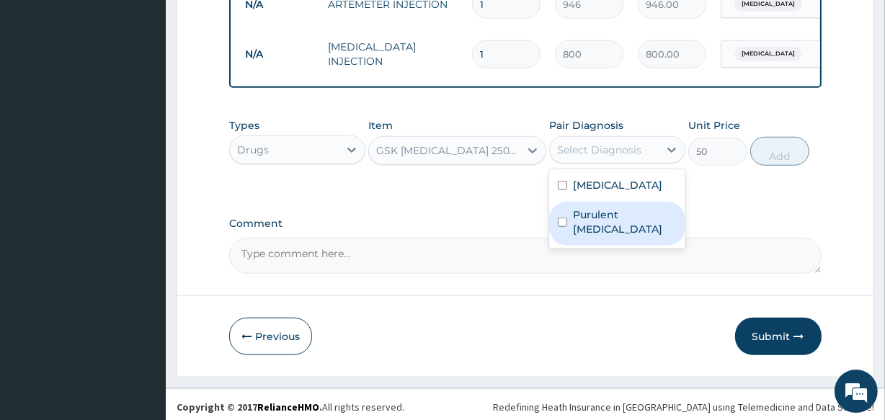
click at [613, 221] on div "Purulent enteritis" at bounding box center [617, 224] width 136 height 44
checkbox input "true"
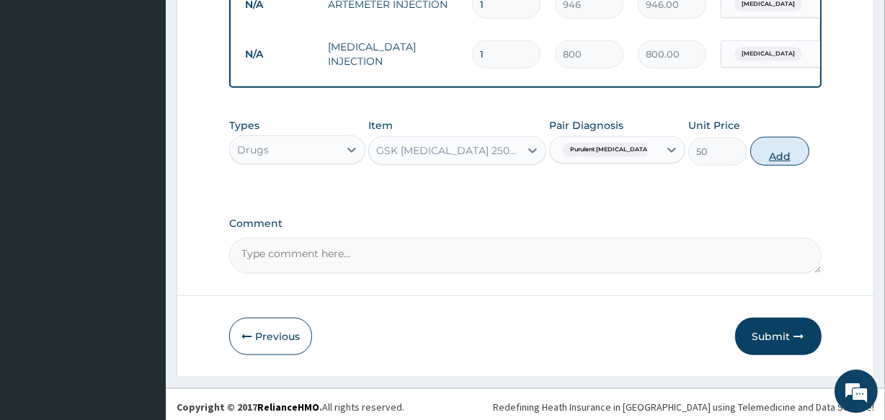
click at [784, 149] on button "Add" at bounding box center [779, 151] width 59 height 29
type input "0"
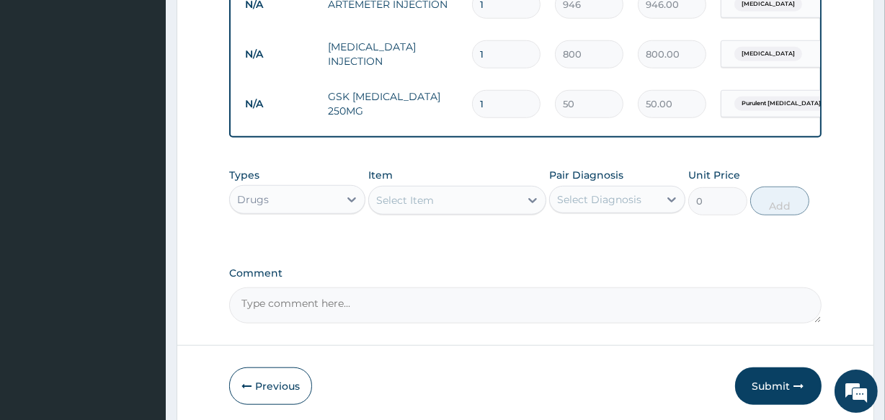
click at [404, 193] on div "Select Item" at bounding box center [405, 200] width 58 height 14
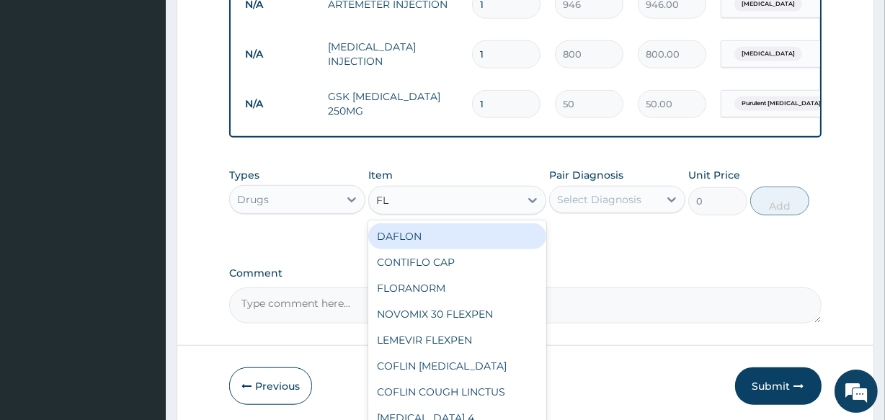
type input "FLA"
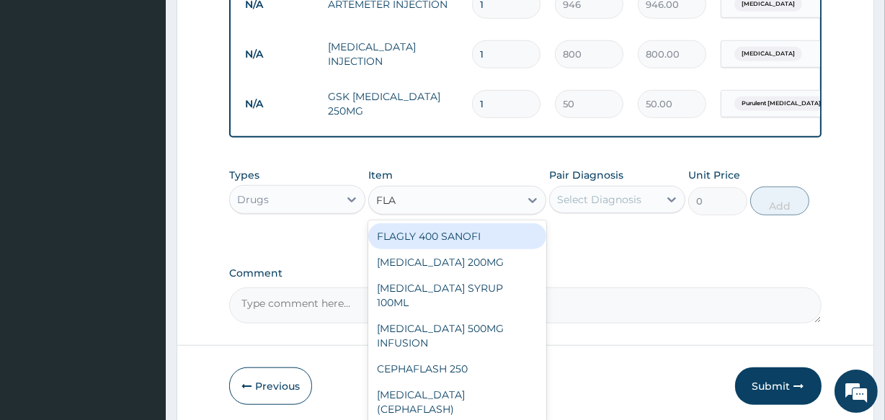
click at [409, 231] on div "FLAGLY 400 SANOFI" at bounding box center [456, 236] width 177 height 26
type input "70.95"
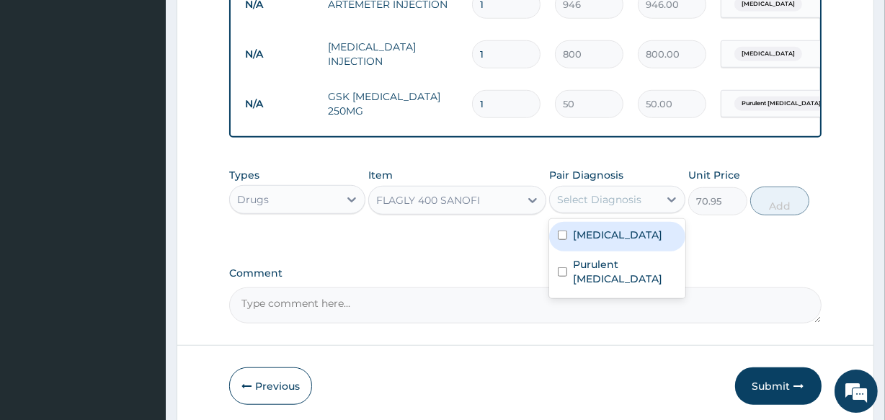
click at [580, 194] on div "Select Diagnosis" at bounding box center [599, 199] width 84 height 14
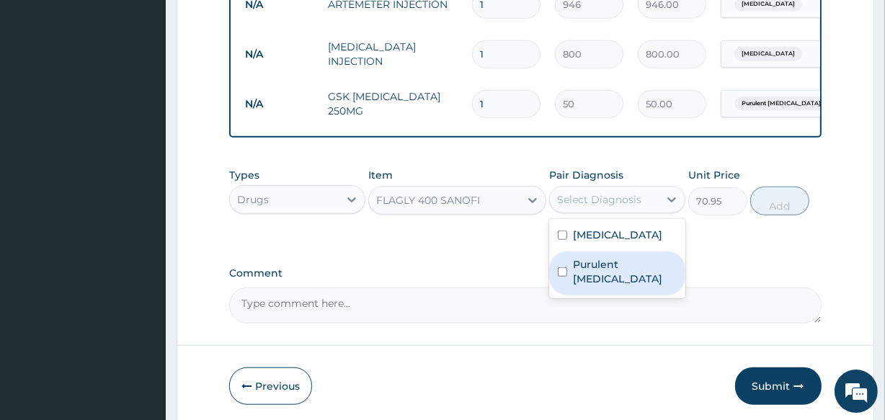
click at [591, 263] on label "Purulent enteritis" at bounding box center [625, 271] width 104 height 29
checkbox input "true"
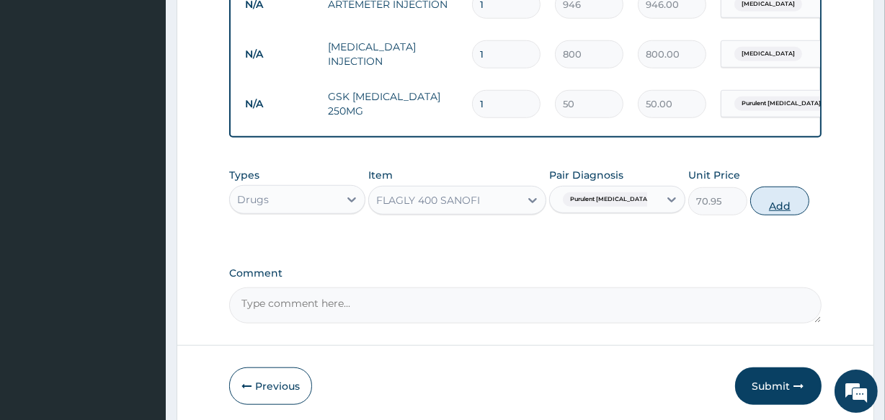
click at [786, 203] on button "Add" at bounding box center [779, 201] width 59 height 29
type input "0"
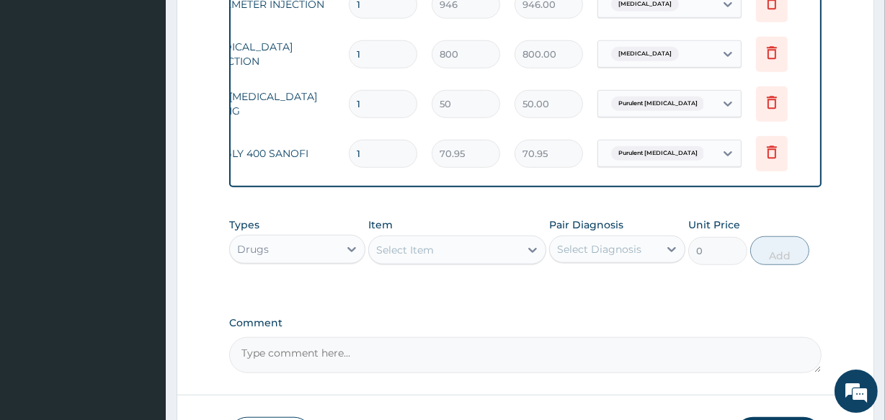
scroll to position [0, 130]
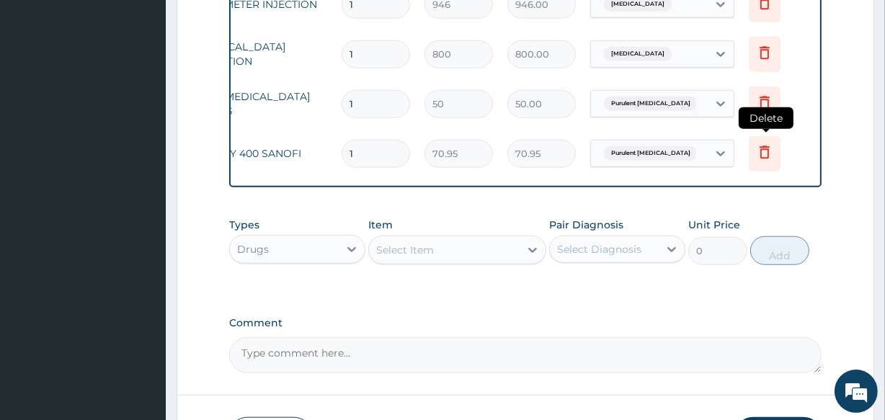
click at [762, 143] on icon at bounding box center [764, 151] width 17 height 17
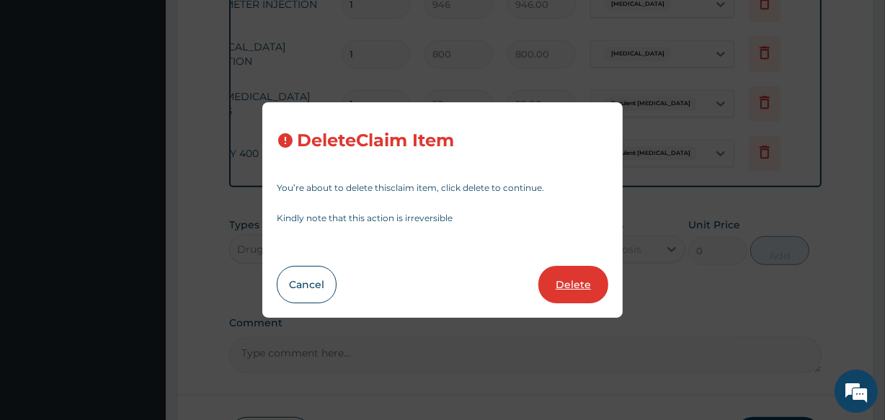
click at [582, 275] on button "Delete" at bounding box center [574, 284] width 70 height 37
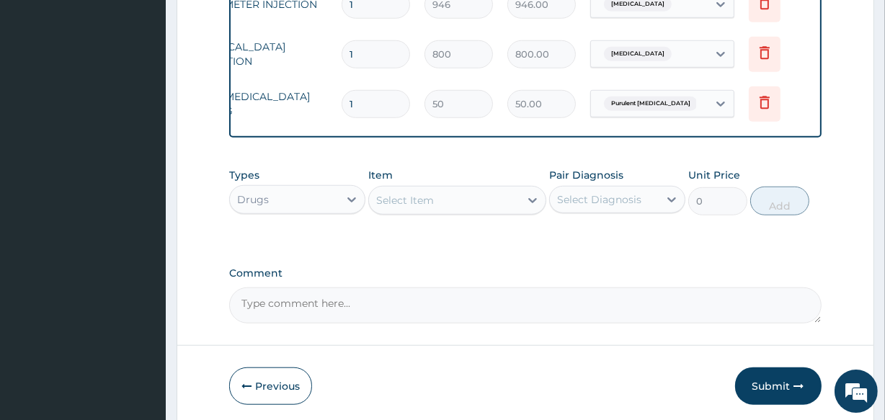
click at [399, 198] on div "Select Item" at bounding box center [405, 200] width 58 height 14
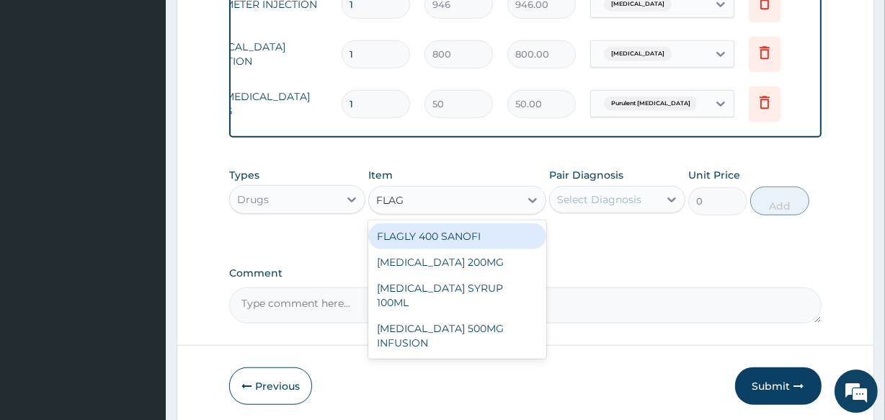
type input "FLAGY"
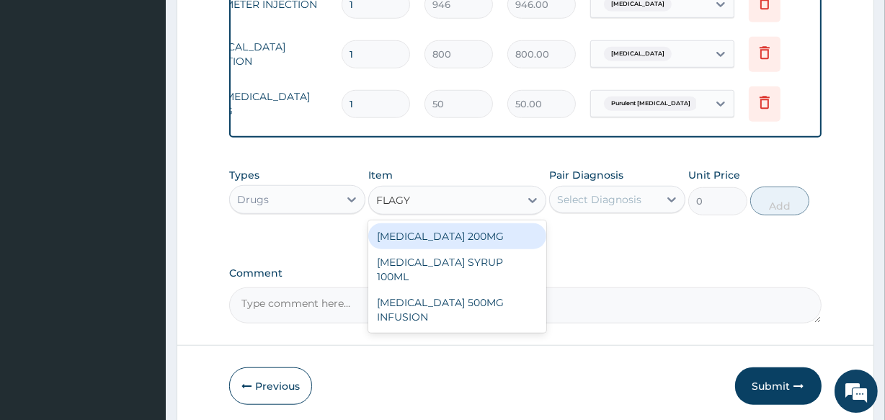
click at [407, 229] on div "FLAGYL 200MG" at bounding box center [456, 236] width 177 height 26
type input "47.3"
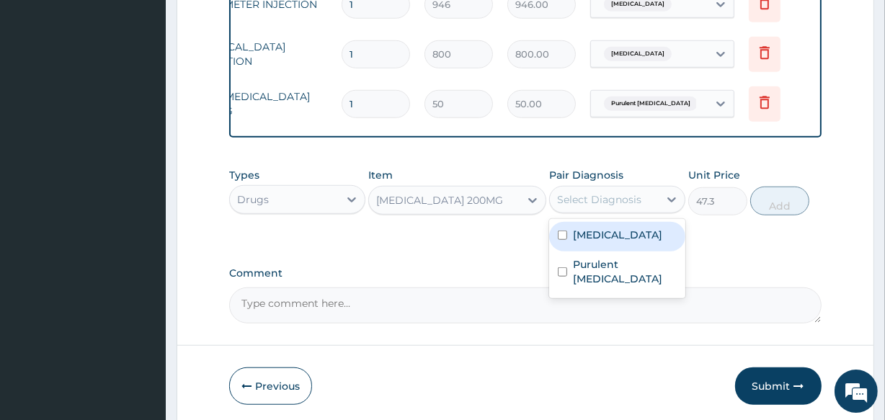
click at [587, 200] on div "Select Diagnosis" at bounding box center [599, 199] width 84 height 14
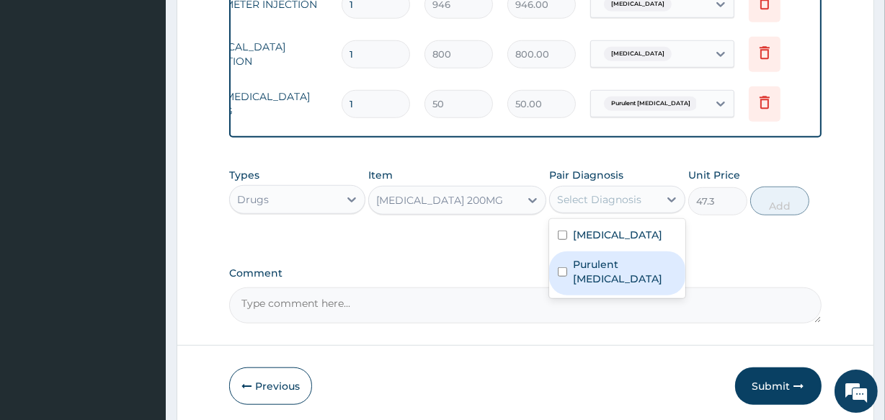
click at [598, 260] on label "Purulent enteritis" at bounding box center [625, 271] width 104 height 29
checkbox input "true"
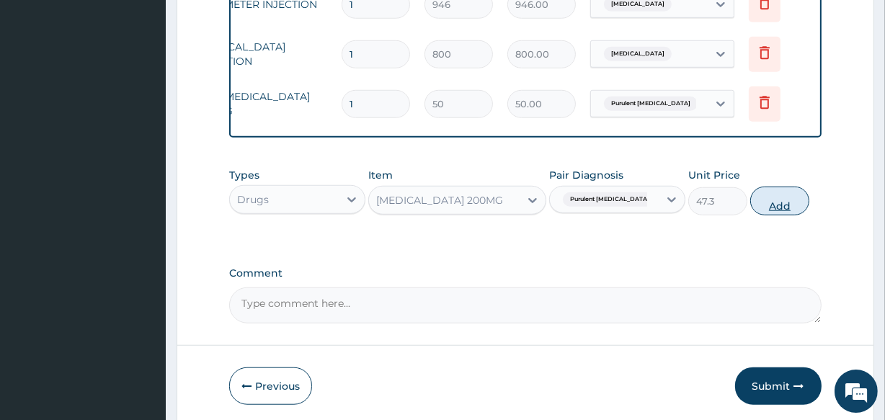
click at [784, 198] on button "Add" at bounding box center [779, 201] width 59 height 29
type input "0"
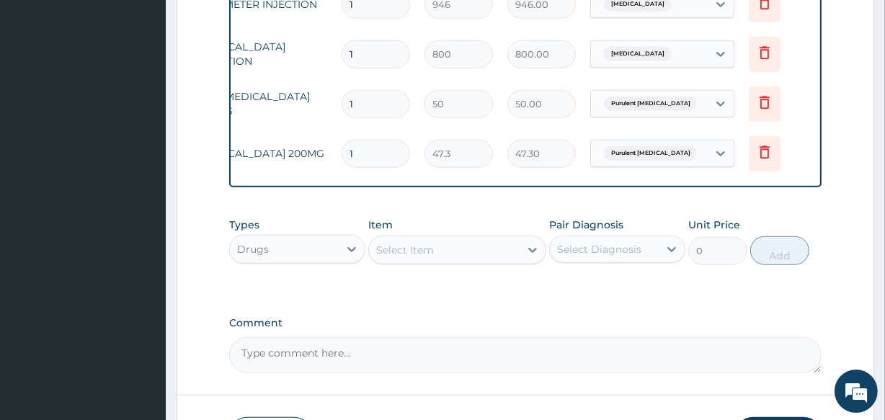
click at [382, 140] on input "1" at bounding box center [376, 154] width 68 height 28
type input "11"
type input "520.30"
type input "1"
type input "47.30"
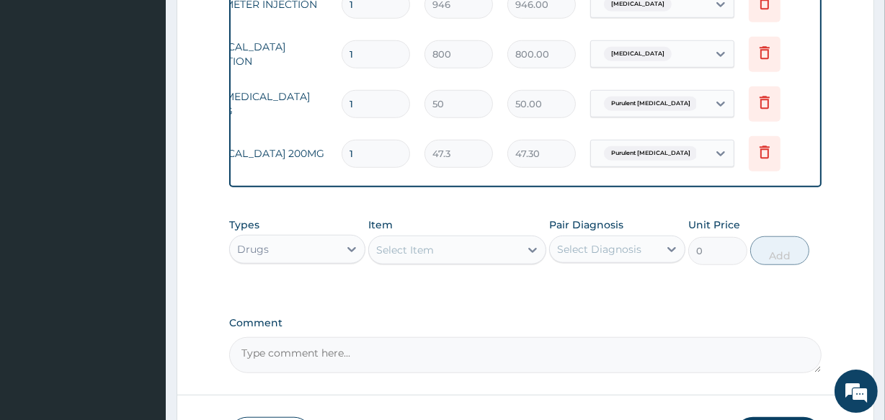
type input "15"
type input "709.50"
type input "15"
click at [359, 90] on input "1" at bounding box center [376, 104] width 68 height 28
type input "0.00"
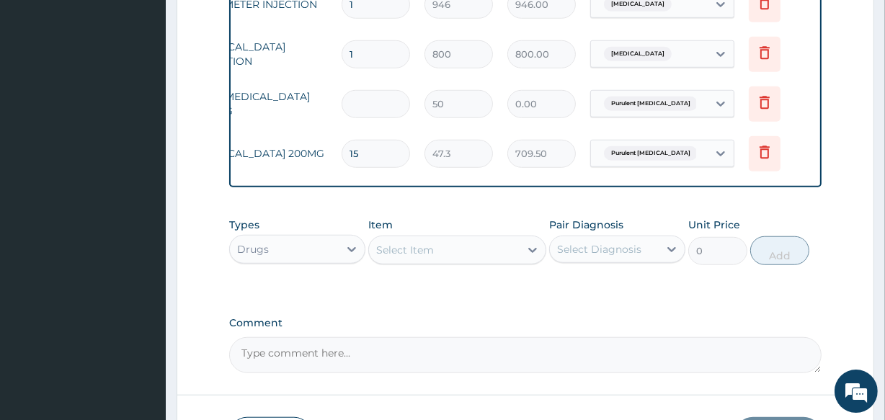
type input "2"
type input "100.00"
type input "25"
type input "1250.00"
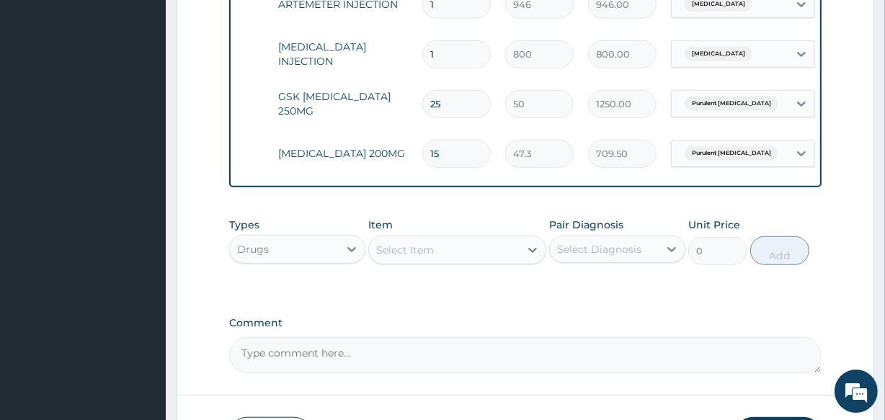
scroll to position [0, 0]
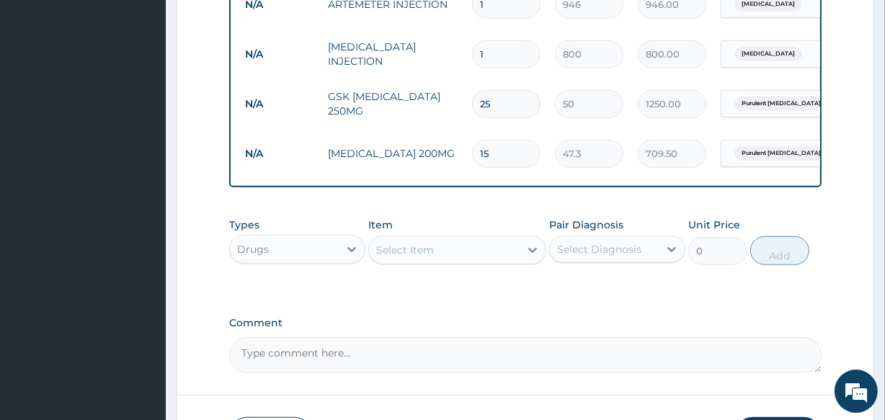
drag, startPoint x: 359, startPoint y: 89, endPoint x: 237, endPoint y: 176, distance: 149.8
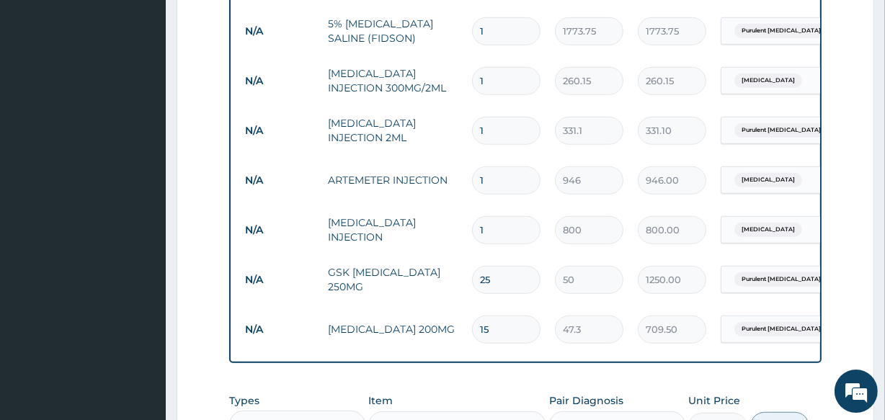
scroll to position [921, 0]
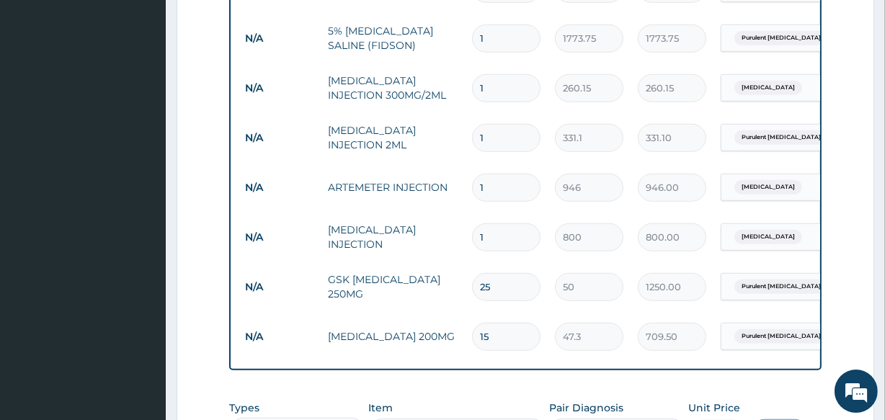
type input "25"
click at [505, 174] on input "1" at bounding box center [506, 188] width 68 height 28
type input "0.00"
type input "3"
type input "2838.00"
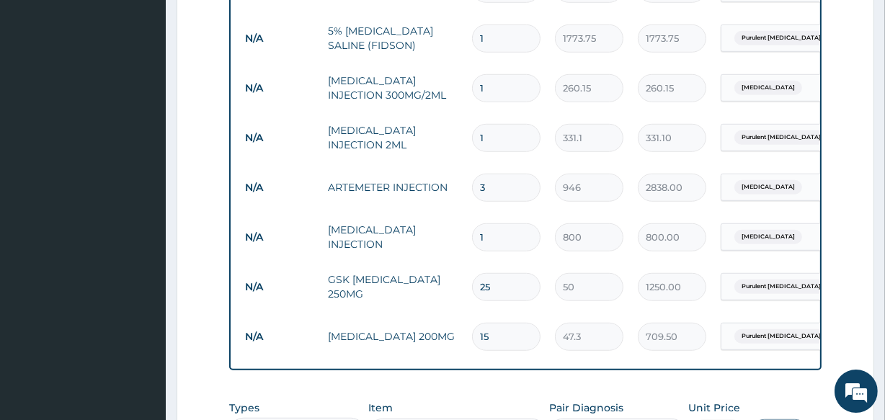
type input "3"
drag, startPoint x: 497, startPoint y: 125, endPoint x: 510, endPoint y: 61, distance: 64.8
click at [510, 61] on tbody "Procedures semi private ward two bedded 1 9675 9675.00 Malaria Delete Procedure…" at bounding box center [591, 8] width 706 height 708
click at [491, 275] on input "25" at bounding box center [506, 287] width 68 height 28
type input "2"
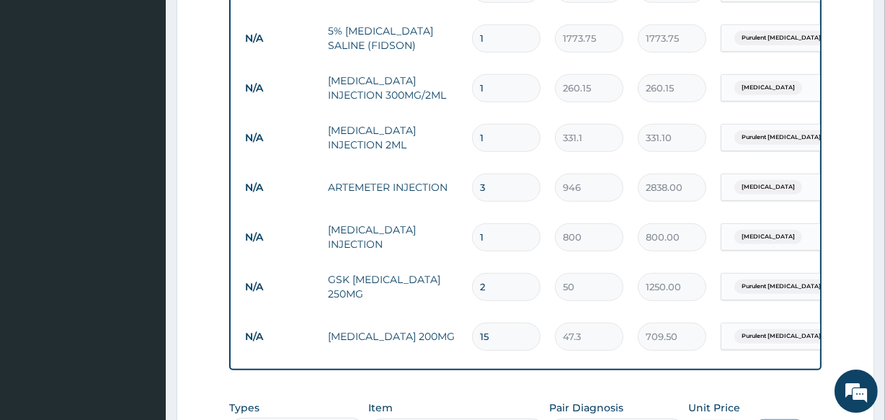
type input "100.00"
type input "0.00"
type input "1"
type input "50.00"
type input "15"
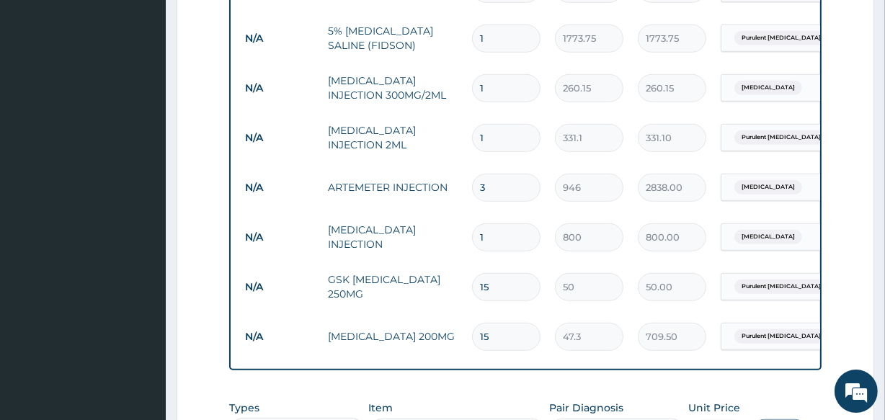
type input "750.00"
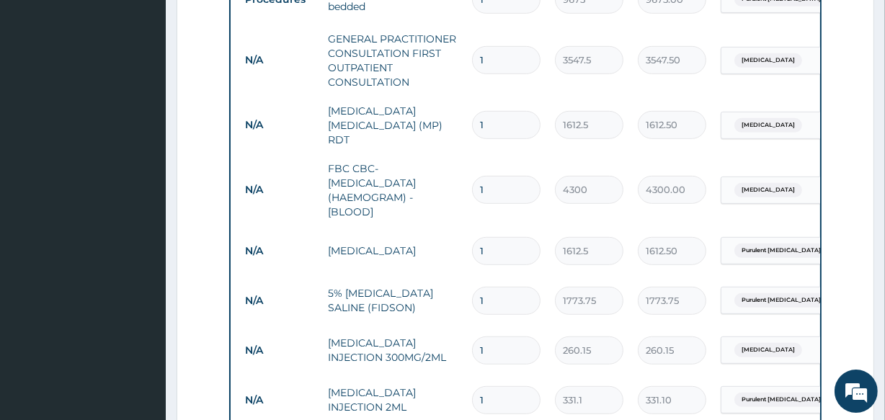
scroll to position [1025, 0]
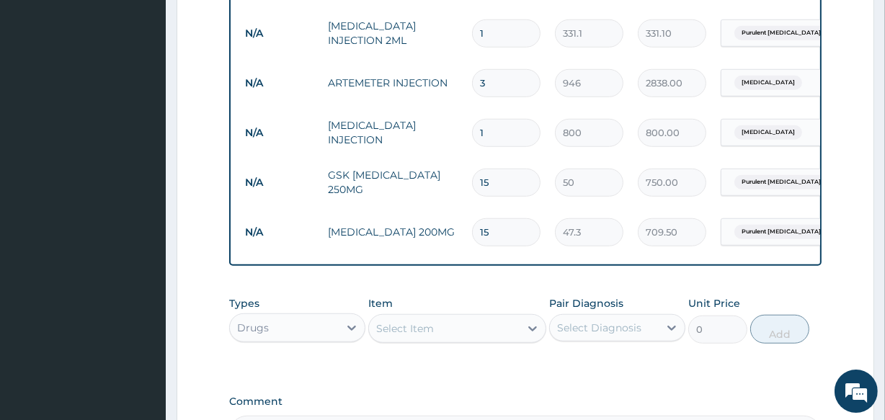
type input "15"
click at [401, 330] on div "Select Item" at bounding box center [405, 329] width 58 height 14
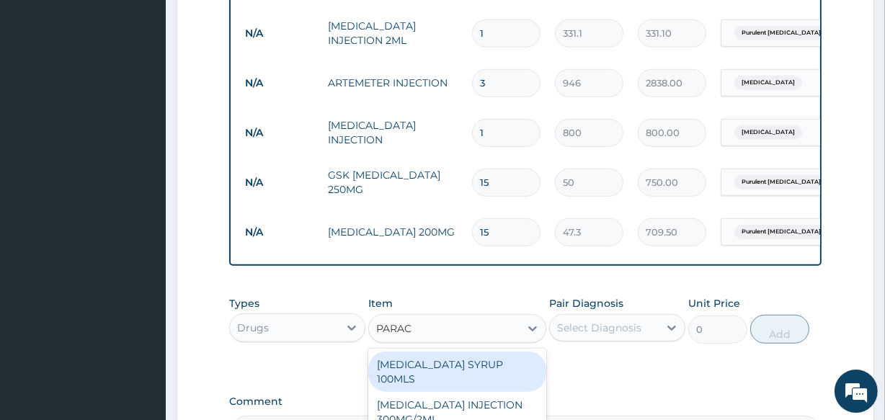
type input "PARACE"
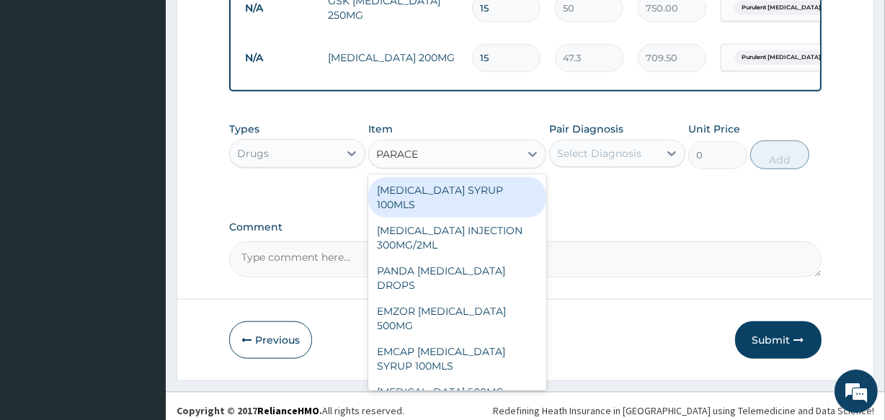
scroll to position [1204, 0]
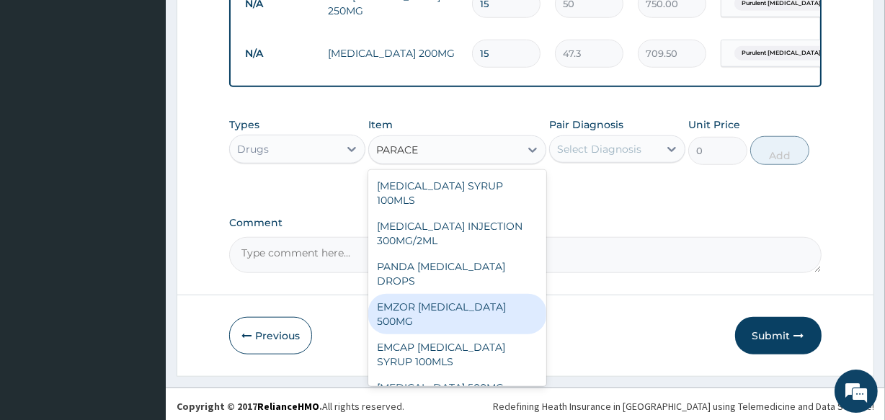
click at [450, 312] on div "EMZOR PARACETAMOL 500MG" at bounding box center [456, 314] width 177 height 40
type input "40"
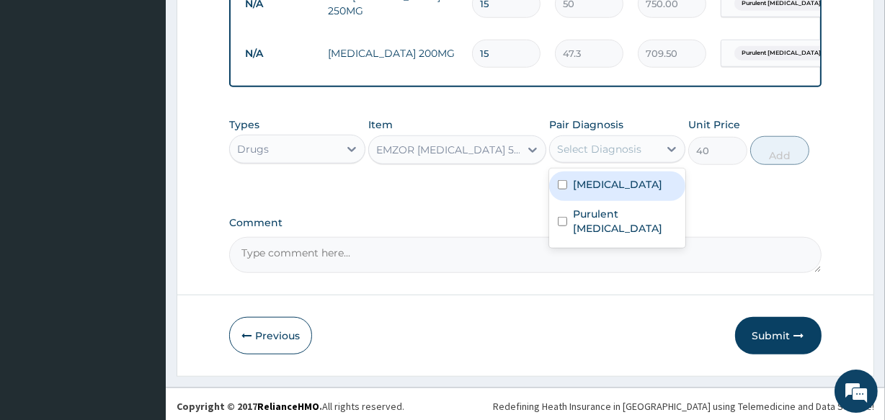
click at [577, 149] on div "Select Diagnosis" at bounding box center [599, 149] width 84 height 14
click at [582, 187] on div "Malaria" at bounding box center [617, 187] width 136 height 30
checkbox input "true"
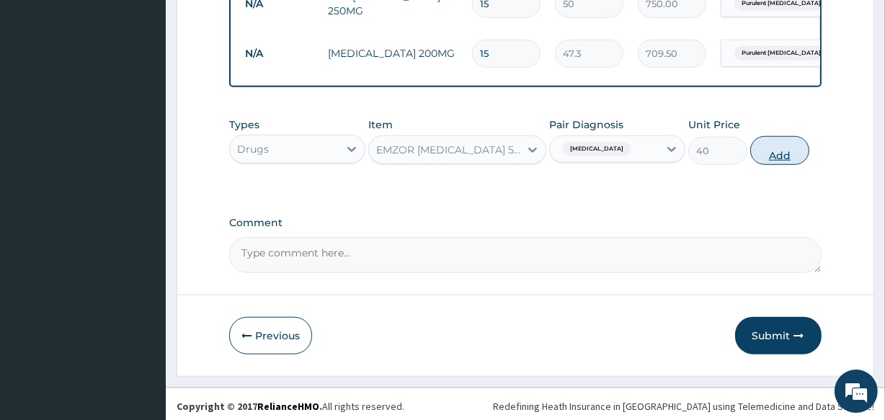
click at [785, 148] on button "Add" at bounding box center [779, 150] width 59 height 29
type input "0"
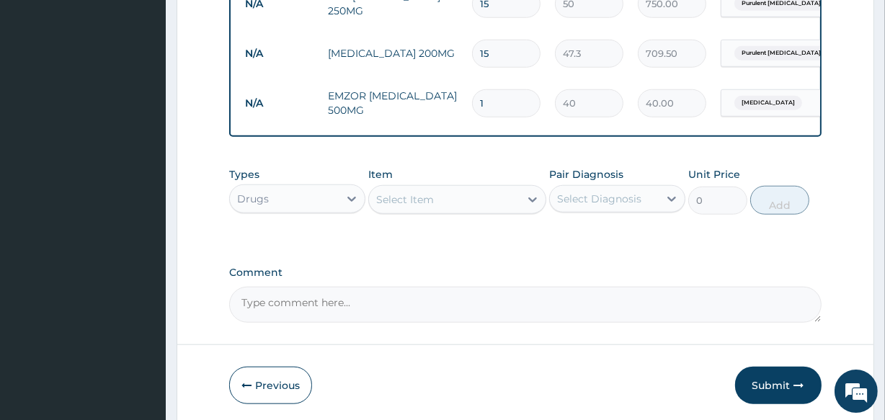
click at [489, 90] on input "1" at bounding box center [506, 103] width 68 height 28
type input "0.00"
type input "9"
type input "360.00"
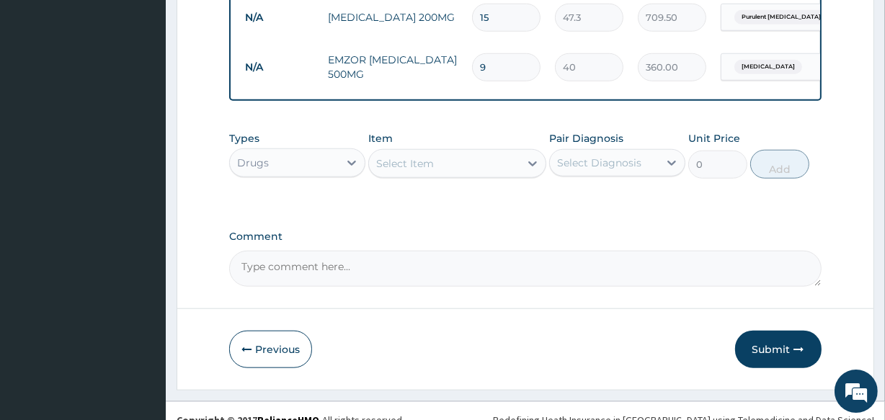
scroll to position [1254, 0]
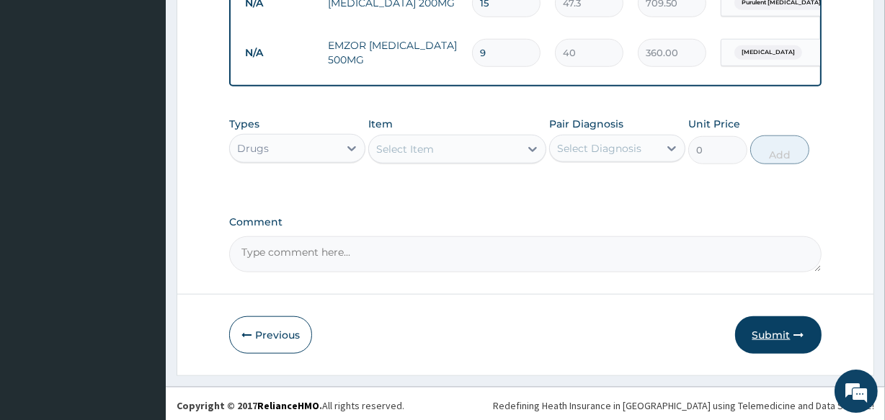
type input "9"
click at [768, 332] on button "Submit" at bounding box center [778, 334] width 87 height 37
